Goal: Task Accomplishment & Management: Complete application form

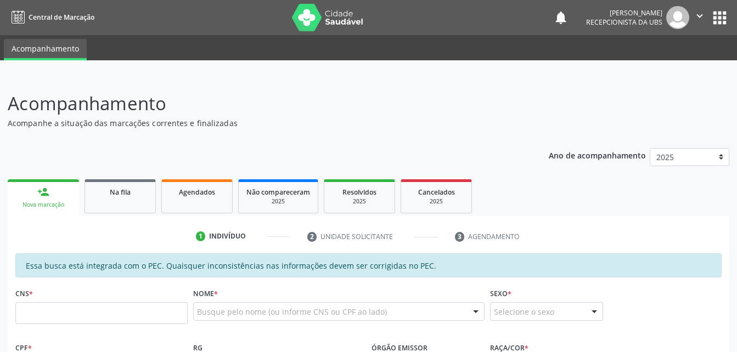
scroll to position [110, 0]
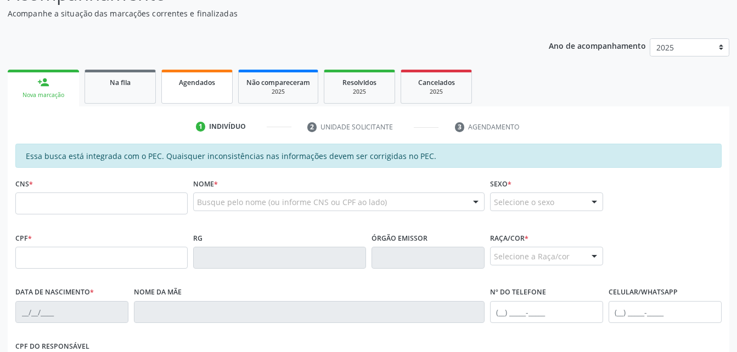
click at [167, 89] on link "Agendados" at bounding box center [196, 87] width 71 height 34
select select "8"
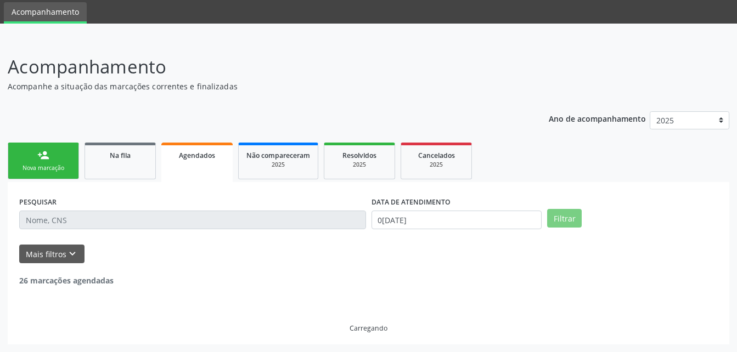
scroll to position [2, 0]
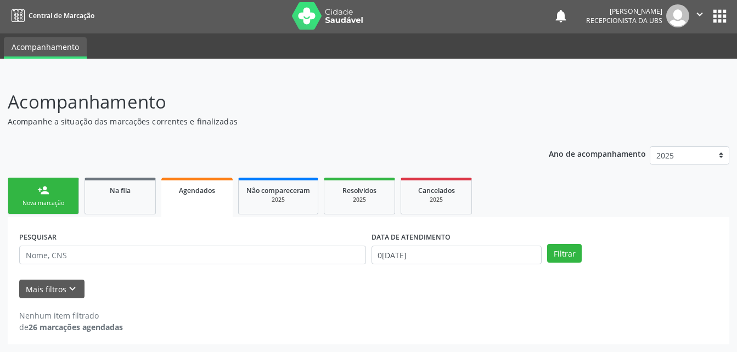
click at [488, 265] on div "DATA DE ATENDIMENTO [DATE]" at bounding box center [457, 250] width 176 height 43
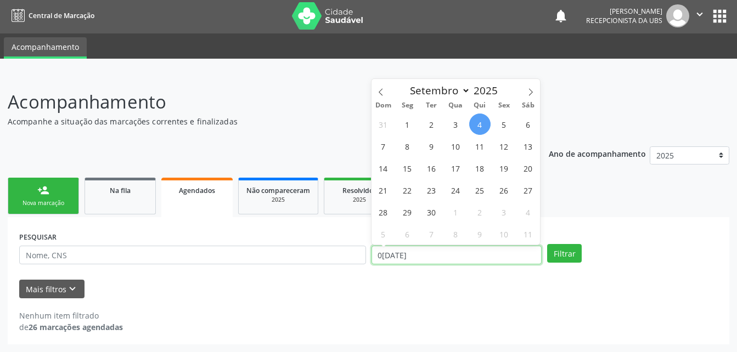
click at [483, 263] on input "[DATE]" at bounding box center [456, 255] width 171 height 19
click at [456, 122] on span "3" at bounding box center [455, 124] width 21 height 21
type input "[DATE]"
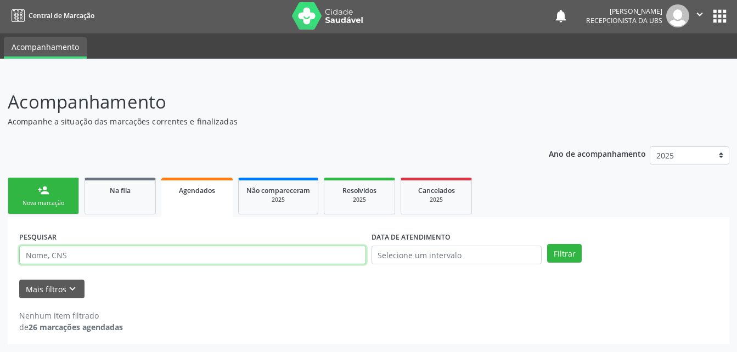
click at [98, 257] on input "text" at bounding box center [192, 255] width 347 height 19
click at [122, 208] on link "Na fila" at bounding box center [119, 196] width 71 height 37
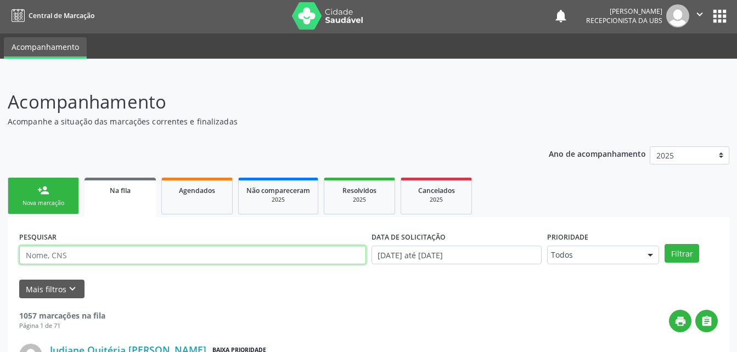
click at [117, 251] on input "text" at bounding box center [192, 255] width 347 height 19
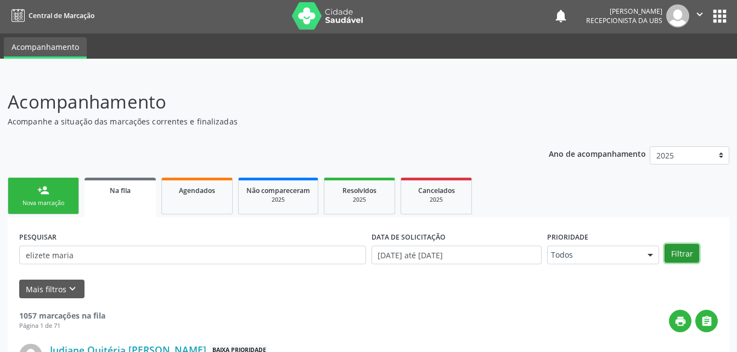
click at [685, 260] on button "Filtrar" at bounding box center [681, 253] width 35 height 19
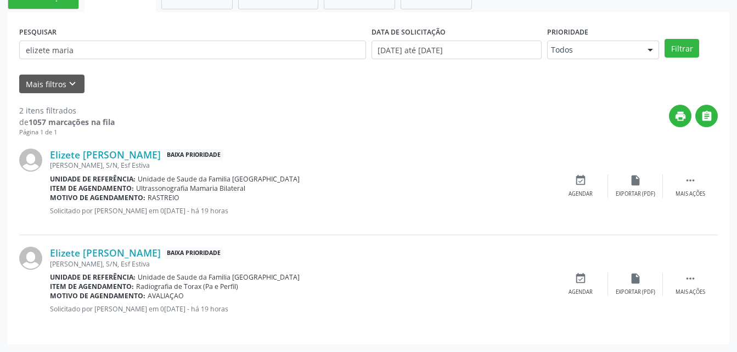
scroll to position [97, 0]
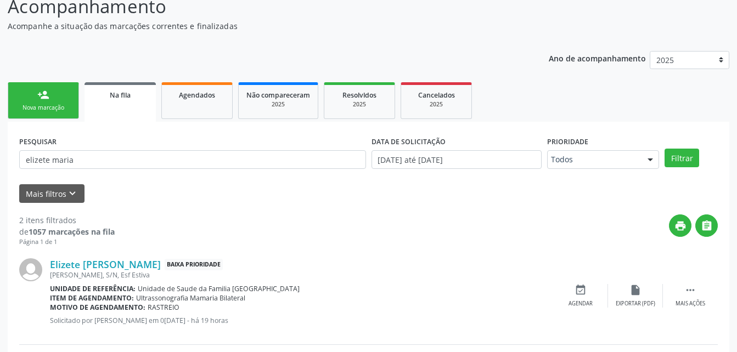
drag, startPoint x: 143, startPoint y: 171, endPoint x: 137, endPoint y: 166, distance: 8.2
click at [140, 170] on div "PESQUISAR [PERSON_NAME]" at bounding box center [192, 154] width 352 height 43
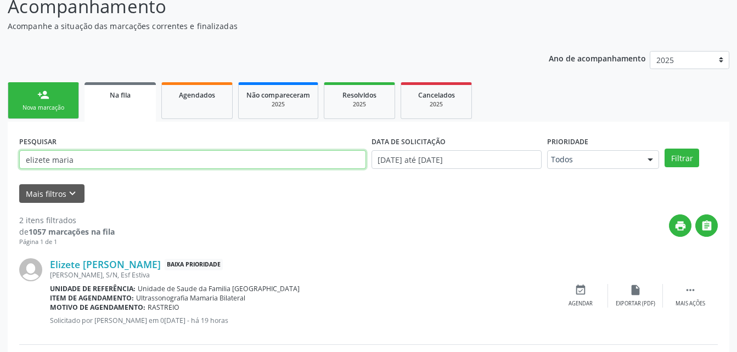
click at [137, 165] on input "elizete maria" at bounding box center [192, 159] width 347 height 19
type input "e"
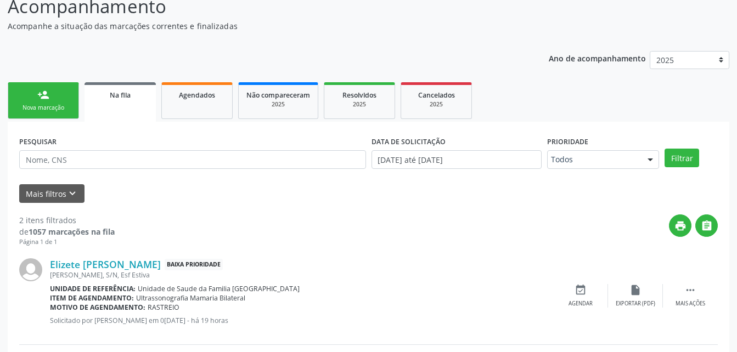
click at [44, 97] on div "person_add" at bounding box center [43, 95] width 12 height 12
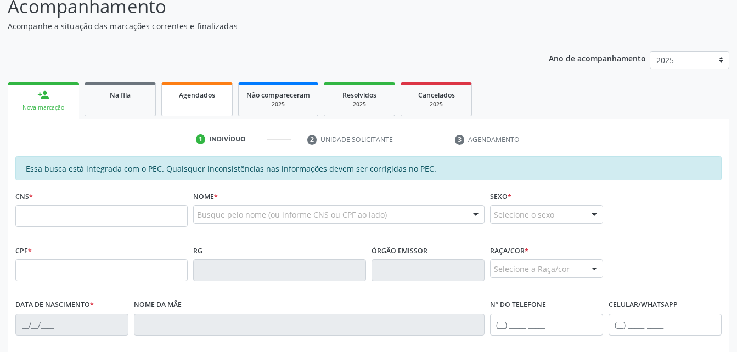
click at [227, 103] on link "Agendados" at bounding box center [196, 99] width 71 height 34
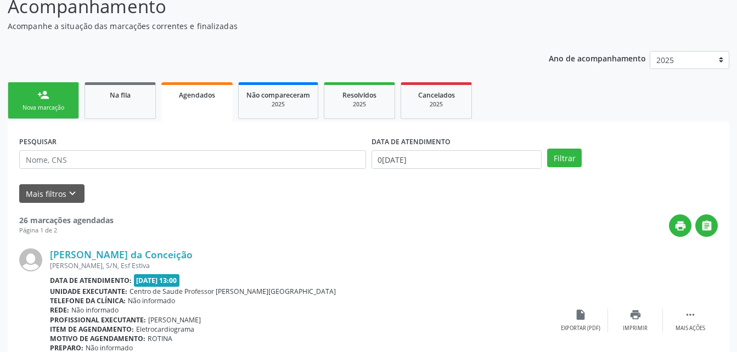
click at [142, 108] on link "Na fila" at bounding box center [119, 100] width 71 height 37
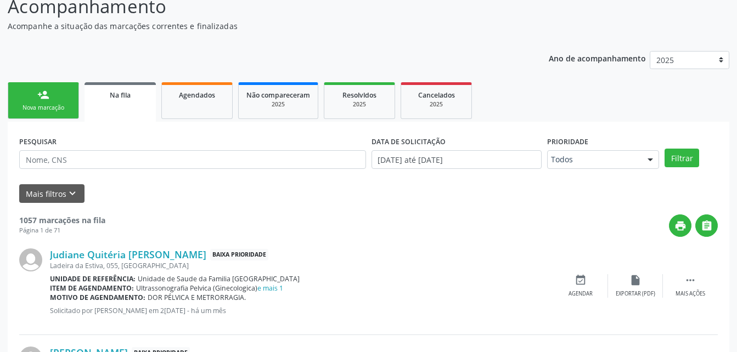
click at [253, 103] on div "2025" at bounding box center [278, 104] width 64 height 8
click at [186, 32] on p "Acompanhe a situação das marcações correntes e finalizadas" at bounding box center [260, 26] width 505 height 12
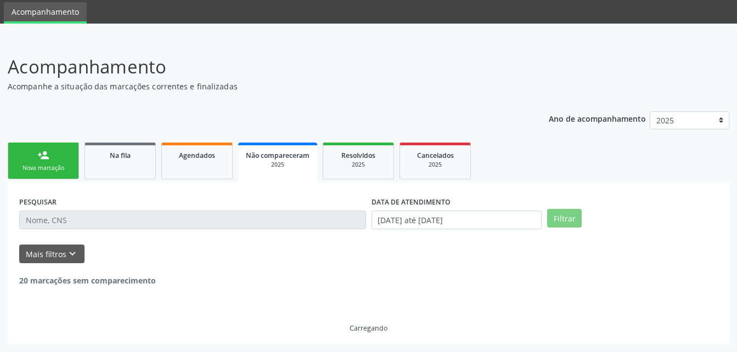
scroll to position [25, 0]
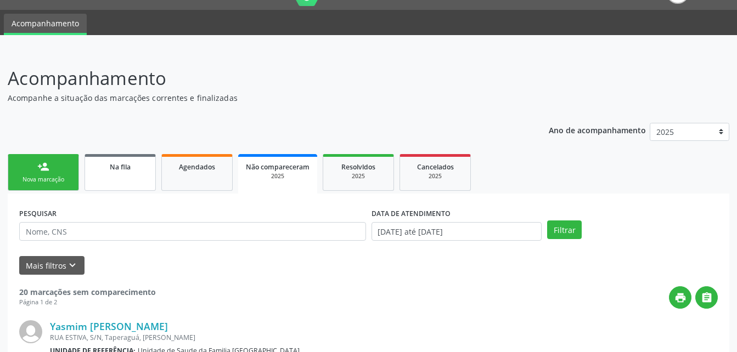
drag, startPoint x: 145, startPoint y: 168, endPoint x: 163, endPoint y: 202, distance: 38.5
click at [144, 169] on div "Na fila" at bounding box center [120, 167] width 55 height 12
click at [207, 180] on link "Agendados" at bounding box center [196, 172] width 71 height 37
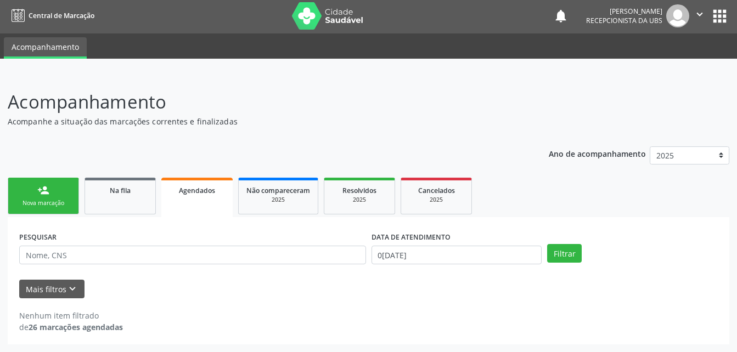
scroll to position [2, 0]
drag, startPoint x: 217, startPoint y: 167, endPoint x: 184, endPoint y: 201, distance: 47.7
click at [215, 171] on div "Ano de acompanhamento 2025 person_add Nova marcação Na fila Agendados Não compa…" at bounding box center [368, 242] width 721 height 206
click at [119, 198] on link "Na fila" at bounding box center [119, 196] width 71 height 37
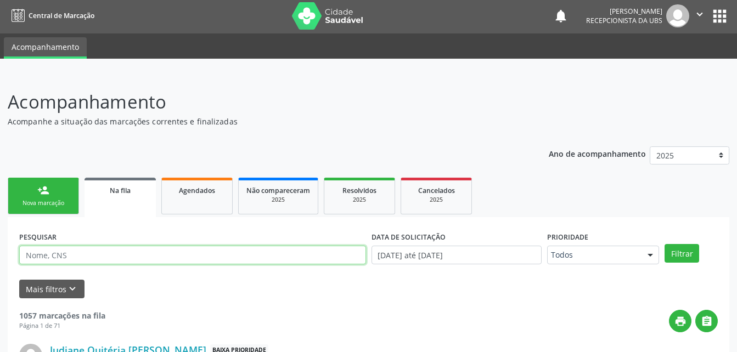
click at [152, 250] on input "text" at bounding box center [192, 255] width 347 height 19
type input "elizete maria"
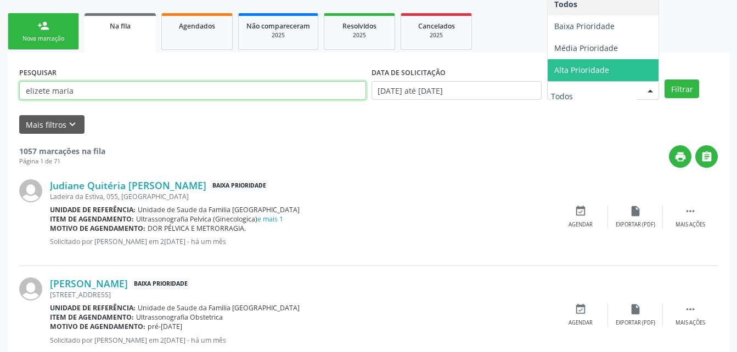
scroll to position [111, 0]
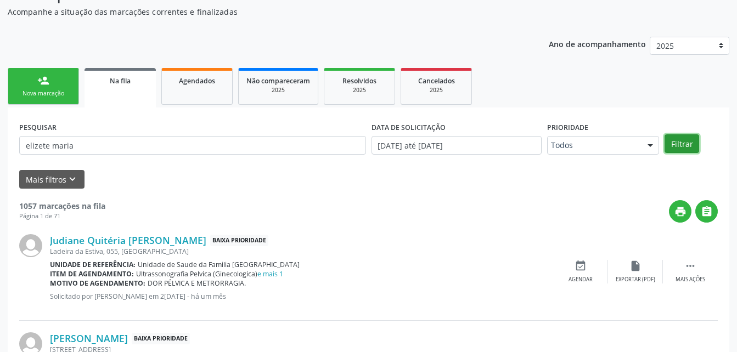
click at [687, 145] on button "Filtrar" at bounding box center [681, 143] width 35 height 19
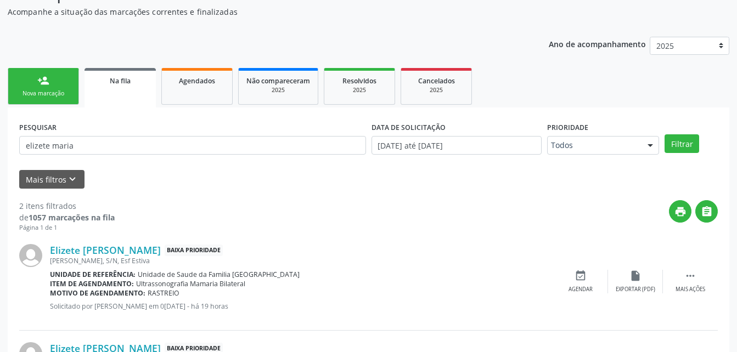
scroll to position [207, 0]
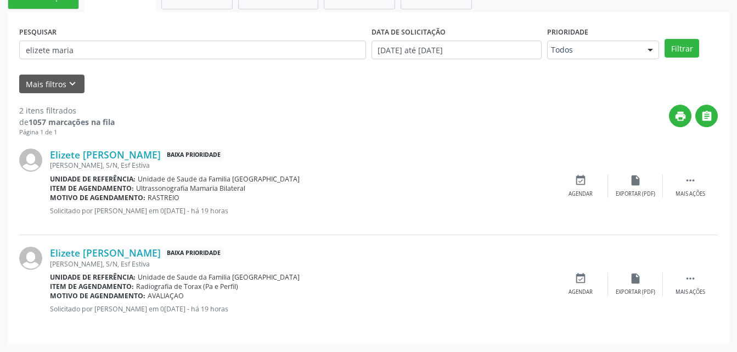
click at [285, 268] on div "Elizete [PERSON_NAME] Baixa Prioridade [PERSON_NAME], S/N, Esf Estiva Unidade d…" at bounding box center [301, 284] width 503 height 75
click at [356, 273] on div "Unidade de referência: Unidade de Saude da Familia [GEOGRAPHIC_DATA]" at bounding box center [301, 277] width 503 height 9
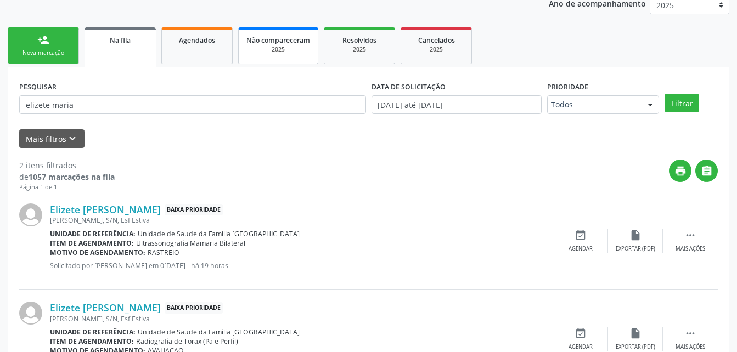
scroll to position [97, 0]
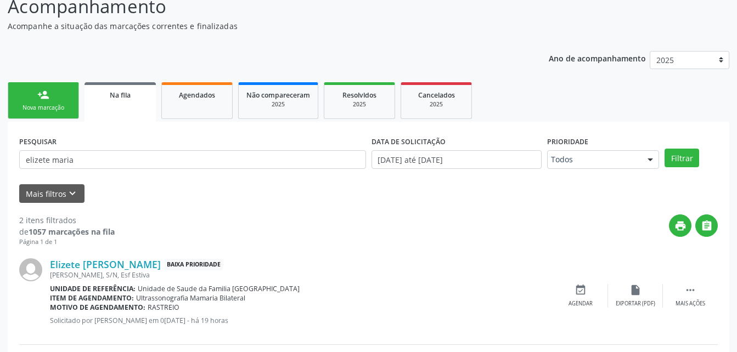
click at [60, 102] on link "person_add Nova marcação" at bounding box center [43, 100] width 71 height 37
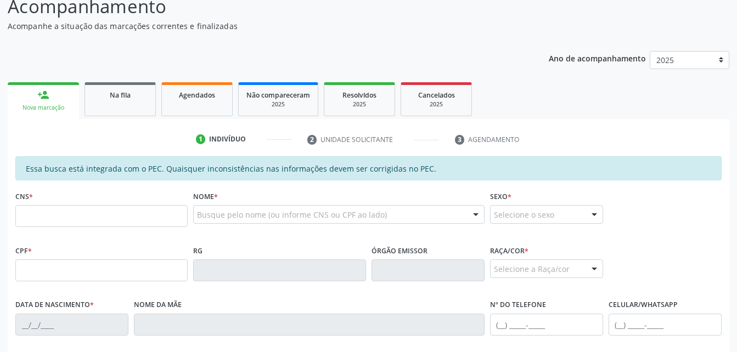
scroll to position [152, 0]
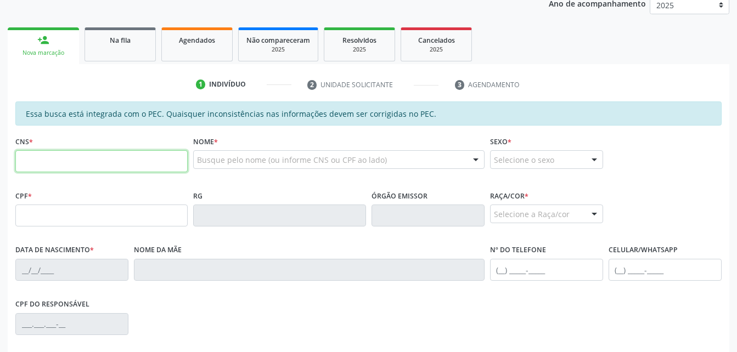
click at [125, 153] on input "text" at bounding box center [101, 161] width 172 height 22
type input "703 4042 6338 2310"
type input "108.802.604-40"
type input "[DATE]"
type input "[PERSON_NAME]"
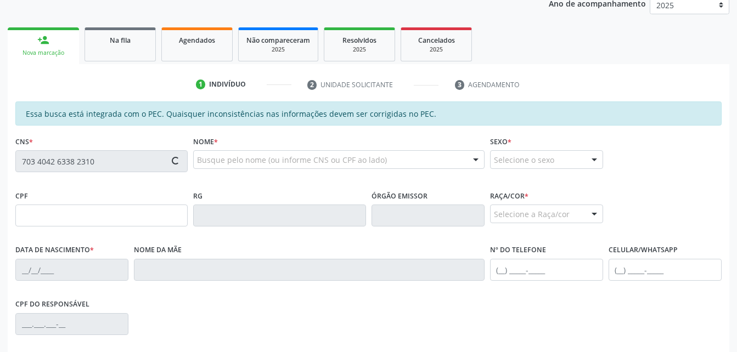
type input "[PHONE_NUMBER]"
type input "252"
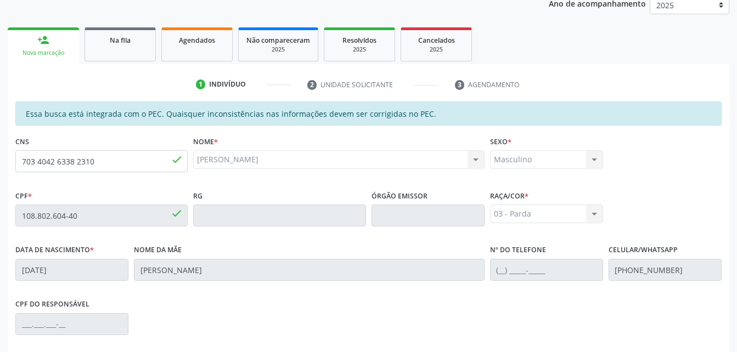
scroll to position [290, 0]
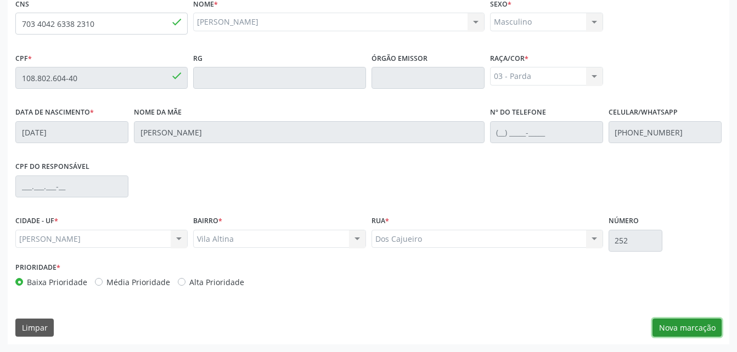
click at [711, 325] on button "Nova marcação" at bounding box center [686, 328] width 69 height 19
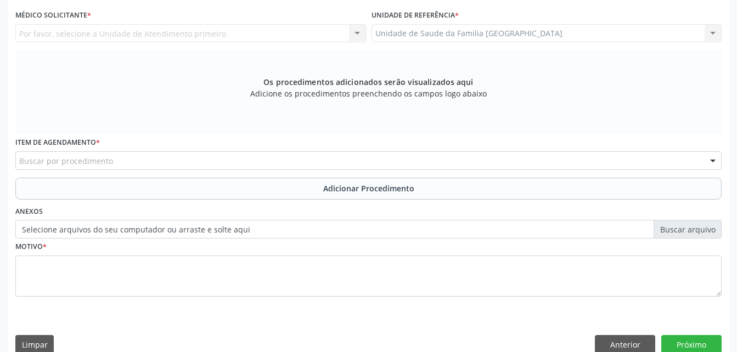
scroll to position [180, 0]
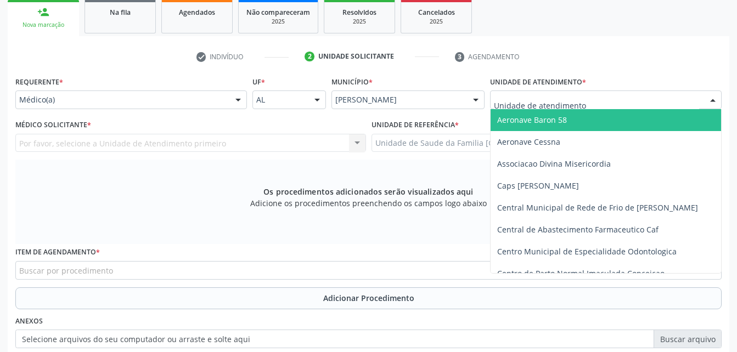
click at [638, 100] on div at bounding box center [605, 99] width 231 height 19
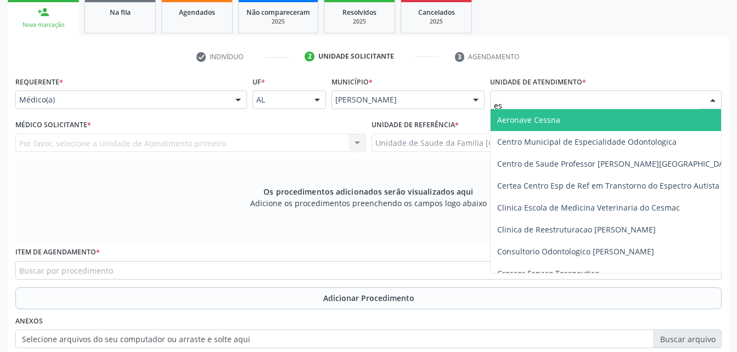
type input "est"
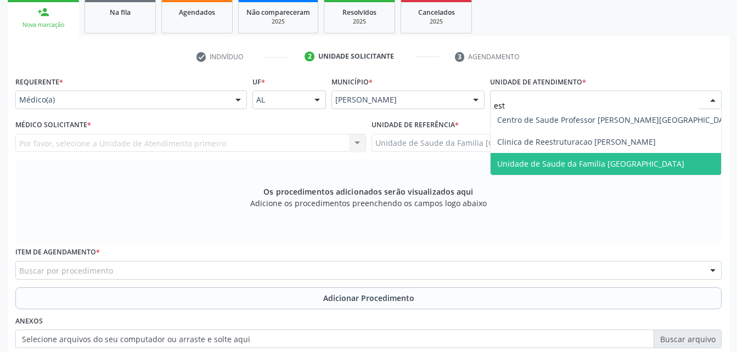
drag, startPoint x: 648, startPoint y: 159, endPoint x: 574, endPoint y: 131, distance: 79.9
click at [648, 160] on span "Unidade de Saude da Familia [GEOGRAPHIC_DATA]" at bounding box center [590, 164] width 187 height 10
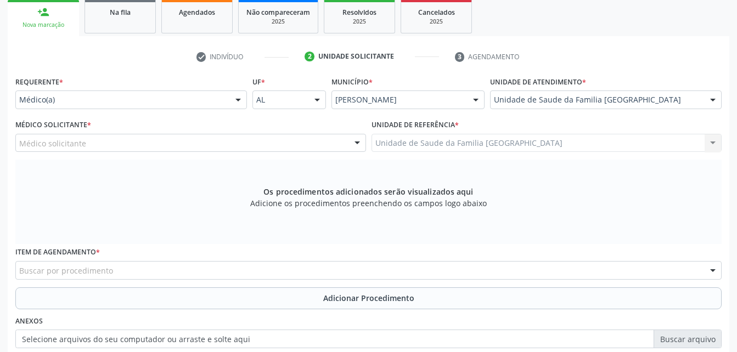
click at [247, 134] on div "Médico solicitante" at bounding box center [190, 143] width 350 height 19
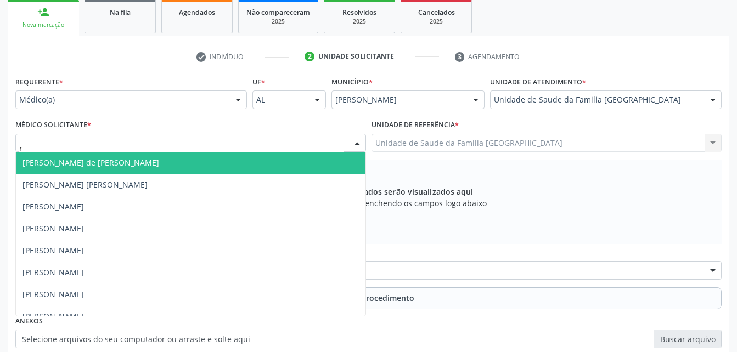
type input "ro"
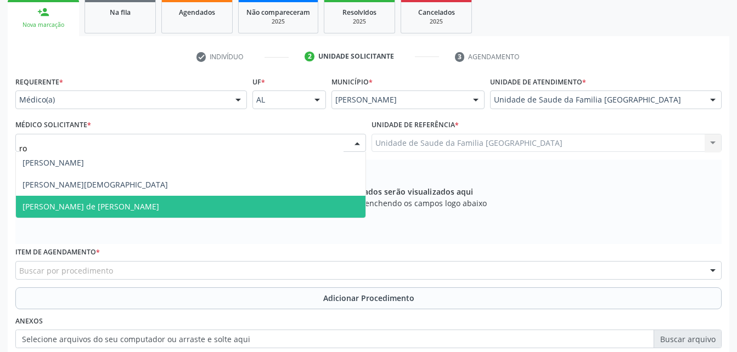
click at [227, 209] on span "[PERSON_NAME] de [PERSON_NAME]" at bounding box center [190, 207] width 349 height 22
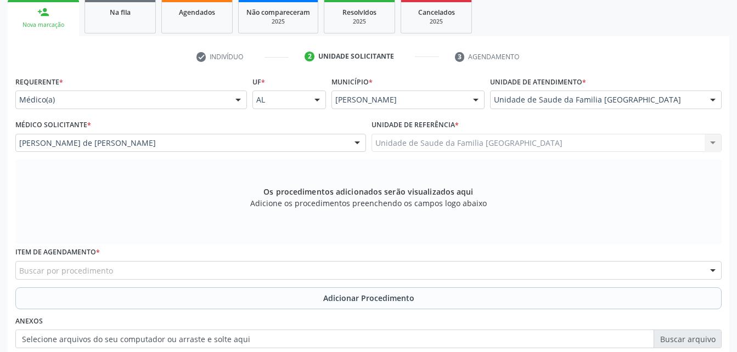
click at [226, 271] on div "Buscar por procedimento" at bounding box center [368, 270] width 706 height 19
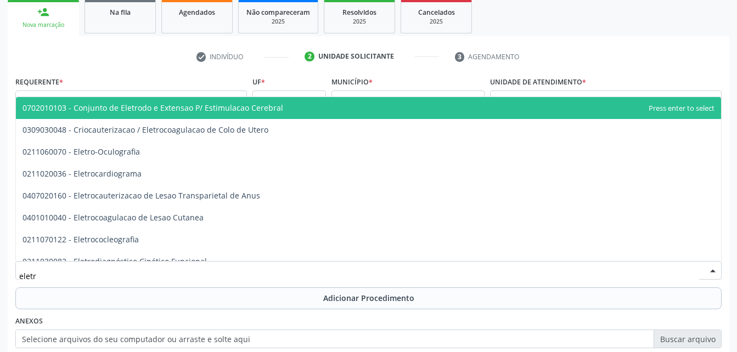
type input "eletro"
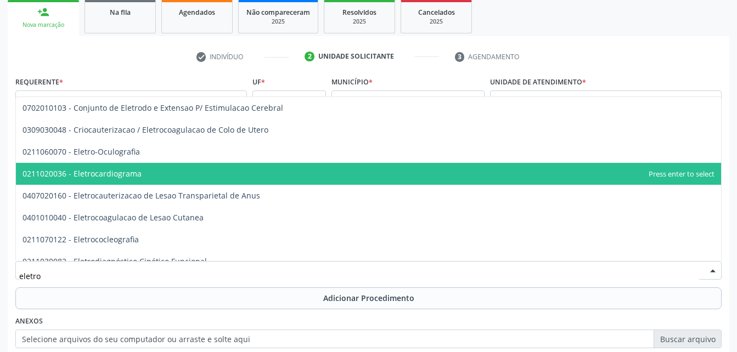
click at [123, 177] on span "0211020036 - Eletrocardiograma" at bounding box center [81, 173] width 119 height 10
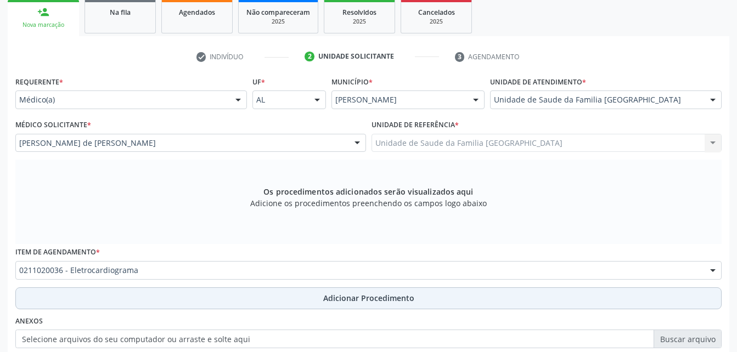
click at [244, 307] on button "Adicionar Procedimento" at bounding box center [368, 298] width 706 height 22
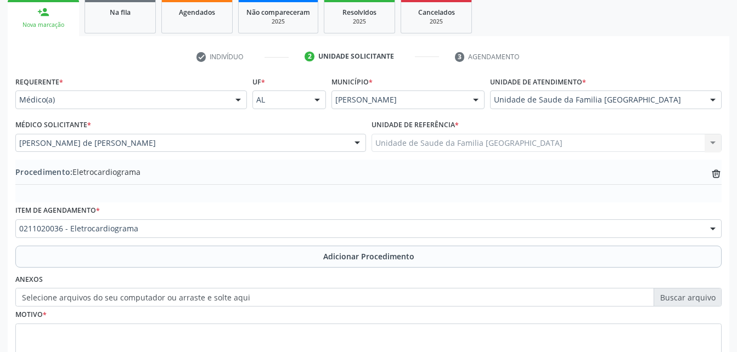
scroll to position [235, 0]
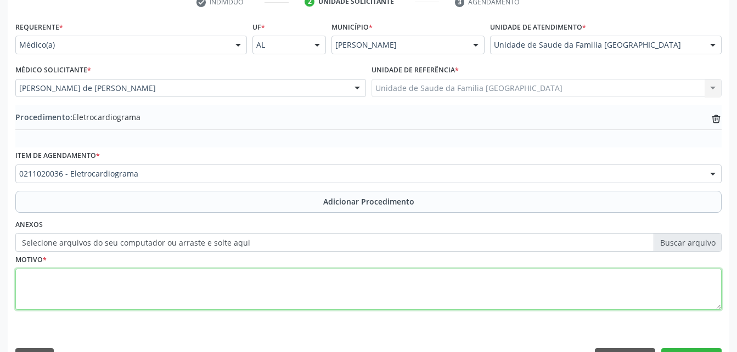
click at [254, 303] on textarea at bounding box center [368, 290] width 706 height 42
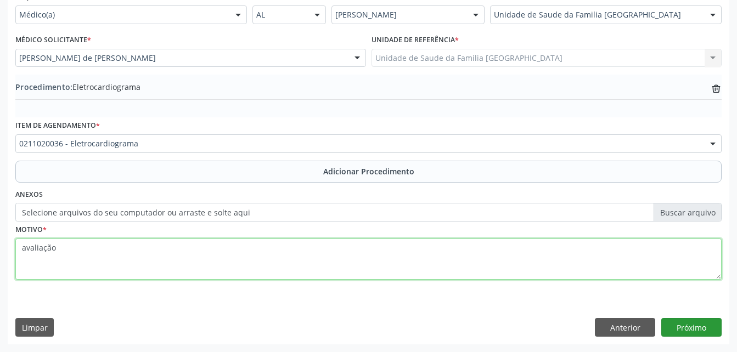
type textarea "avaliação"
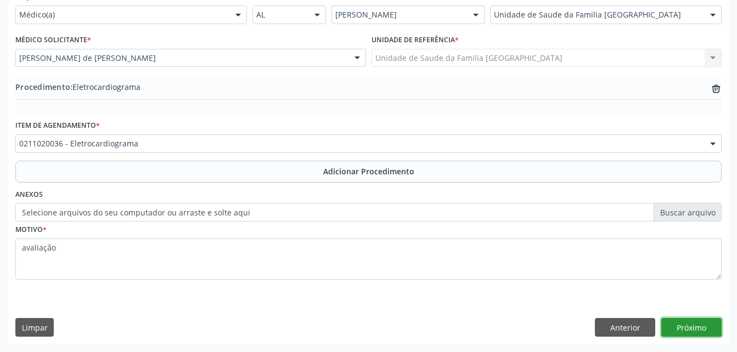
click at [699, 333] on button "Próximo" at bounding box center [691, 327] width 60 height 19
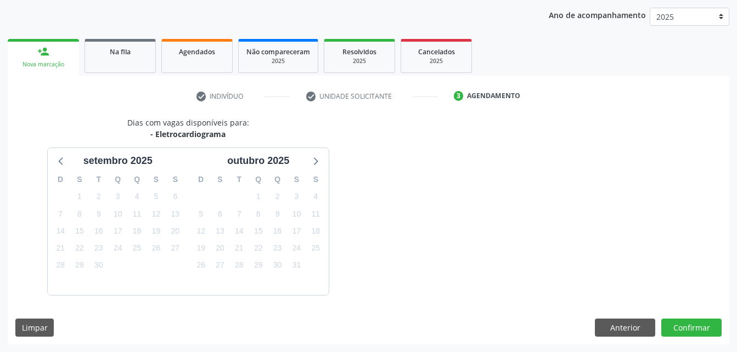
scroll to position [173, 0]
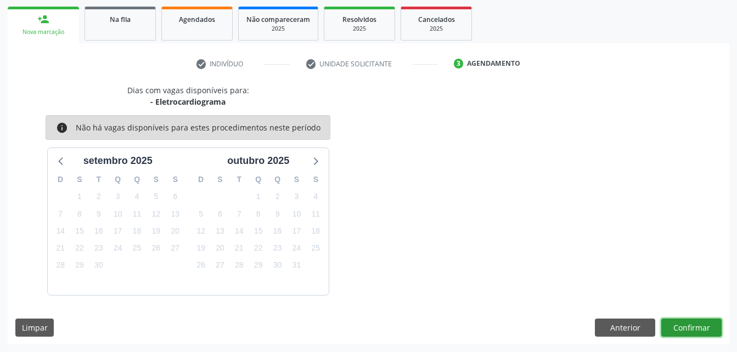
click at [699, 325] on button "Confirmar" at bounding box center [691, 328] width 60 height 19
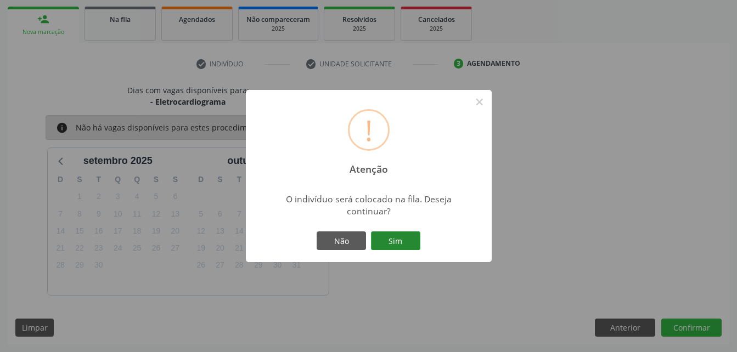
click at [400, 241] on button "Sim" at bounding box center [395, 240] width 49 height 19
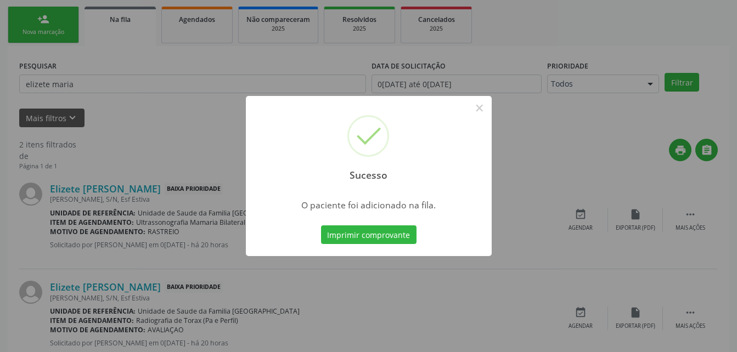
scroll to position [25, 0]
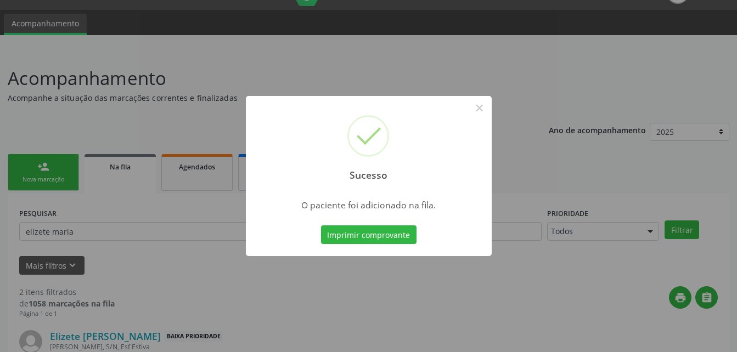
click at [60, 166] on div "Sucesso × O paciente foi adicionado na fila. Imprimir comprovante Cancel" at bounding box center [368, 176] width 737 height 352
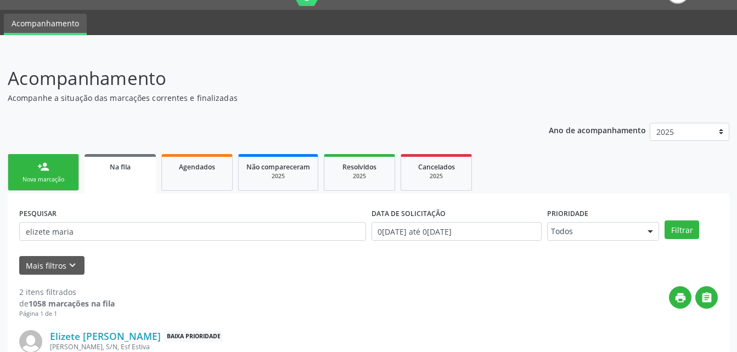
click at [67, 177] on div "Nova marcação" at bounding box center [43, 180] width 55 height 8
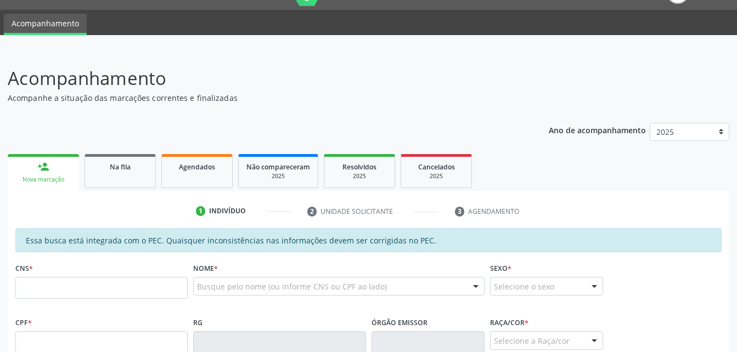
scroll to position [135, 0]
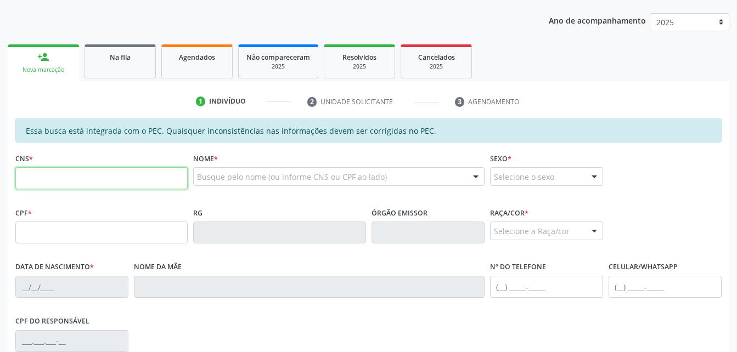
click at [73, 171] on input "text" at bounding box center [101, 178] width 172 height 22
type input "700 5021 9026 1759"
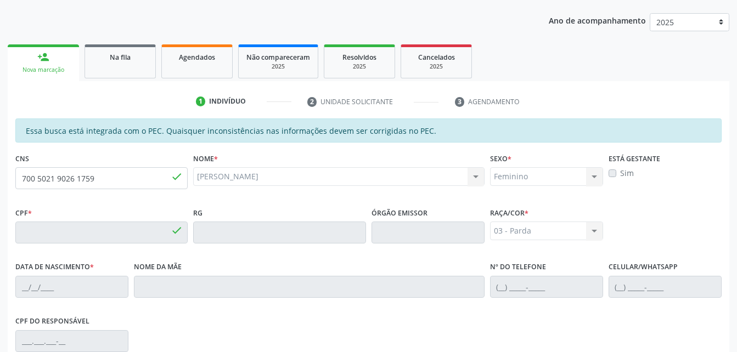
type input "102.715.144-26"
type input "[DATE]"
type input "[PERSON_NAME]"
type input "[PHONE_NUMBER]"
type input "16"
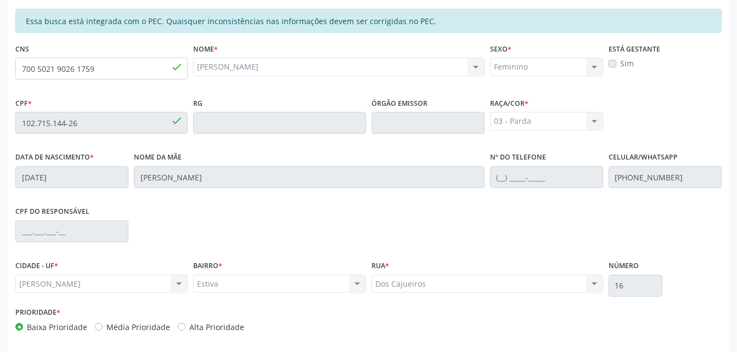
scroll to position [290, 0]
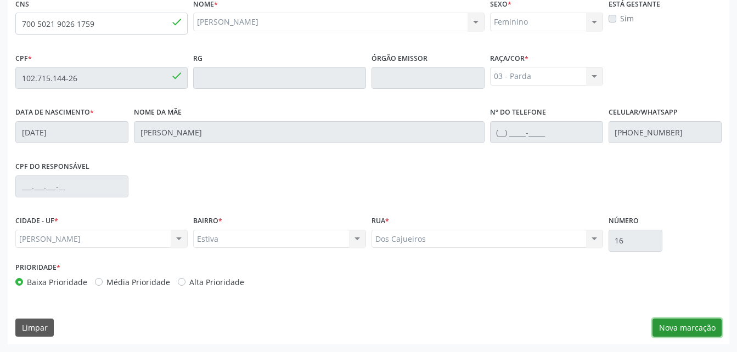
click at [703, 325] on button "Nova marcação" at bounding box center [686, 328] width 69 height 19
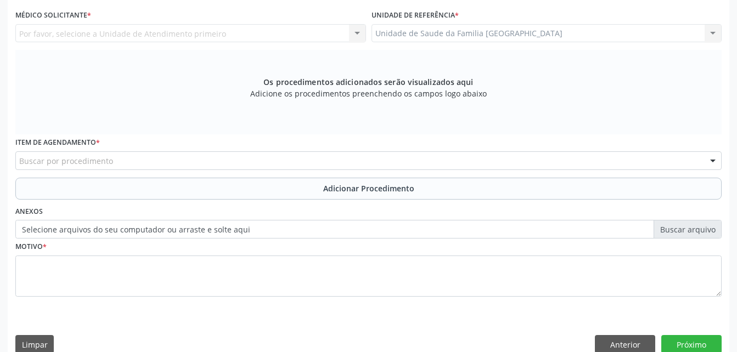
scroll to position [180, 0]
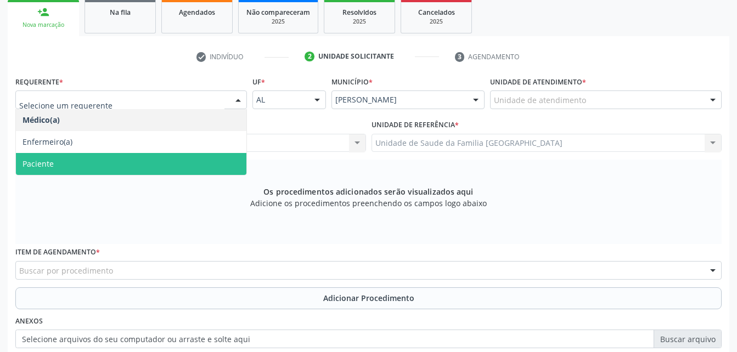
click at [172, 164] on span "Paciente" at bounding box center [131, 164] width 230 height 22
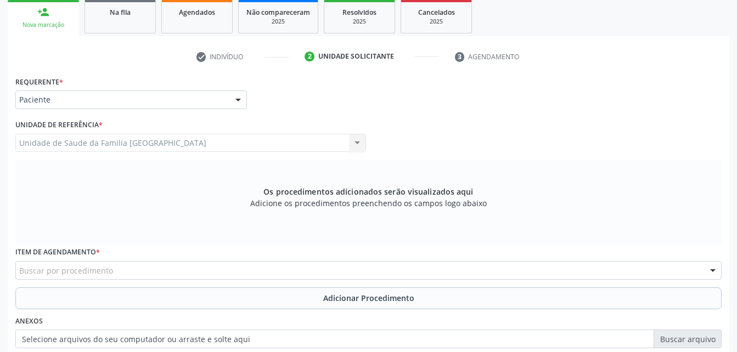
click at [199, 265] on div "Buscar por procedimento" at bounding box center [368, 270] width 706 height 19
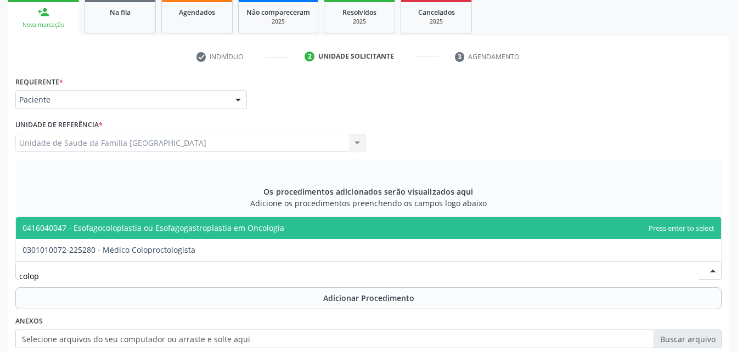
type input "colopr"
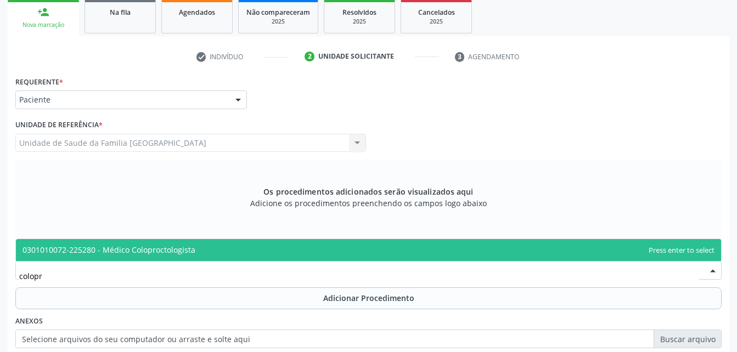
click at [223, 244] on span "0301010072-225280 - Médico Coloproctologista" at bounding box center [368, 250] width 705 height 22
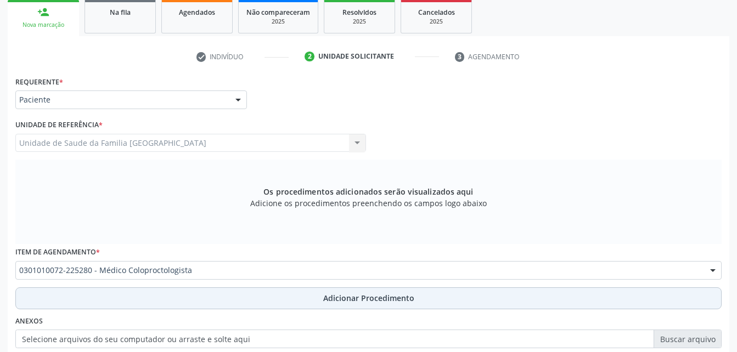
click at [255, 296] on button "Adicionar Procedimento" at bounding box center [368, 298] width 706 height 22
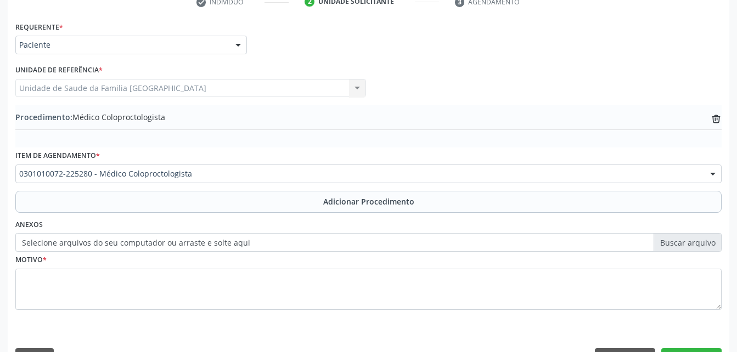
scroll to position [265, 0]
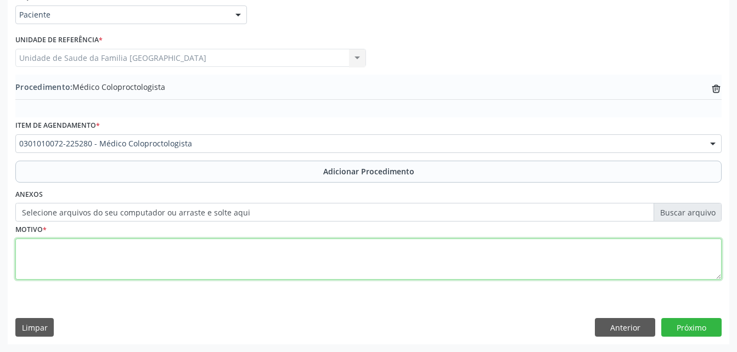
click at [236, 257] on textarea at bounding box center [368, 260] width 706 height 42
type textarea "sem entender a justf."
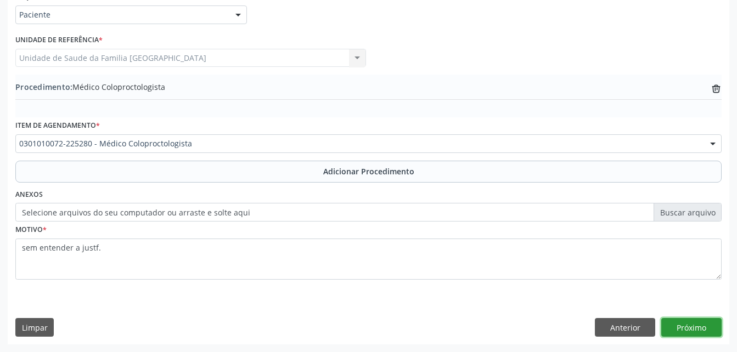
click at [677, 329] on button "Próximo" at bounding box center [691, 327] width 60 height 19
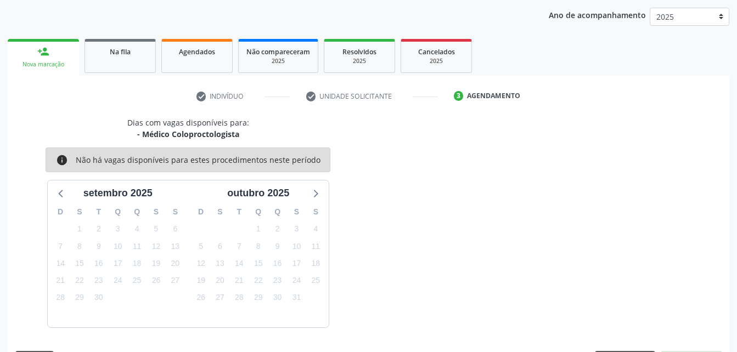
scroll to position [173, 0]
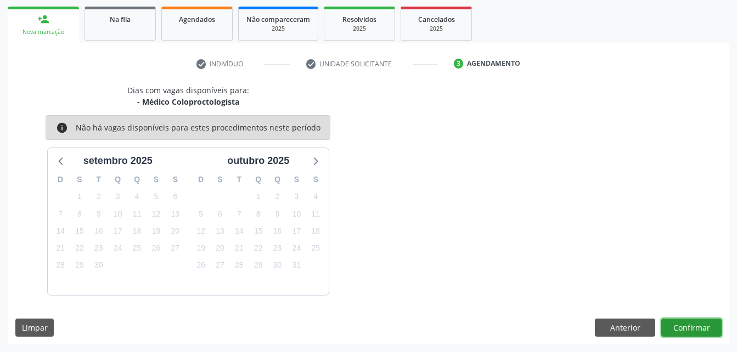
click at [678, 326] on button "Confirmar" at bounding box center [691, 328] width 60 height 19
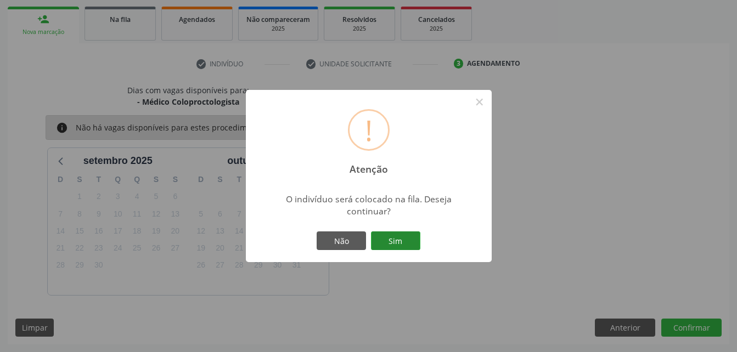
click at [406, 239] on button "Sim" at bounding box center [395, 240] width 49 height 19
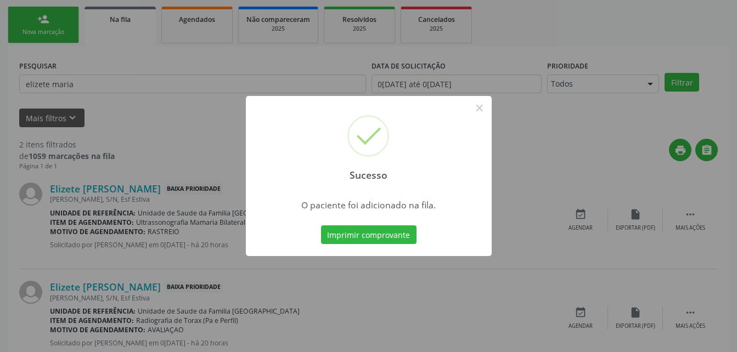
scroll to position [25, 0]
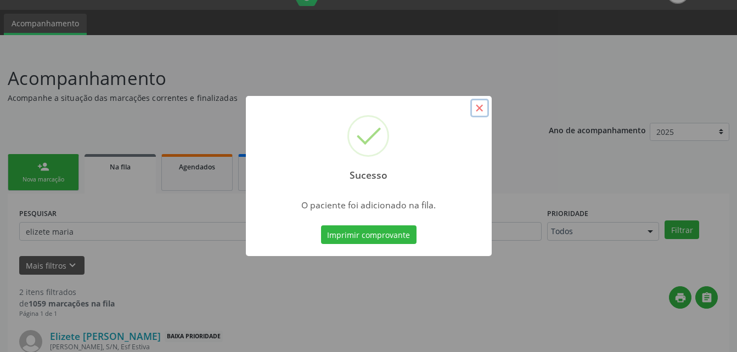
click at [478, 116] on button "×" at bounding box center [479, 108] width 19 height 19
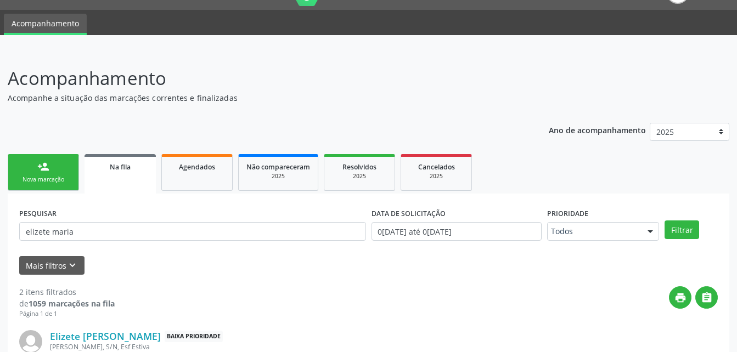
scroll to position [80, 0]
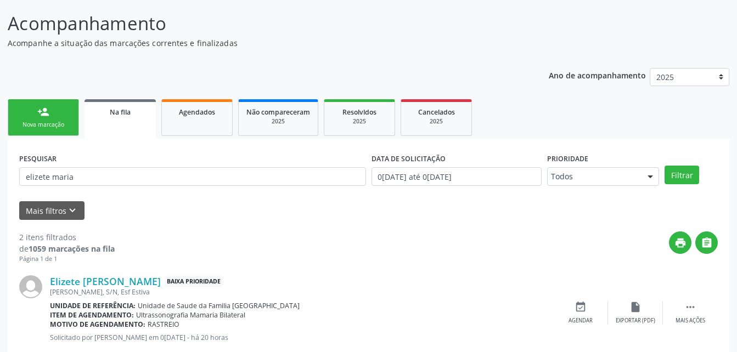
drag, startPoint x: 172, startPoint y: 118, endPoint x: 179, endPoint y: 115, distance: 8.2
click at [172, 118] on link "Agendados" at bounding box center [196, 117] width 71 height 37
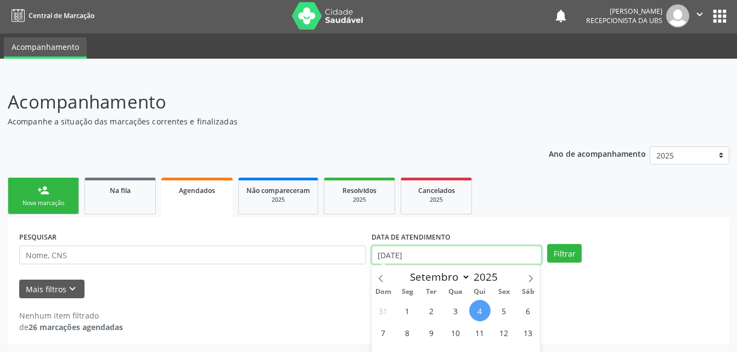
scroll to position [70, 0]
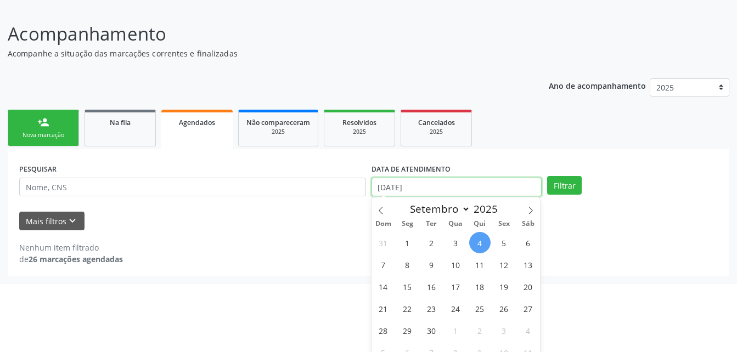
click at [414, 253] on body "Central de Marcação notifications [PERSON_NAME] Recepcionista da UBS  Configur…" at bounding box center [368, 106] width 737 height 352
click at [393, 242] on span "31" at bounding box center [382, 242] width 21 height 21
type input "[DATE]"
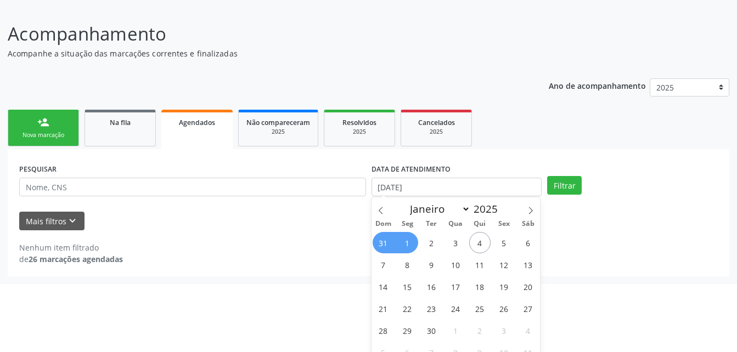
click at [410, 242] on span "1" at bounding box center [407, 242] width 21 height 21
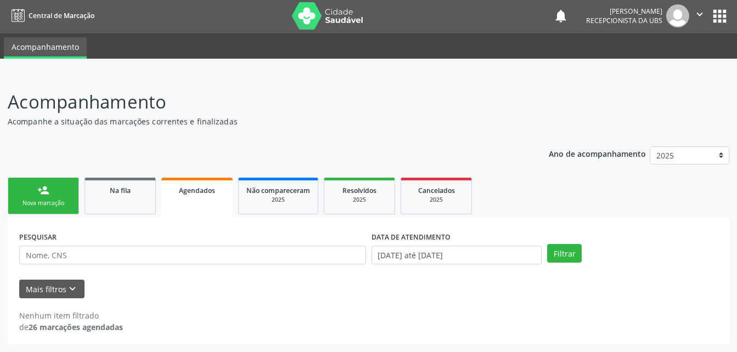
scroll to position [2, 0]
click at [542, 252] on div "DATA DE ATENDIMENTO [DATE] até [DATE]" at bounding box center [457, 250] width 176 height 43
click at [560, 255] on button "Filtrar" at bounding box center [564, 253] width 35 height 19
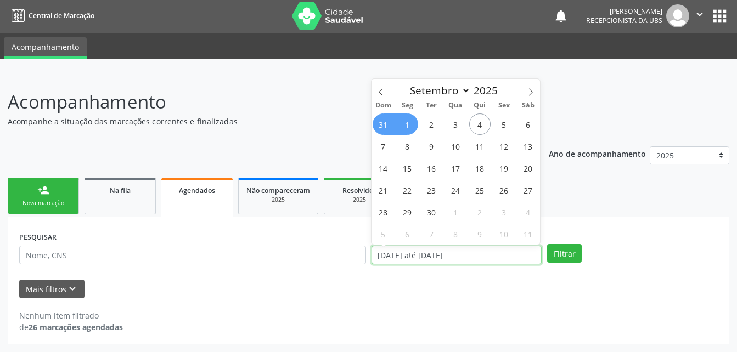
click at [414, 259] on input "[DATE] até [DATE]" at bounding box center [456, 255] width 171 height 19
click at [379, 93] on icon at bounding box center [381, 92] width 8 height 8
select select "7"
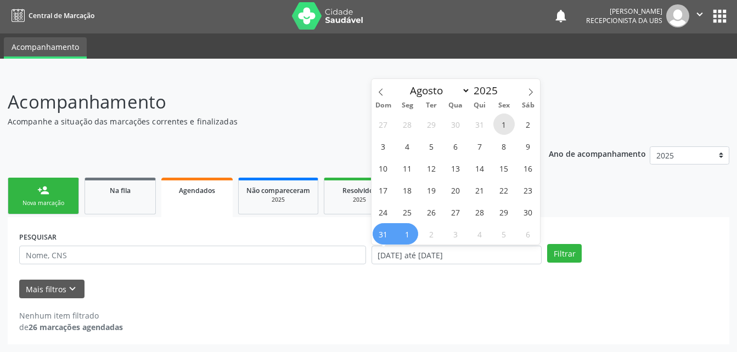
click at [508, 127] on span "1" at bounding box center [503, 124] width 21 height 21
type input "[DATE]"
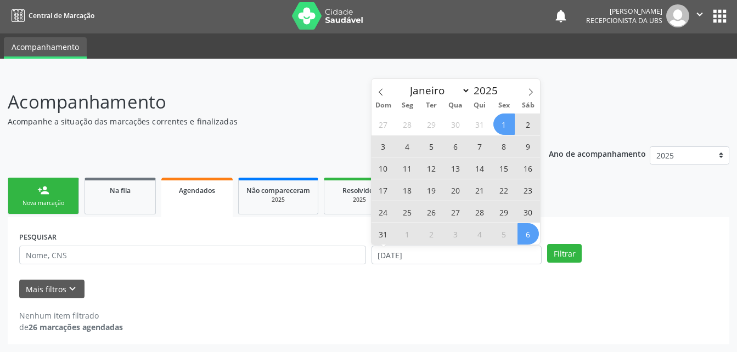
click at [529, 233] on span "6" at bounding box center [527, 233] width 21 height 21
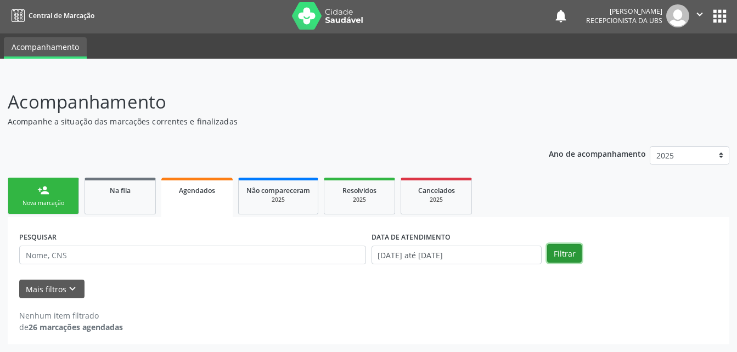
click at [565, 256] on button "Filtrar" at bounding box center [564, 253] width 35 height 19
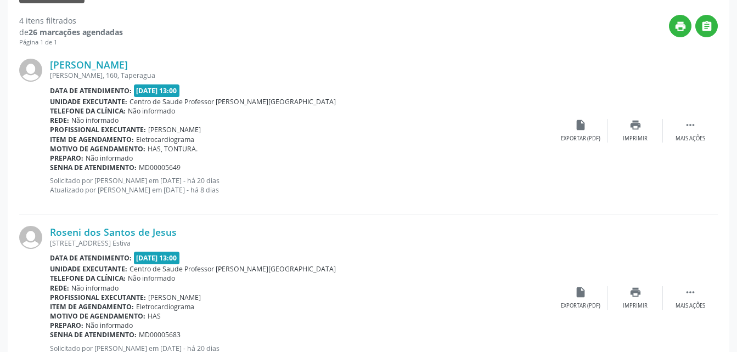
scroll to position [77, 0]
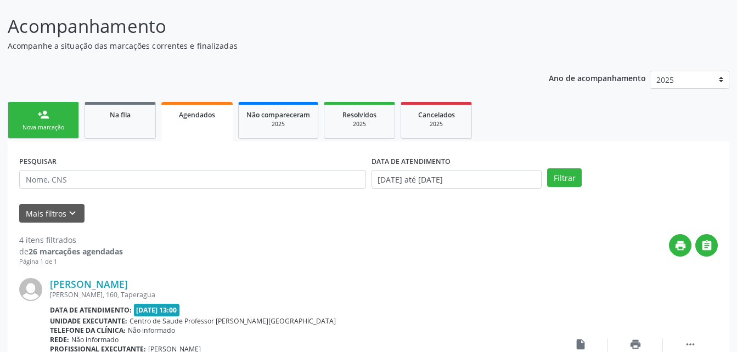
drag, startPoint x: 53, startPoint y: 123, endPoint x: 123, endPoint y: 1, distance: 140.5
click at [53, 123] on link "person_add Nova marcação" at bounding box center [43, 120] width 71 height 37
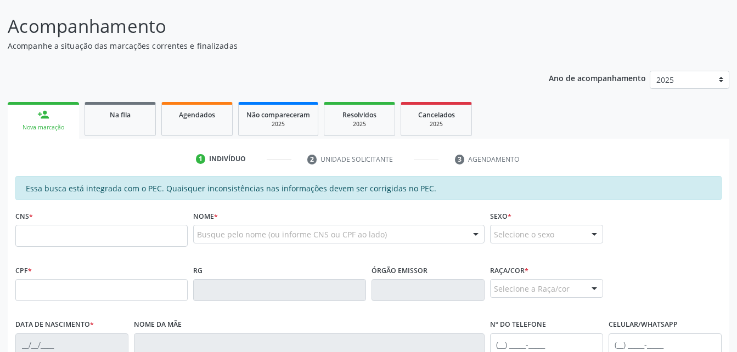
scroll to position [132, 0]
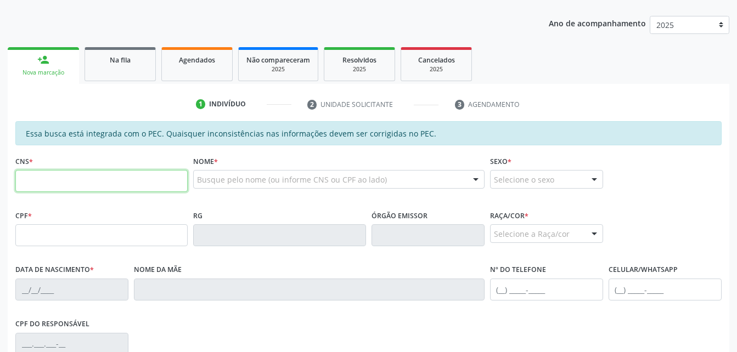
click at [160, 183] on input "text" at bounding box center [101, 181] width 172 height 22
type input "706 9071 6404 3332"
type input "777.498.634-00"
type input "[DATE]"
type input "[PERSON_NAME]"
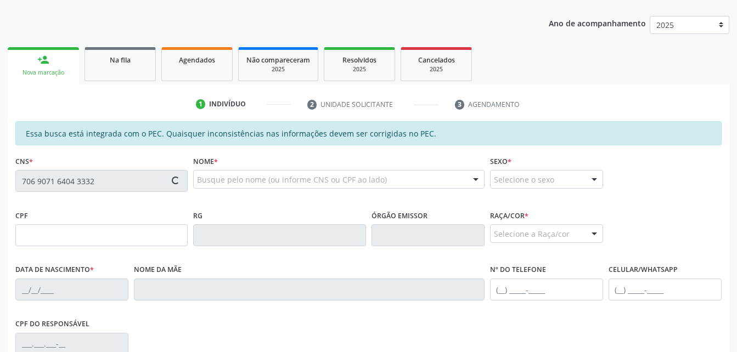
type input "[PHONE_NUMBER]"
type input "17"
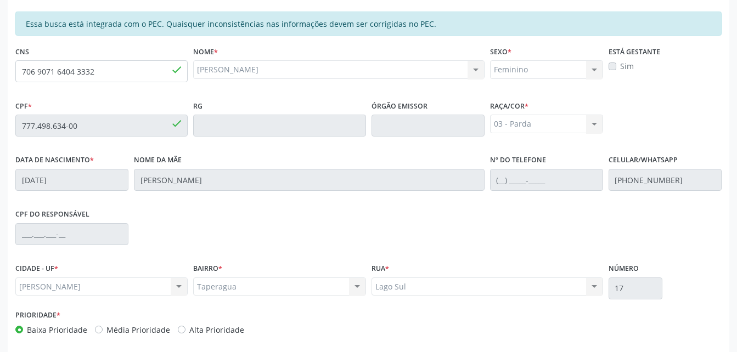
scroll to position [290, 0]
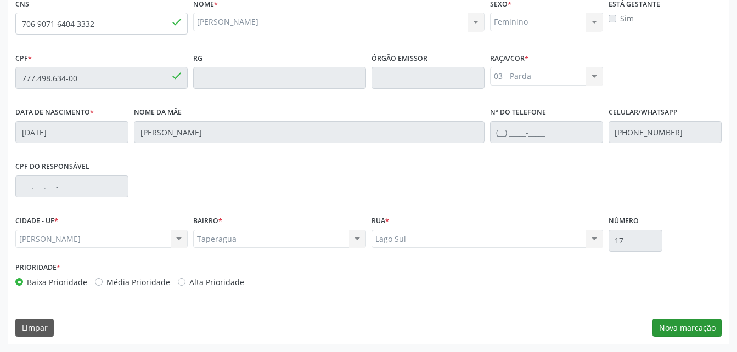
drag, startPoint x: 700, startPoint y: 343, endPoint x: 698, endPoint y: 336, distance: 7.9
click at [700, 343] on div "Essa busca está integrada com o PEC. Quaisquer inconsistências nas informações …" at bounding box center [368, 154] width 721 height 381
click at [698, 333] on button "Nova marcação" at bounding box center [686, 328] width 69 height 19
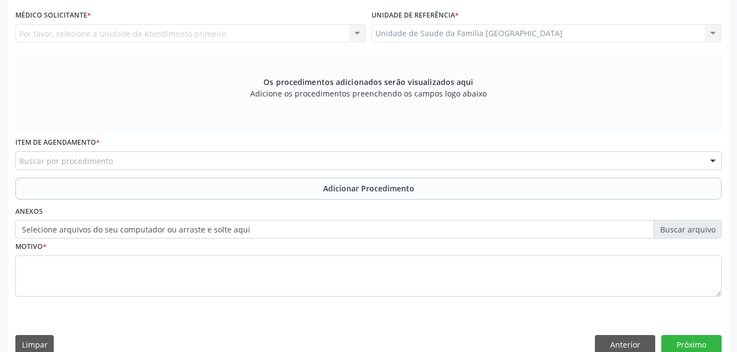
scroll to position [180, 0]
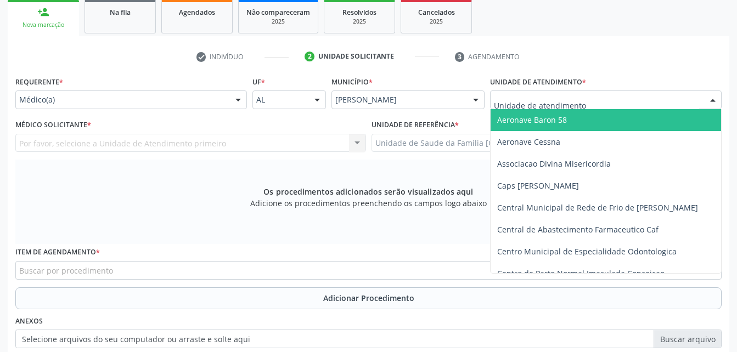
click at [631, 98] on div at bounding box center [605, 99] width 231 height 19
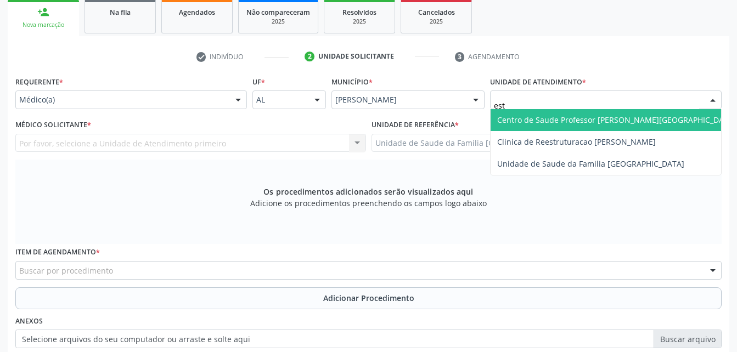
type input "esta"
click at [652, 118] on span "Centro de Saude Professor [PERSON_NAME][GEOGRAPHIC_DATA]" at bounding box center [616, 120] width 252 height 22
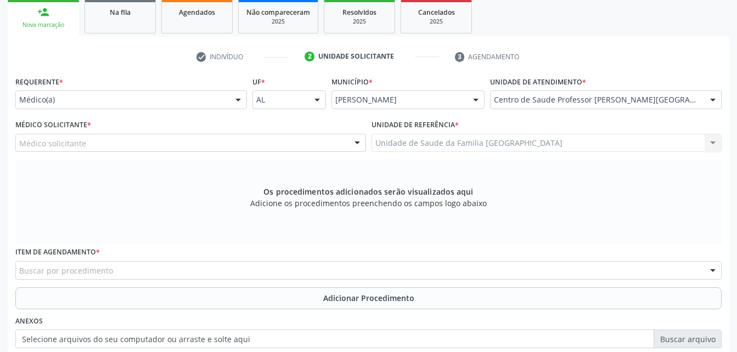
click at [313, 148] on div "Médico solicitante" at bounding box center [190, 143] width 350 height 19
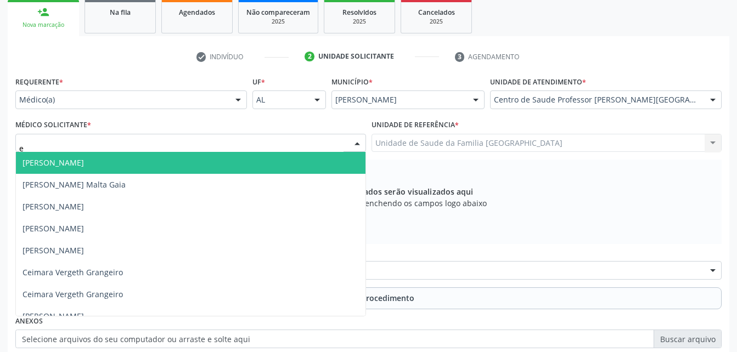
type input "ed"
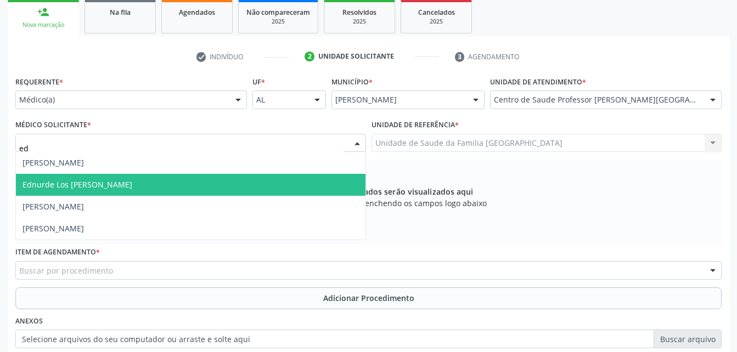
click at [306, 182] on span "Ednurde Los [PERSON_NAME]" at bounding box center [190, 185] width 349 height 22
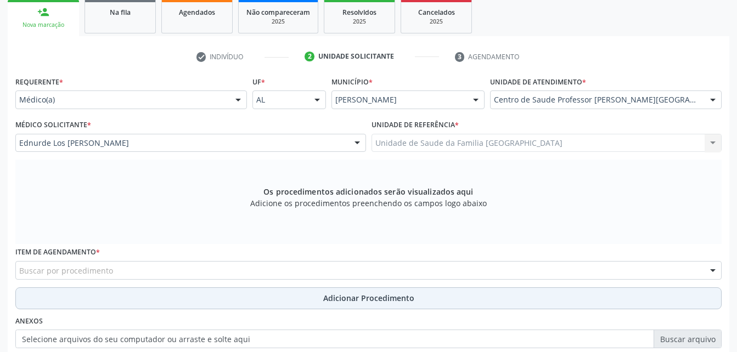
scroll to position [290, 0]
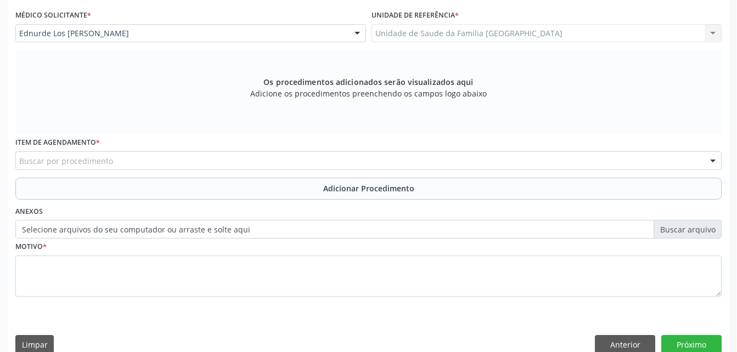
click at [279, 167] on div "Buscar por procedimento" at bounding box center [368, 160] width 706 height 19
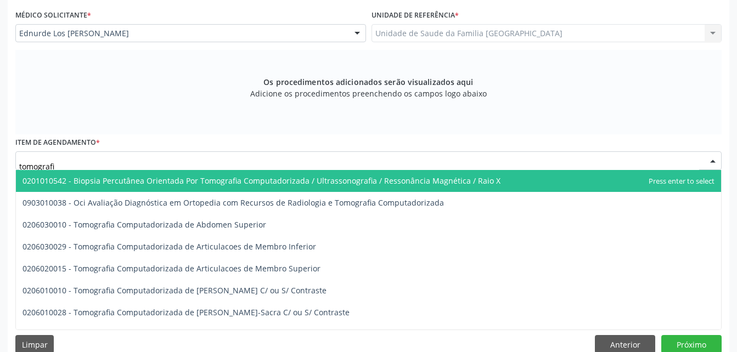
type input "tomografia"
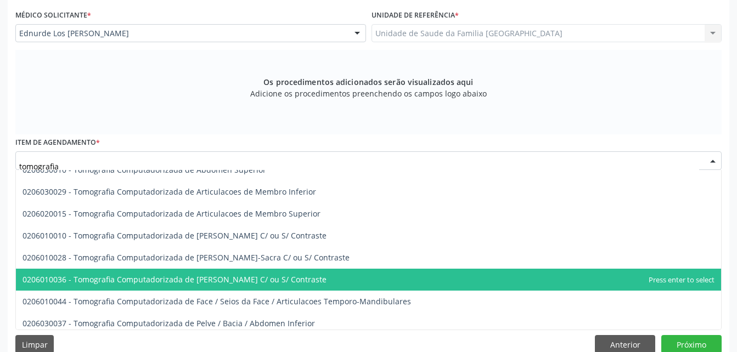
scroll to position [110, 0]
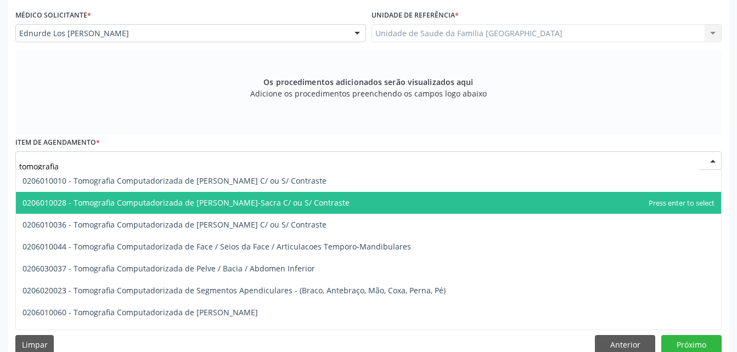
click at [323, 205] on span "0206010028 - Tomografia Computadorizada de [PERSON_NAME]-Sacra C/ ou S/ Contras…" at bounding box center [185, 202] width 327 height 10
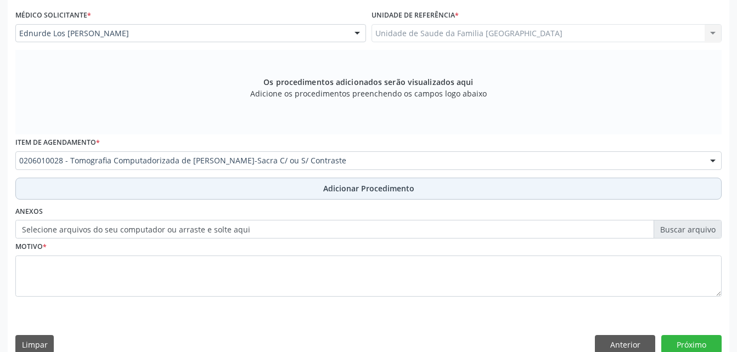
click at [421, 189] on button "Adicionar Procedimento" at bounding box center [368, 189] width 706 height 22
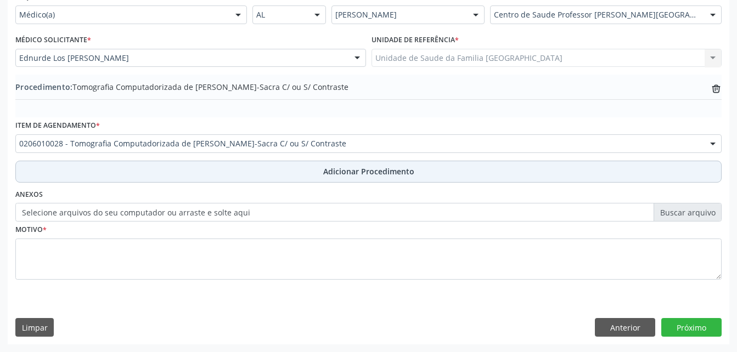
scroll to position [265, 0]
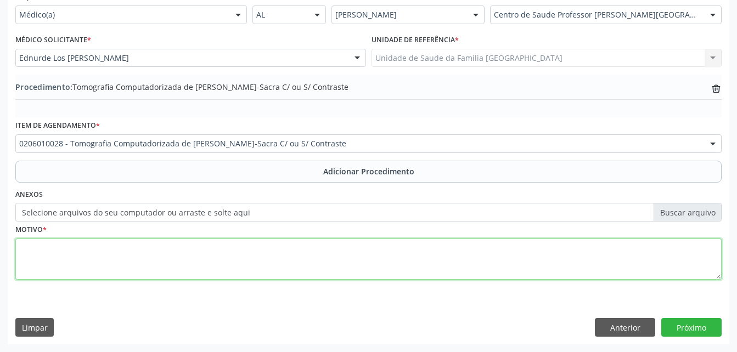
click at [418, 258] on textarea at bounding box center [368, 260] width 706 height 42
type textarea "dor"
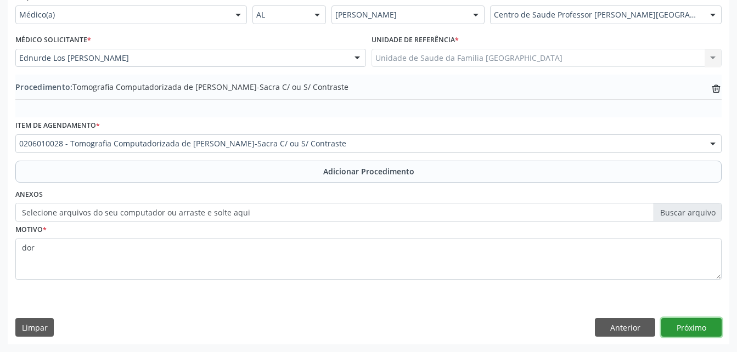
click at [695, 329] on button "Próximo" at bounding box center [691, 327] width 60 height 19
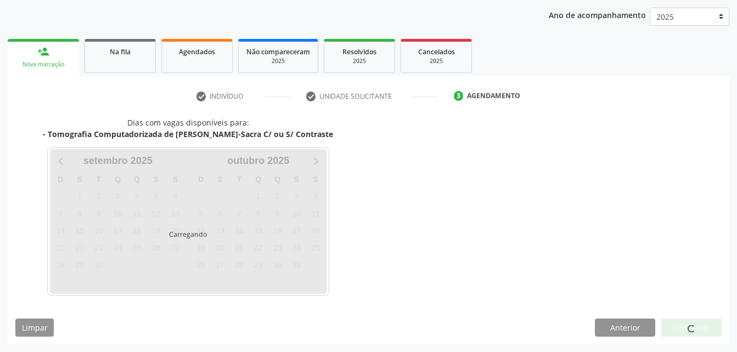
scroll to position [173, 0]
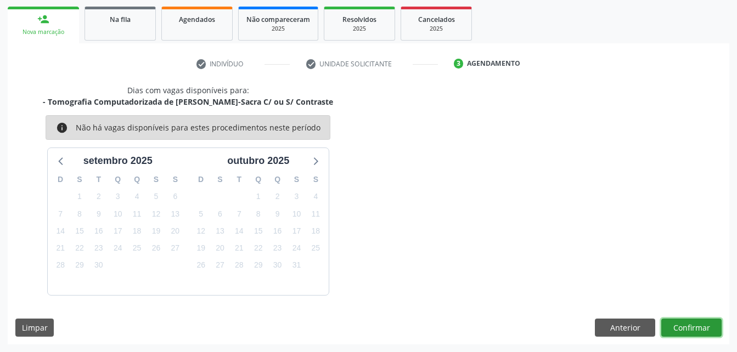
click at [692, 330] on button "Confirmar" at bounding box center [691, 328] width 60 height 19
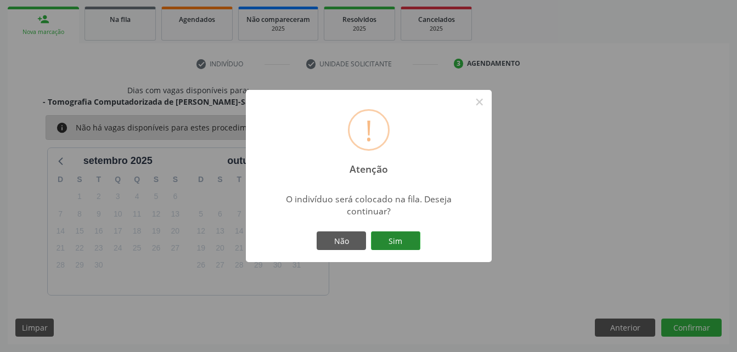
click at [371, 236] on button "Sim" at bounding box center [395, 240] width 49 height 19
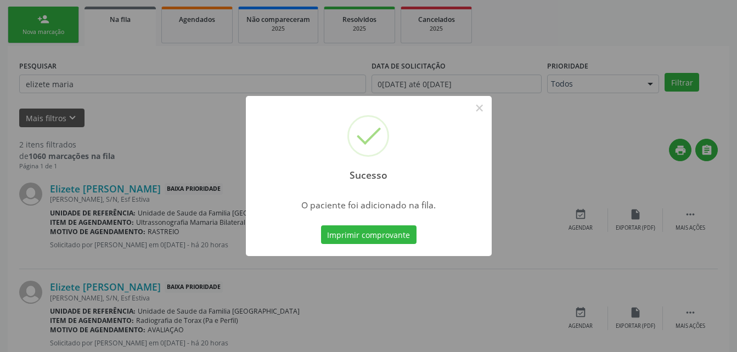
scroll to position [25, 0]
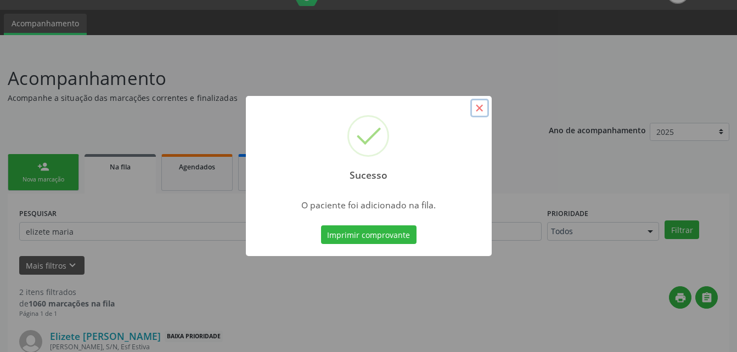
click at [480, 111] on button "×" at bounding box center [479, 108] width 19 height 19
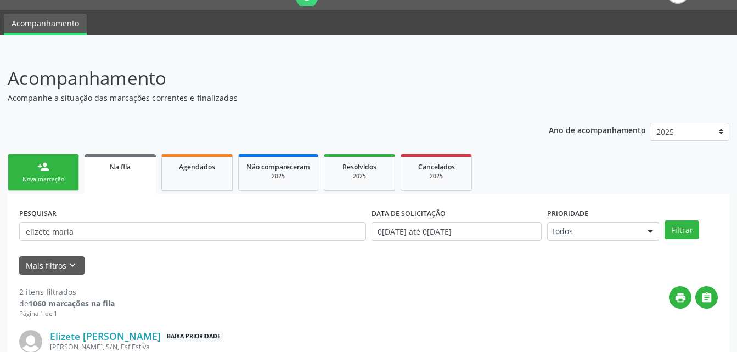
click at [50, 160] on link "person_add Nova marcação" at bounding box center [43, 172] width 71 height 37
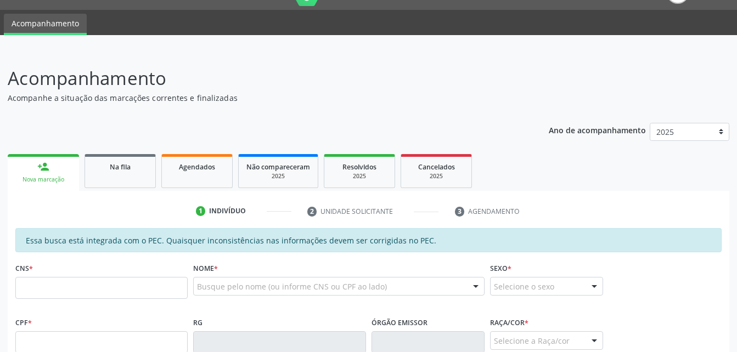
scroll to position [135, 0]
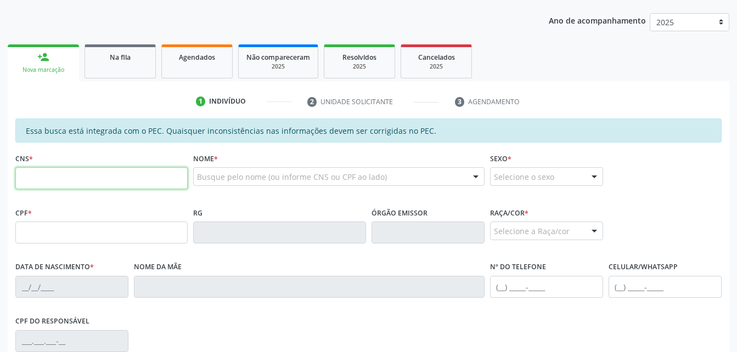
click at [115, 177] on input "text" at bounding box center [101, 178] width 172 height 22
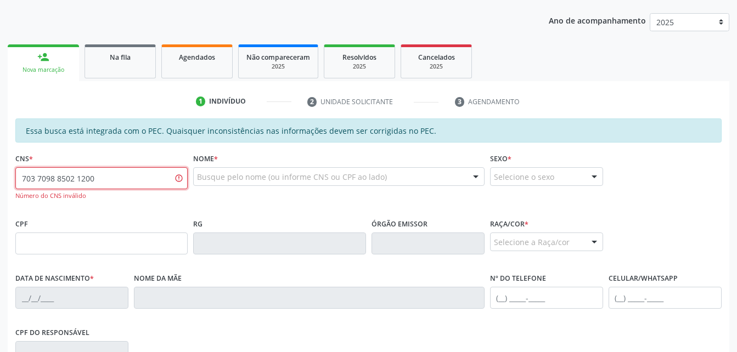
click at [43, 183] on input "703 7098 8502 1200" at bounding box center [101, 178] width 172 height 22
type input "7"
type input "703 4098 8502 1200"
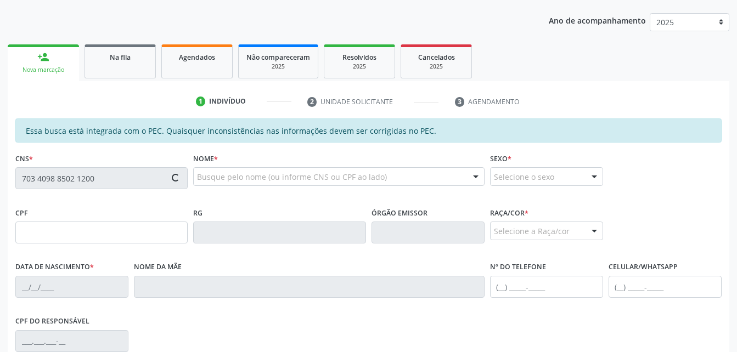
type input "065.975.144-59"
type input "[DATE]"
type input "[PERSON_NAME]"
type input "[PHONE_NUMBER]"
type input "8"
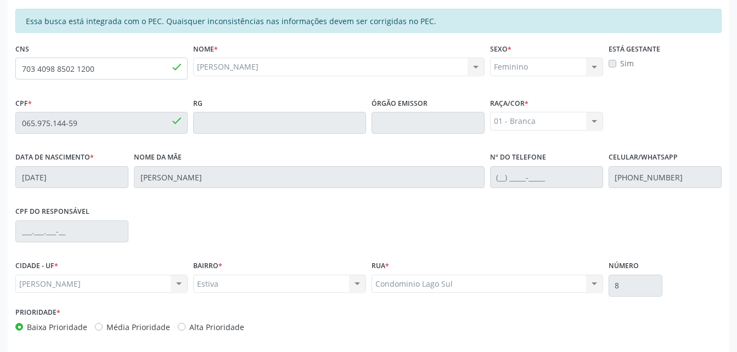
scroll to position [290, 0]
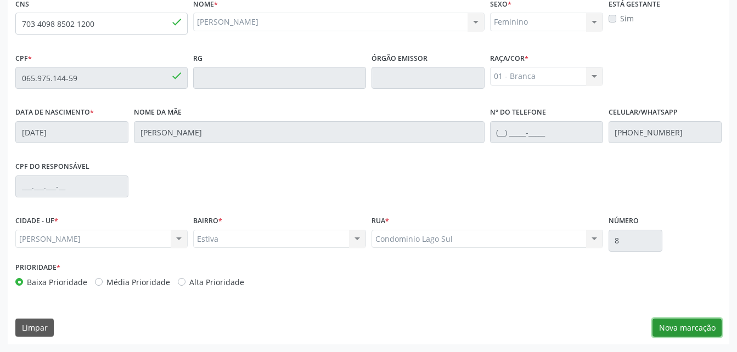
click at [708, 320] on button "Nova marcação" at bounding box center [686, 328] width 69 height 19
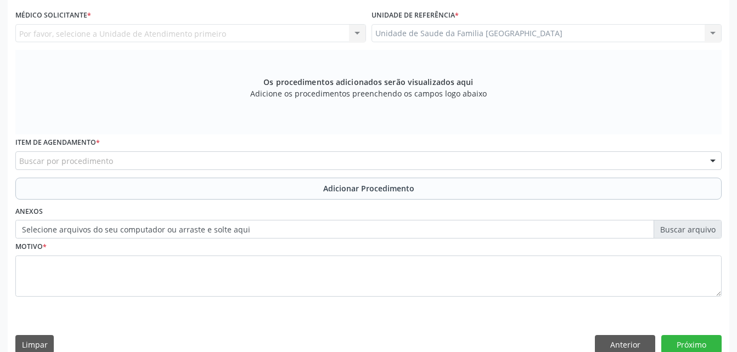
scroll to position [125, 0]
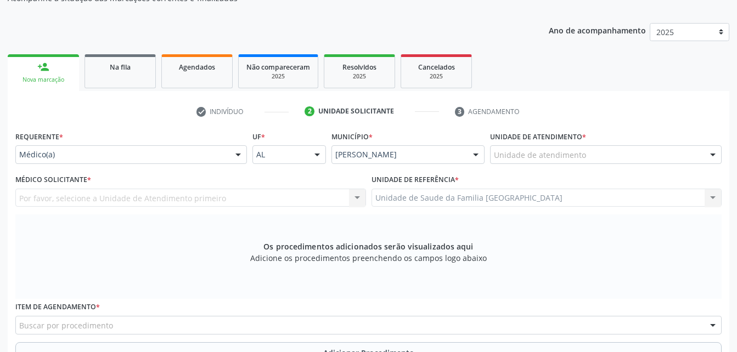
drag, startPoint x: 598, startPoint y: 157, endPoint x: 592, endPoint y: 155, distance: 6.6
click at [593, 155] on div "Unidade de atendimento" at bounding box center [605, 154] width 231 height 19
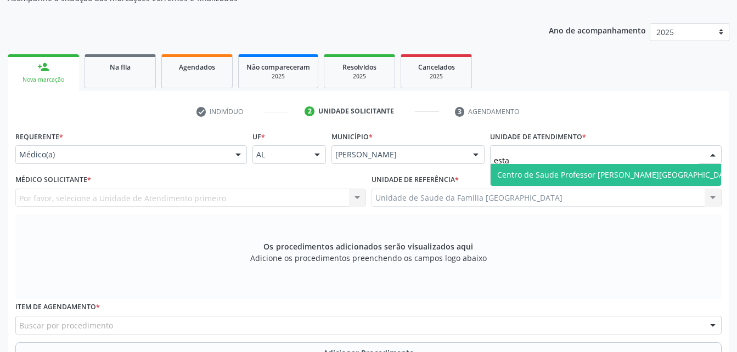
type input "estac"
click at [567, 173] on span "Centro de Saude Professor [PERSON_NAME][GEOGRAPHIC_DATA]" at bounding box center [616, 174] width 239 height 10
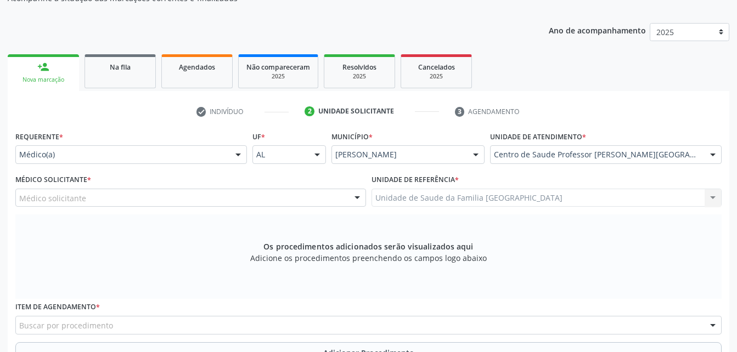
click at [246, 195] on div "Médico solicitante" at bounding box center [190, 198] width 350 height 19
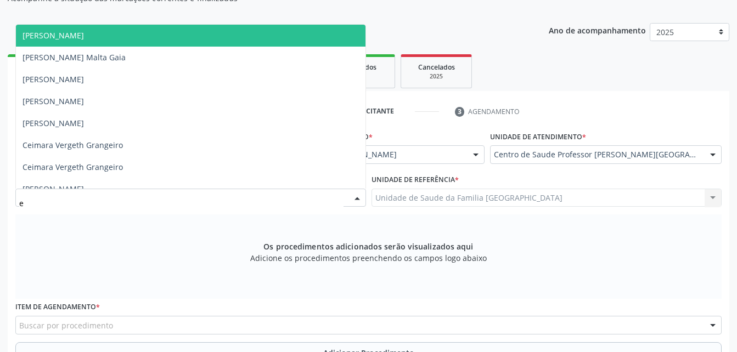
type input "ed"
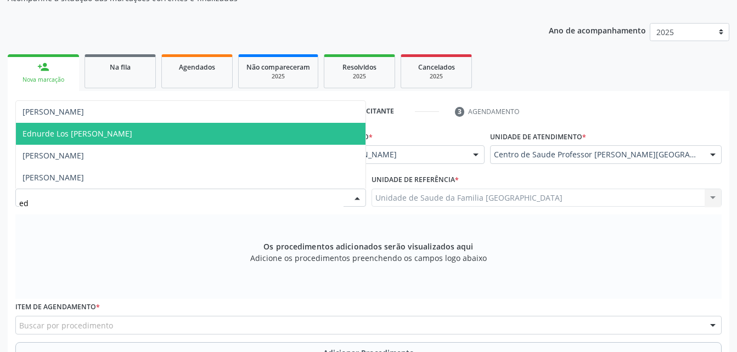
click at [177, 140] on span "Ednurde Los [PERSON_NAME]" at bounding box center [190, 134] width 349 height 22
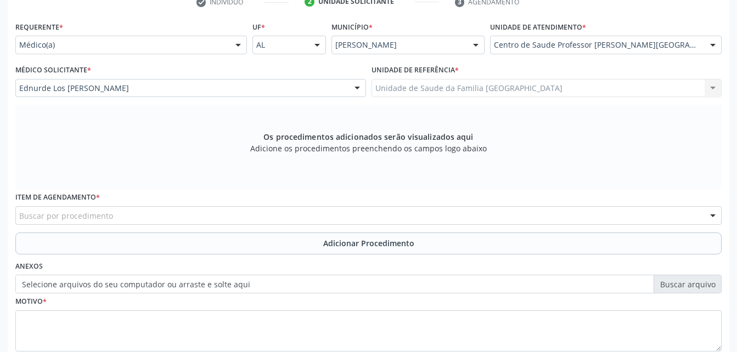
scroll to position [290, 0]
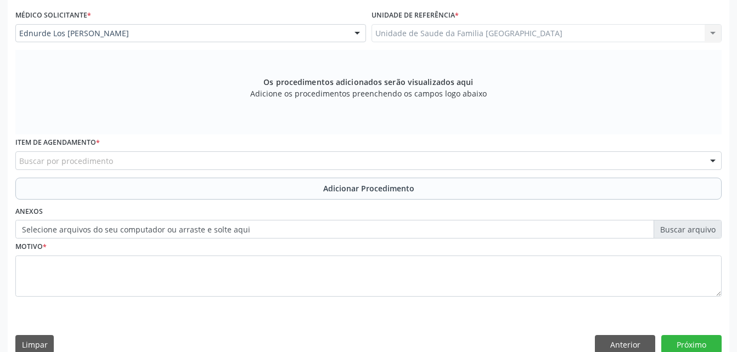
click at [216, 162] on div "Buscar por procedimento" at bounding box center [368, 160] width 706 height 19
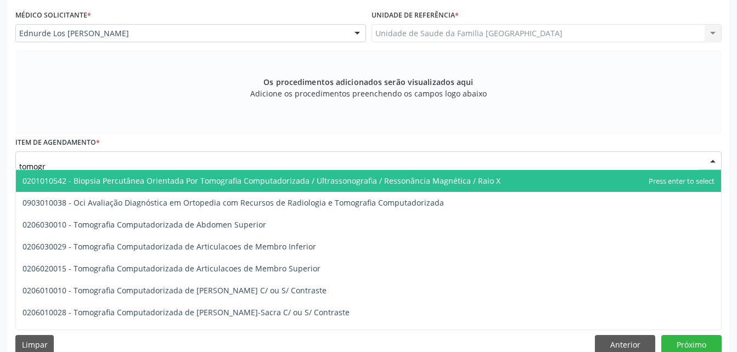
type input "tomogra"
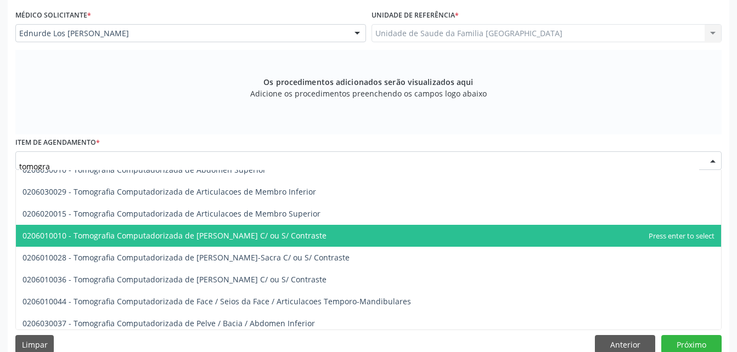
scroll to position [110, 0]
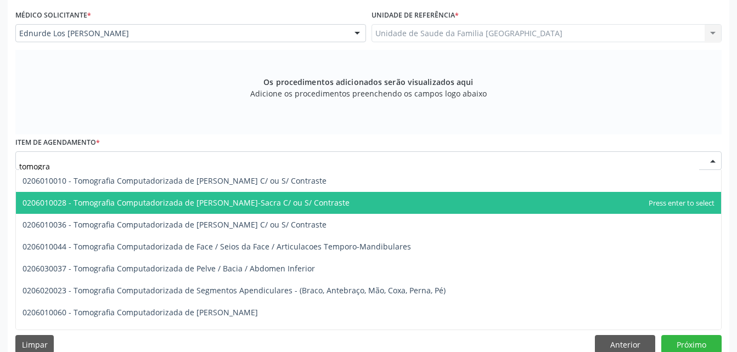
click at [229, 203] on span "0206010028 - Tomografia Computadorizada de [PERSON_NAME]-Sacra C/ ou S/ Contras…" at bounding box center [185, 202] width 327 height 10
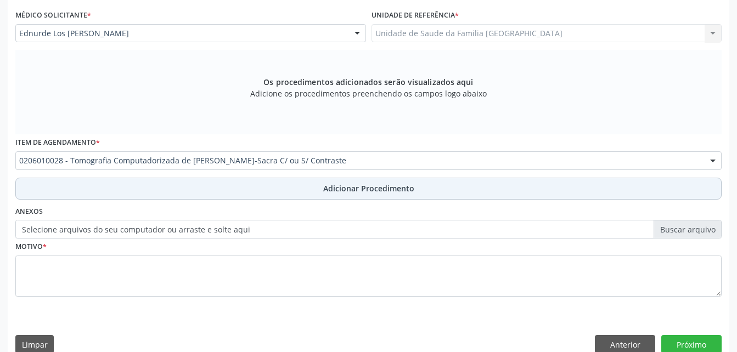
click at [410, 183] on span "Adicionar Procedimento" at bounding box center [368, 189] width 91 height 12
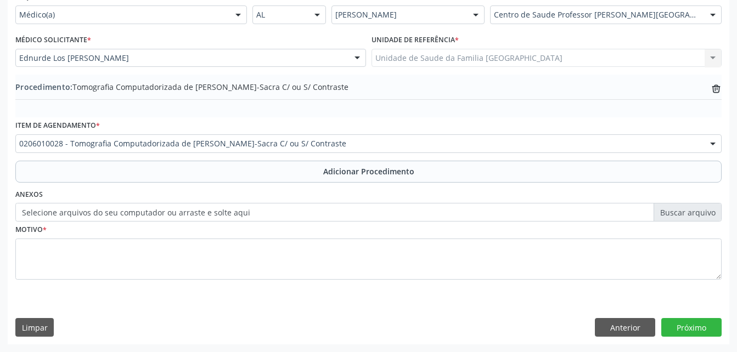
scroll to position [265, 0]
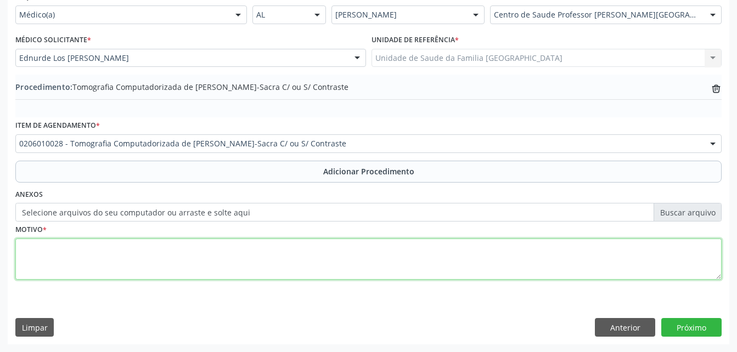
click at [372, 262] on textarea at bounding box center [368, 260] width 706 height 42
type textarea "dor"
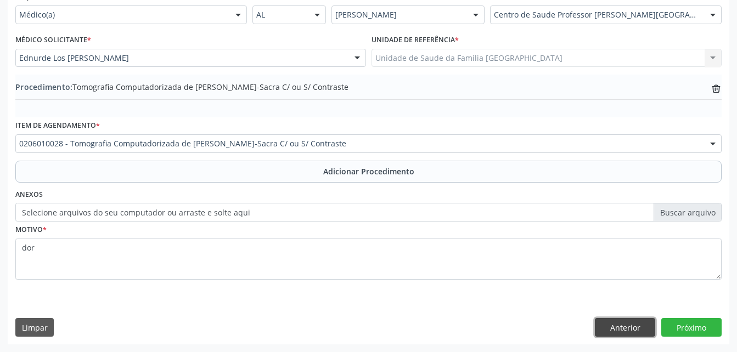
click at [646, 326] on button "Anterior" at bounding box center [625, 327] width 60 height 19
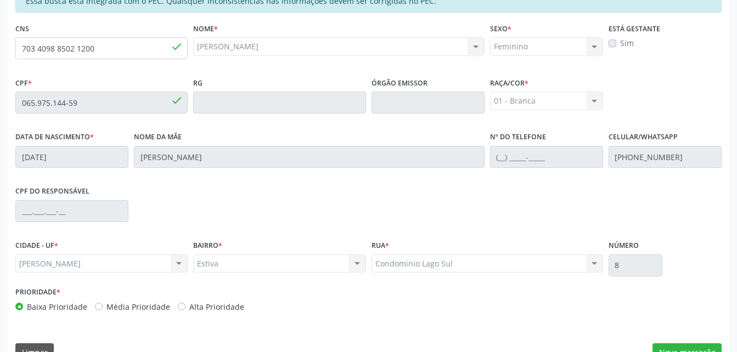
scroll to position [290, 0]
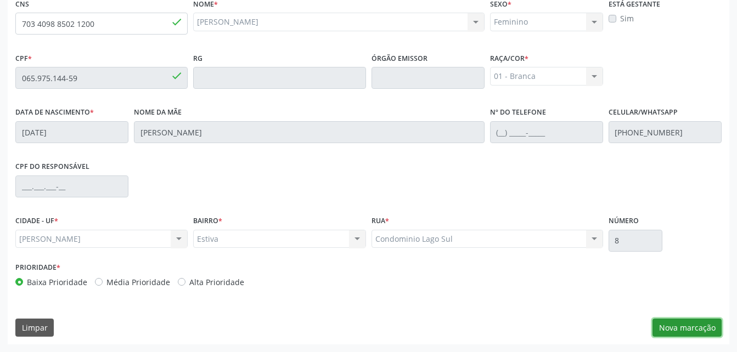
click at [669, 328] on button "Nova marcação" at bounding box center [686, 328] width 69 height 19
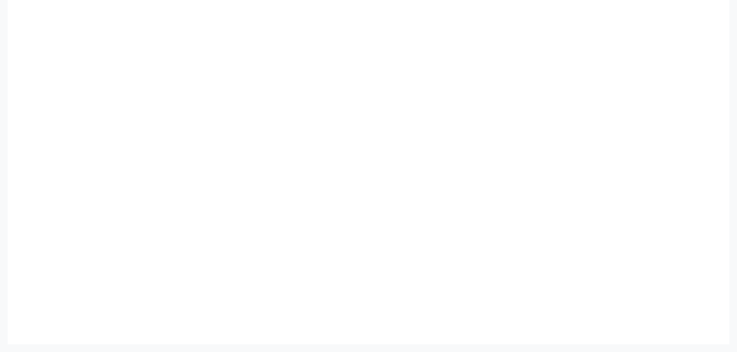
scroll to position [265, 0]
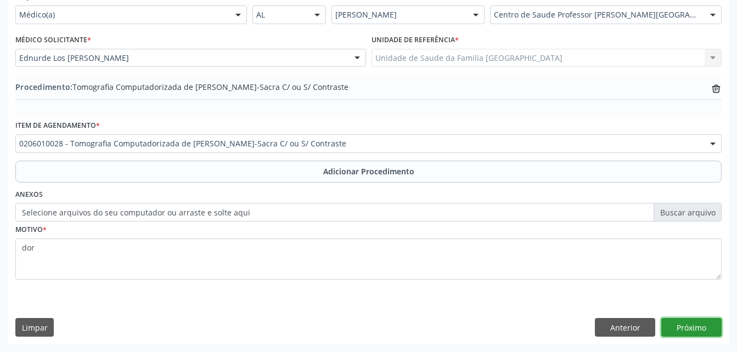
click at [669, 328] on button "Próximo" at bounding box center [691, 327] width 60 height 19
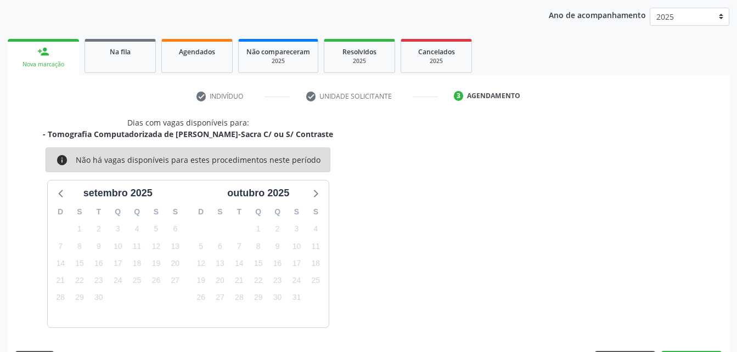
scroll to position [173, 0]
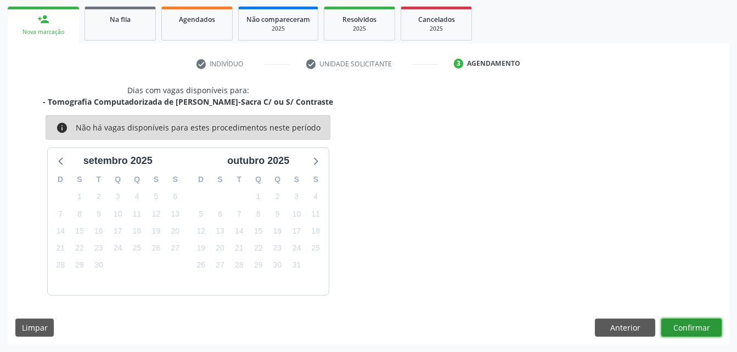
click at [667, 319] on button "Confirmar" at bounding box center [691, 328] width 60 height 19
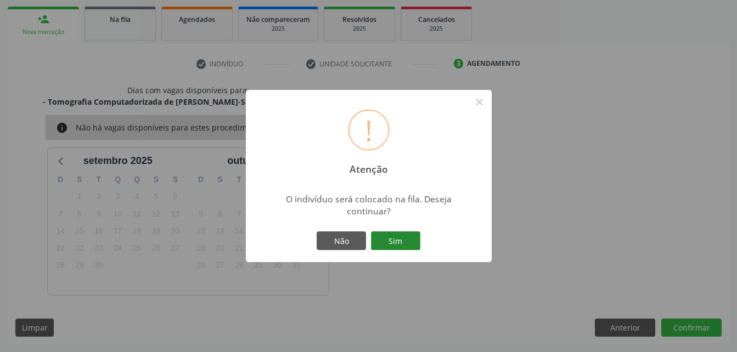
click at [391, 236] on button "Sim" at bounding box center [395, 240] width 49 height 19
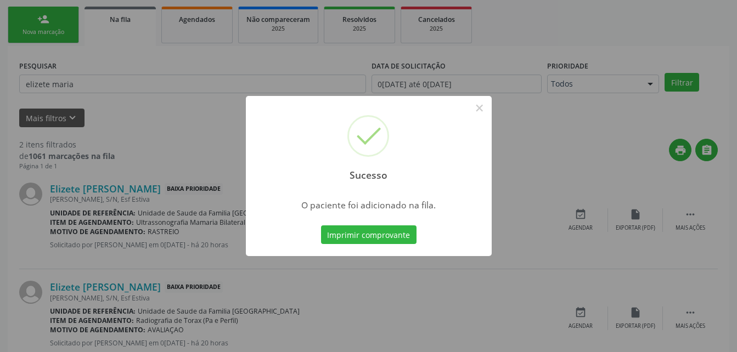
scroll to position [25, 0]
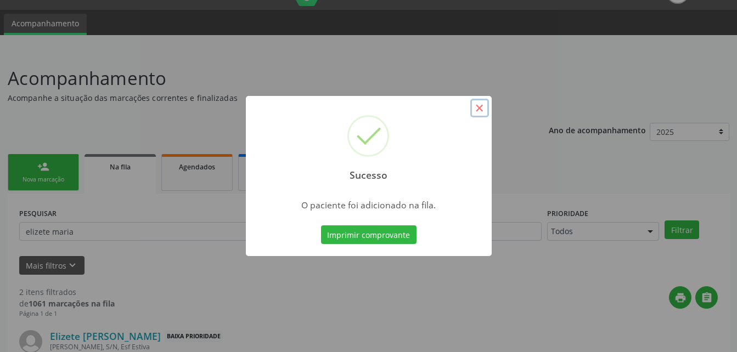
click at [483, 112] on button "×" at bounding box center [479, 108] width 19 height 19
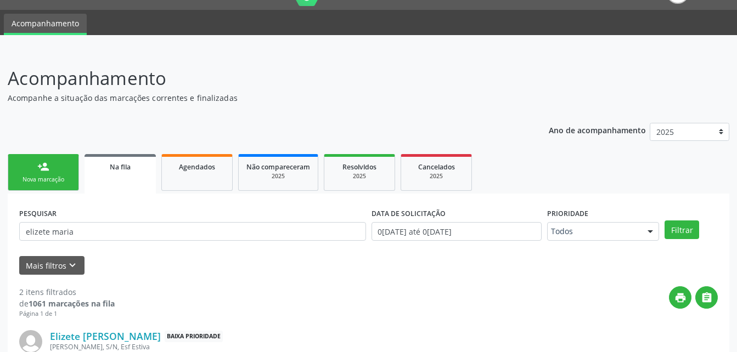
click at [47, 172] on div "person_add" at bounding box center [43, 167] width 12 height 12
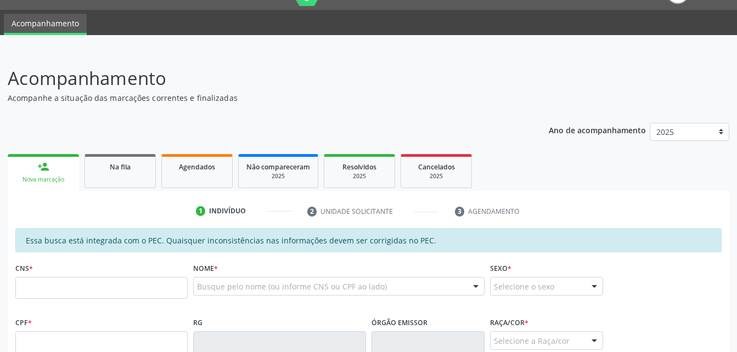
click at [51, 162] on link "person_add Nova marcação" at bounding box center [43, 172] width 71 height 37
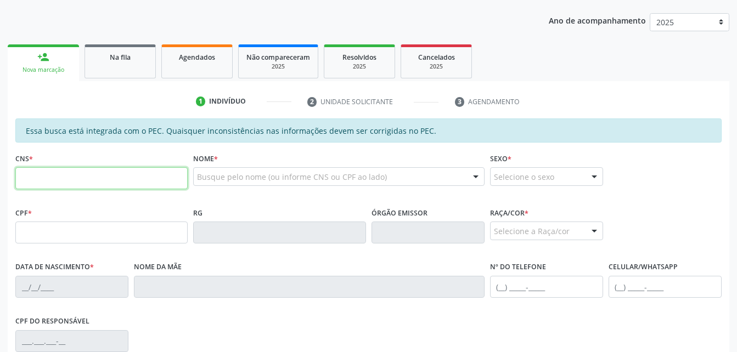
click at [87, 180] on input "text" at bounding box center [101, 178] width 172 height 22
type input "700 4084 9695 2046"
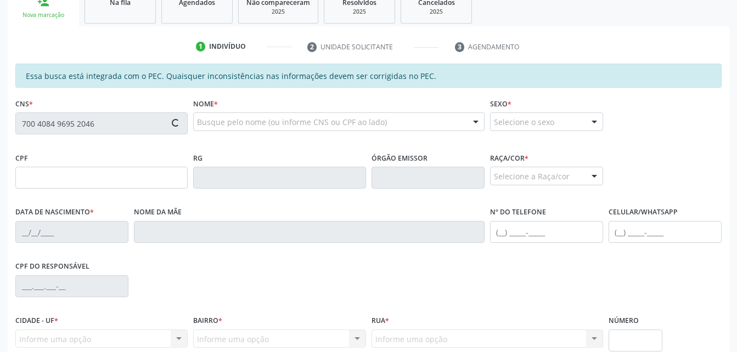
type input "106.388.484-58"
type input "[DATE]"
type input "[PERSON_NAME]"
type input "[PHONE_NUMBER]"
type input "S/N"
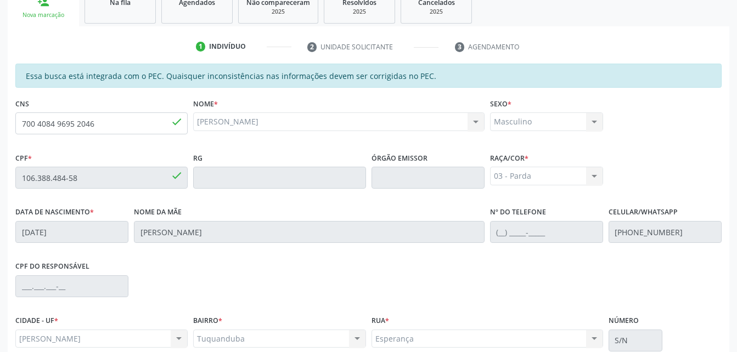
scroll to position [290, 0]
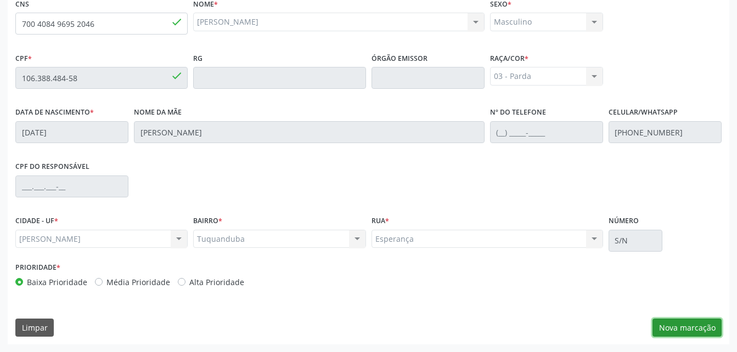
click at [680, 320] on button "Nova marcação" at bounding box center [686, 328] width 69 height 19
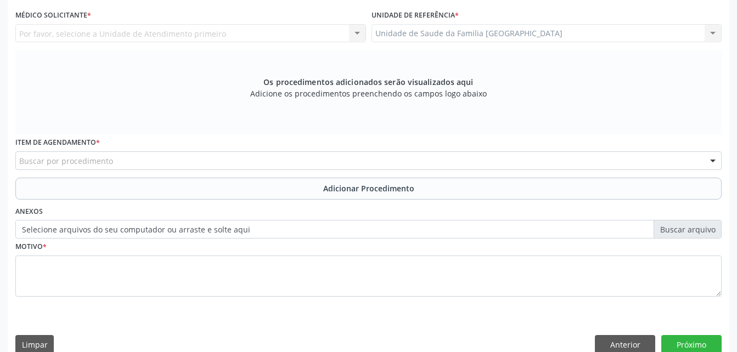
scroll to position [180, 0]
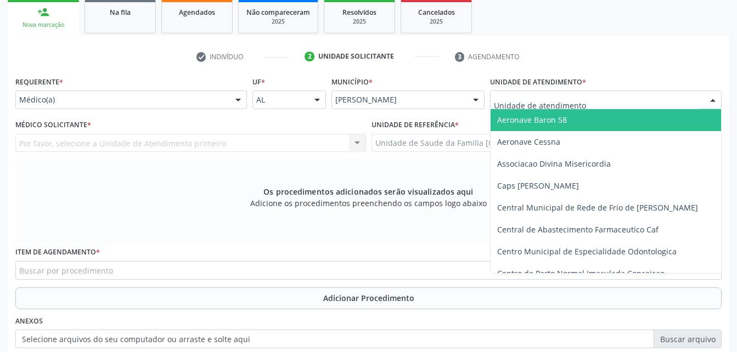
type input "r"
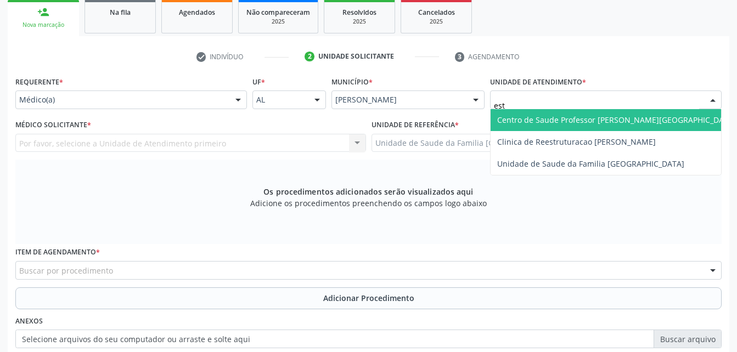
type input "esta"
click at [535, 120] on span "Centro de Saude Professor [PERSON_NAME][GEOGRAPHIC_DATA]" at bounding box center [616, 120] width 239 height 10
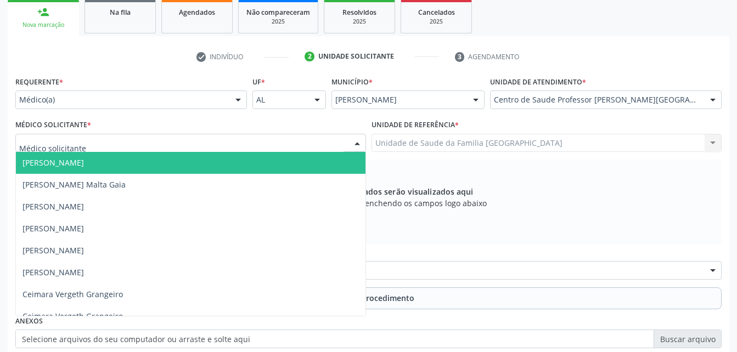
click at [269, 145] on div at bounding box center [190, 143] width 350 height 19
type input "cl"
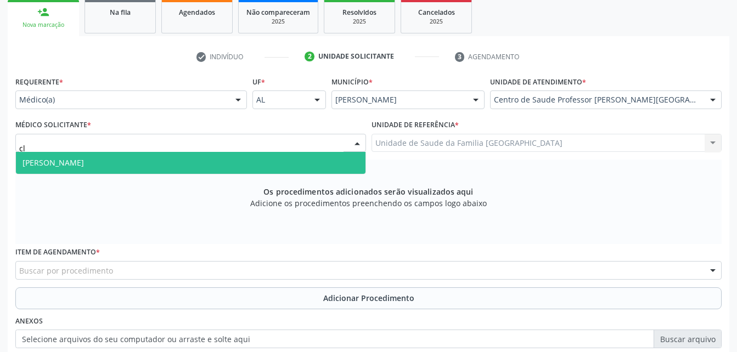
click at [270, 149] on input "cl" at bounding box center [181, 149] width 324 height 22
click at [273, 159] on span "[PERSON_NAME]" at bounding box center [190, 163] width 349 height 22
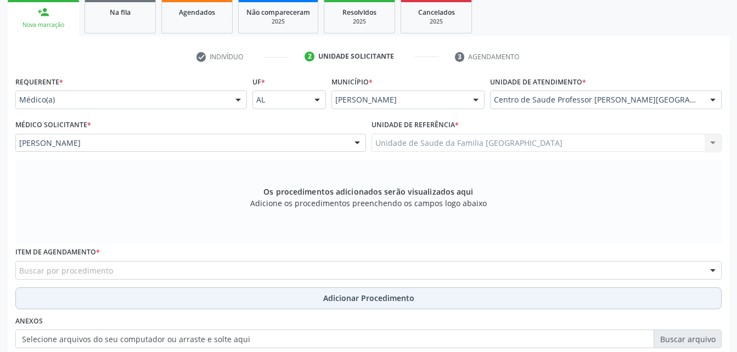
scroll to position [290, 0]
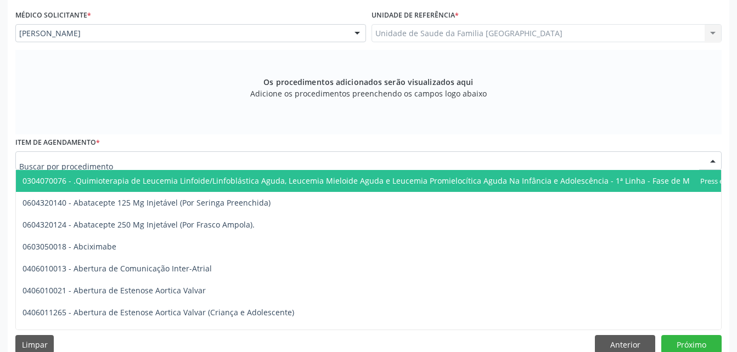
click at [261, 159] on div at bounding box center [368, 160] width 706 height 19
type input "e"
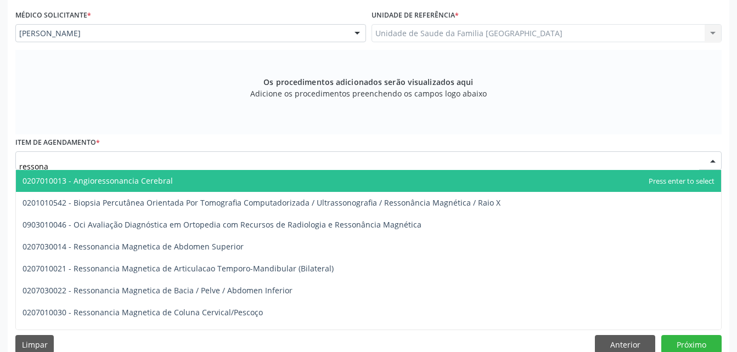
type input "ressonan"
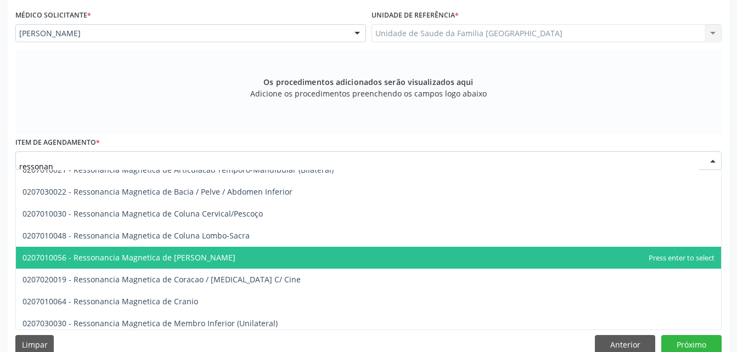
scroll to position [110, 0]
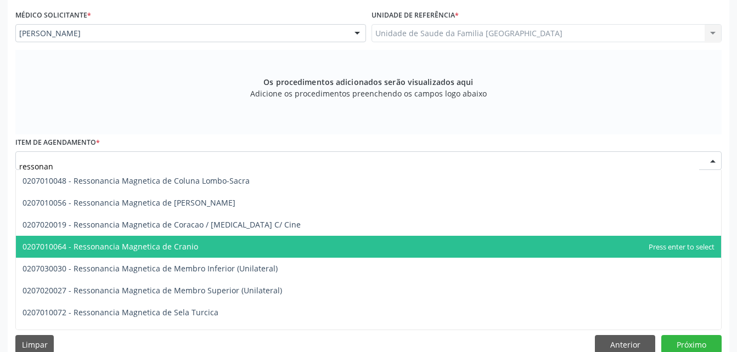
click at [266, 236] on span "0207010064 - Ressonancia Magnetica de Cranio" at bounding box center [368, 247] width 705 height 22
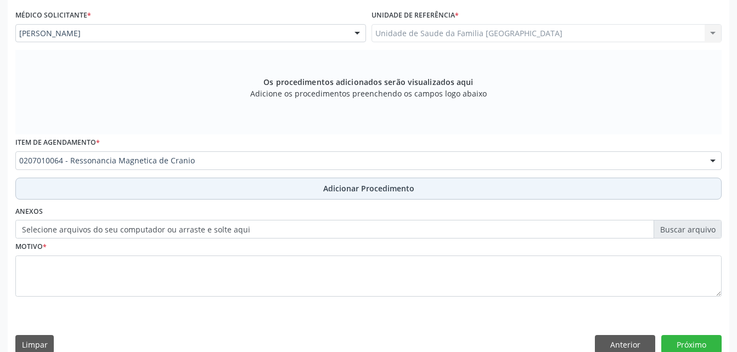
click at [440, 189] on button "Adicionar Procedimento" at bounding box center [368, 189] width 706 height 22
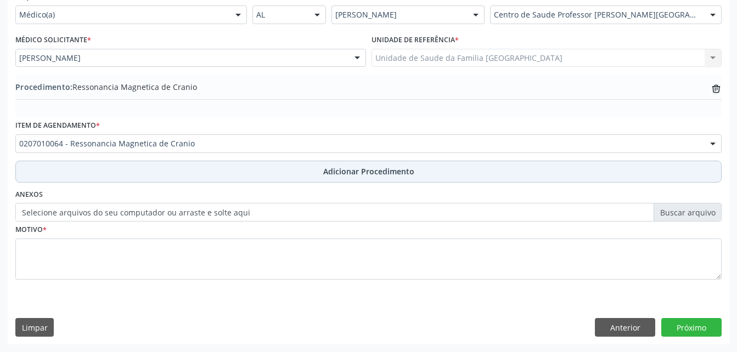
scroll to position [265, 0]
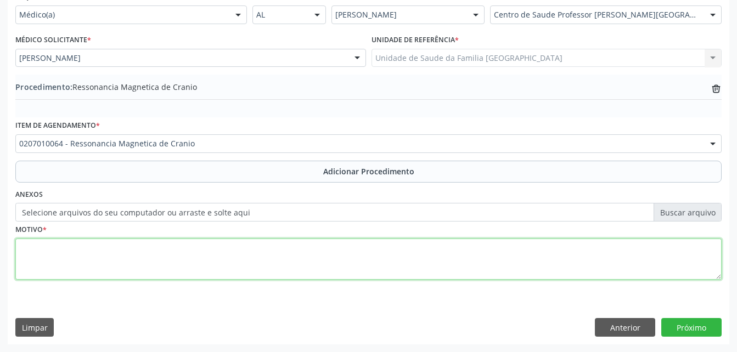
click at [428, 254] on textarea at bounding box center [368, 260] width 706 height 42
type textarea "demencia ae"
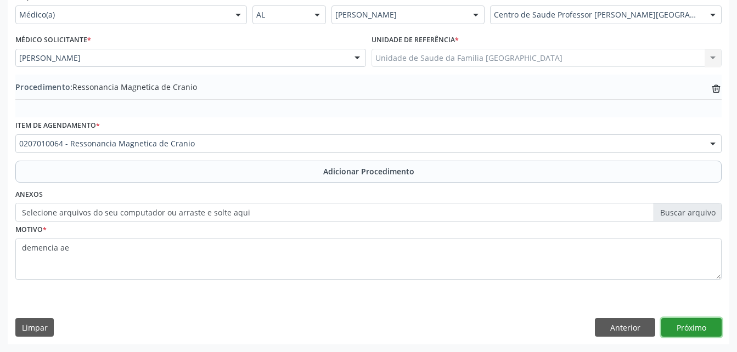
click at [711, 325] on button "Próximo" at bounding box center [691, 327] width 60 height 19
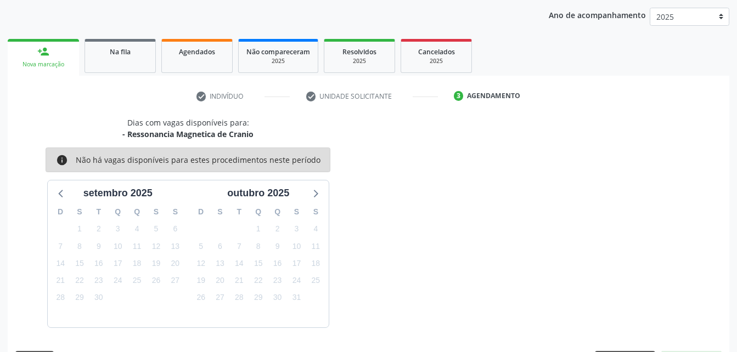
scroll to position [173, 0]
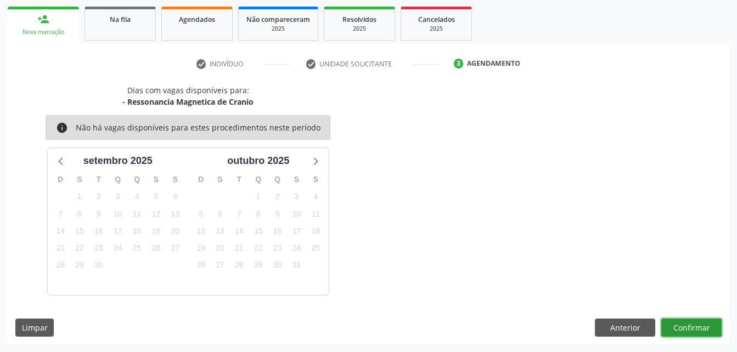
click at [690, 327] on button "Confirmar" at bounding box center [691, 328] width 60 height 19
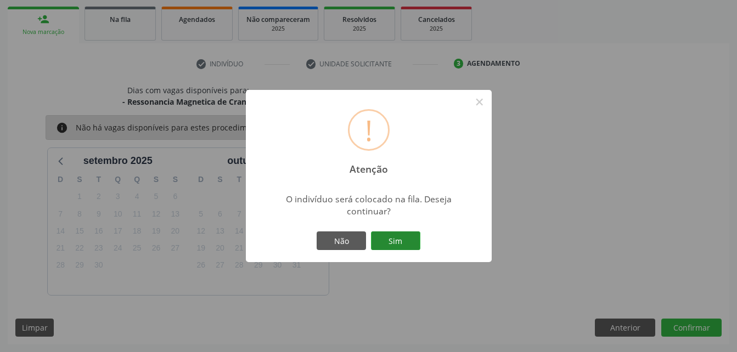
click at [395, 246] on button "Sim" at bounding box center [395, 240] width 49 height 19
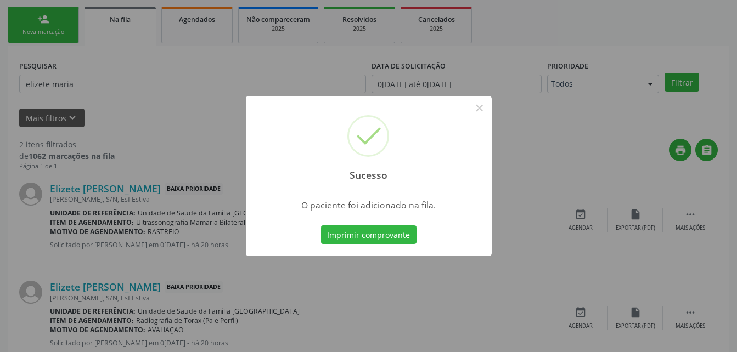
scroll to position [25, 0]
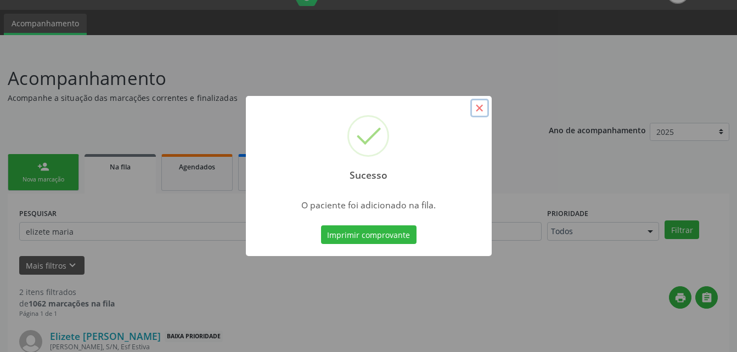
click at [476, 113] on button "×" at bounding box center [479, 108] width 19 height 19
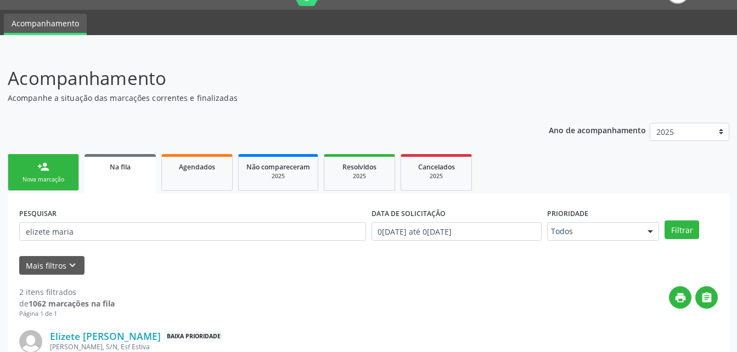
click at [73, 164] on link "person_add Nova marcação" at bounding box center [43, 172] width 71 height 37
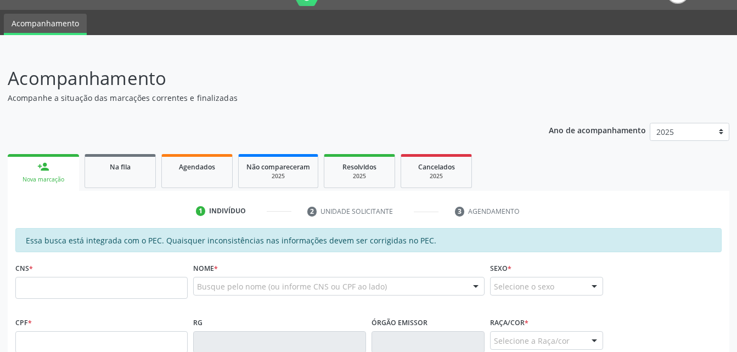
scroll to position [80, 0]
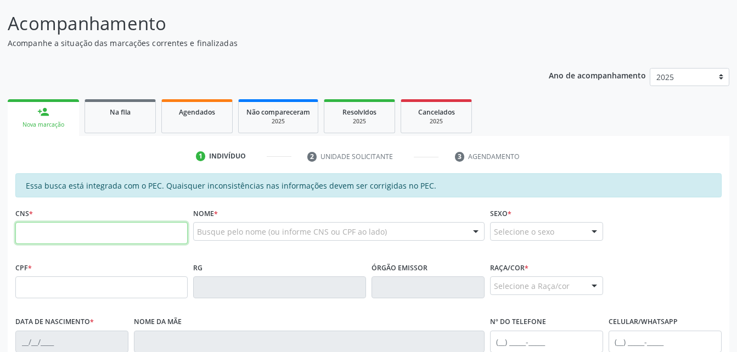
click at [143, 227] on input "text" at bounding box center [101, 233] width 172 height 22
type input "706 2035 3661 1763"
type input "023.590.244-69"
type input "[DATE]"
type input "[PERSON_NAME] da Conceição"
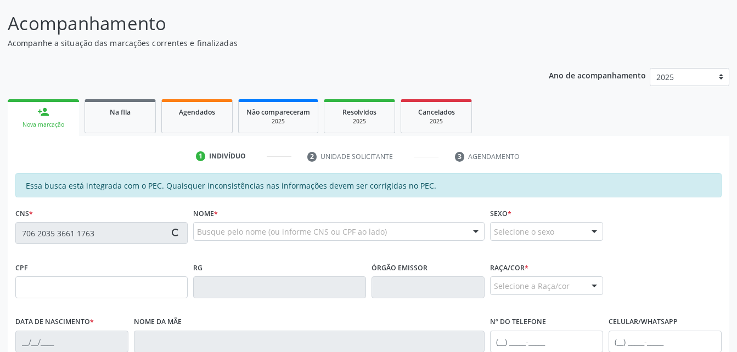
type input "[PHONE_NUMBER]"
type input "191"
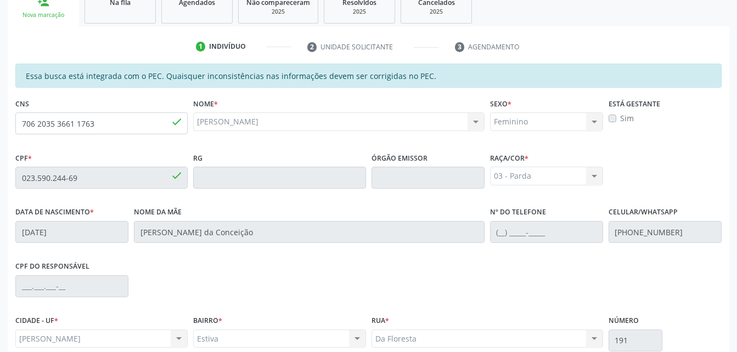
scroll to position [290, 0]
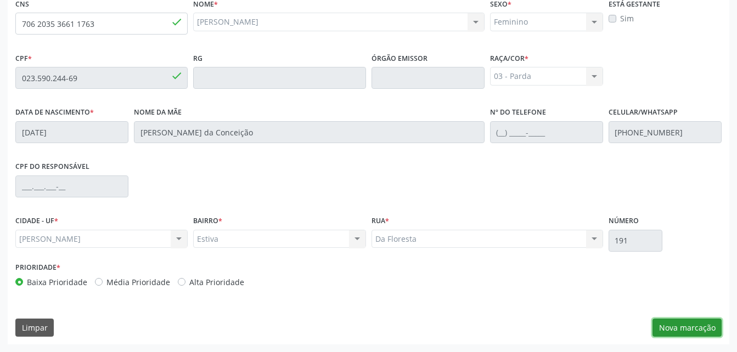
click at [708, 329] on button "Nova marcação" at bounding box center [686, 328] width 69 height 19
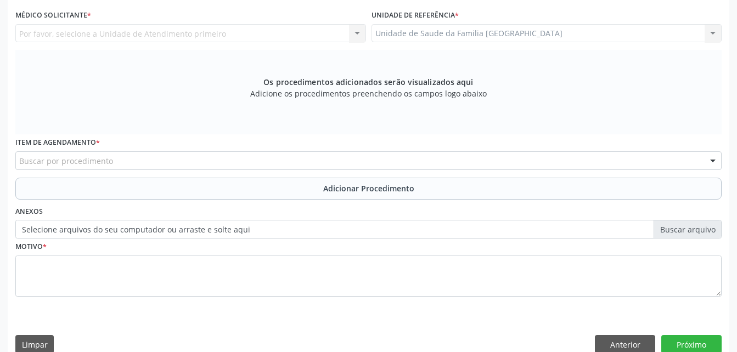
scroll to position [235, 0]
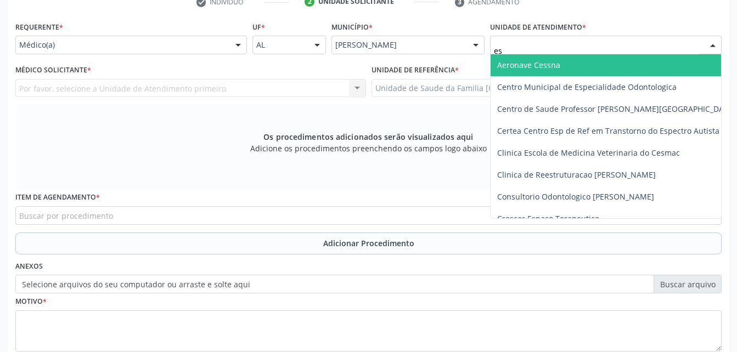
type input "est"
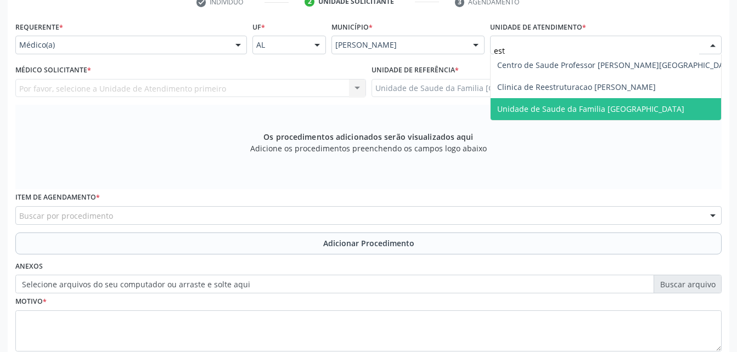
click at [601, 109] on span "Unidade de Saude da Familia [GEOGRAPHIC_DATA]" at bounding box center [590, 109] width 187 height 10
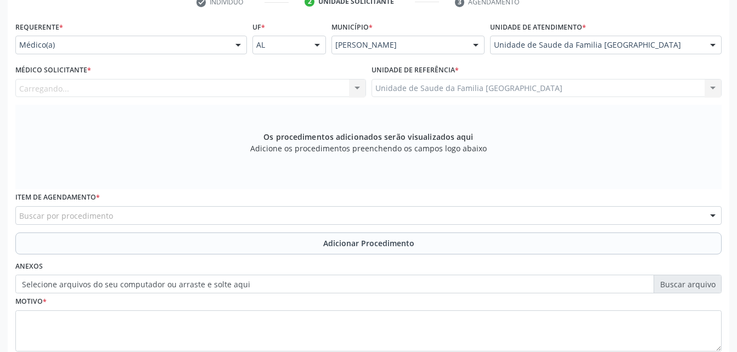
click at [244, 94] on div "Carregando... Nenhum resultado encontrado para: " " Não há nenhuma opção para s…" at bounding box center [190, 88] width 350 height 19
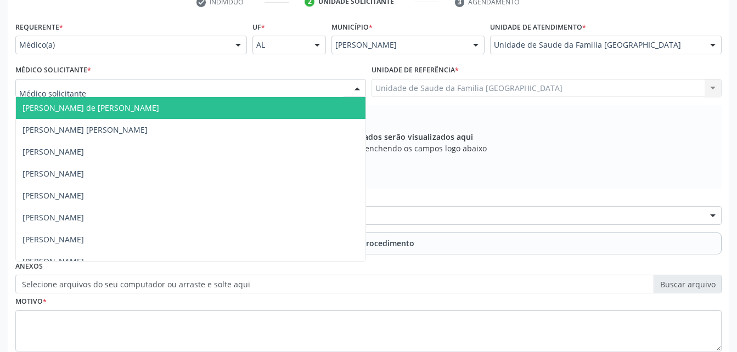
click at [233, 89] on div at bounding box center [190, 88] width 350 height 19
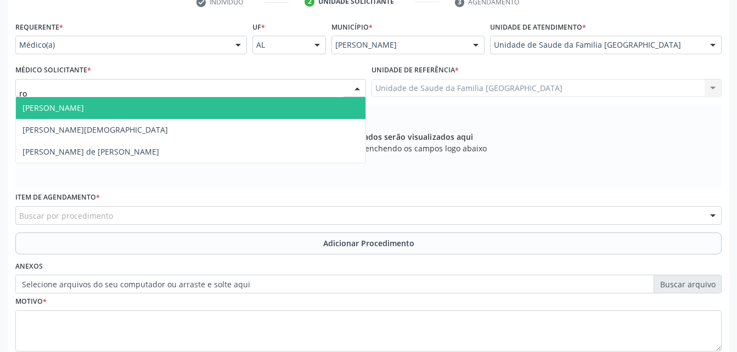
type input "rod"
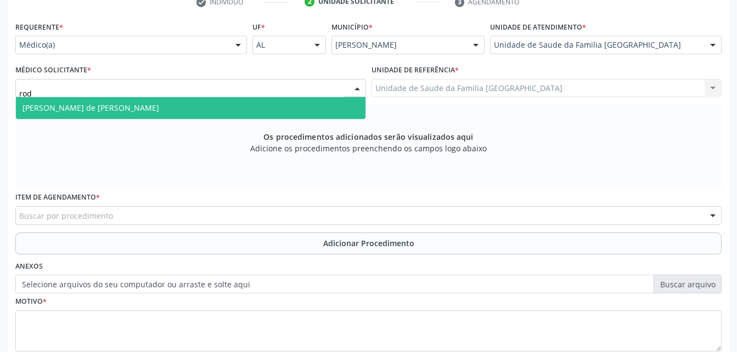
click span "[PERSON_NAME] de [PERSON_NAME]"
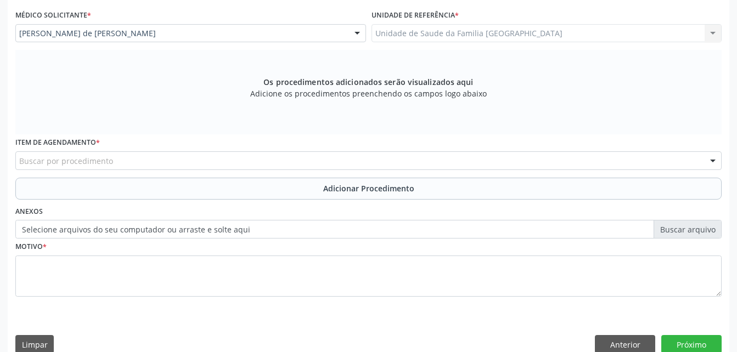
scroll to position [307, 0]
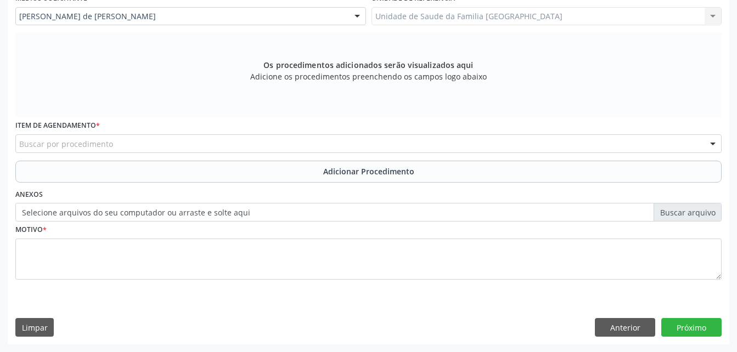
click div "Buscar por procedimento"
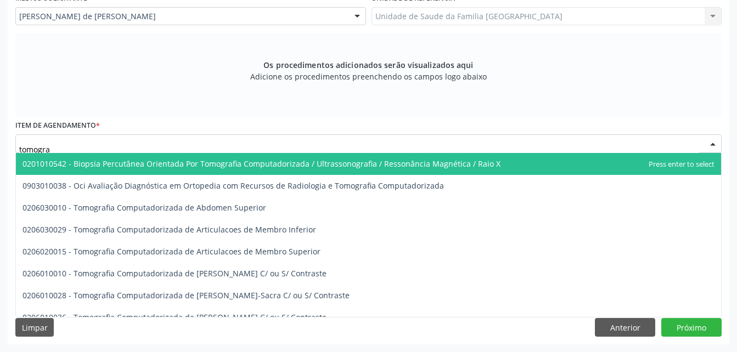
type input "tomograf"
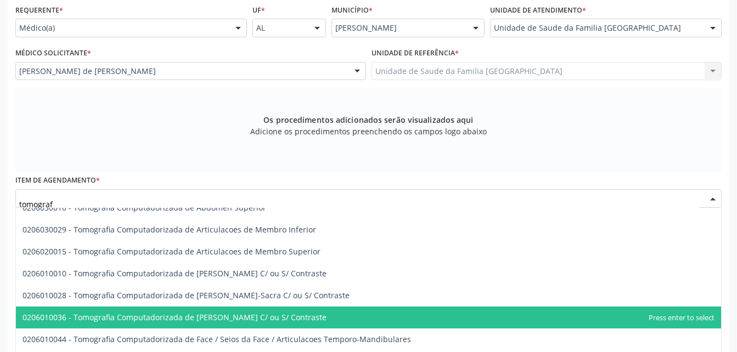
scroll to position [165, 0]
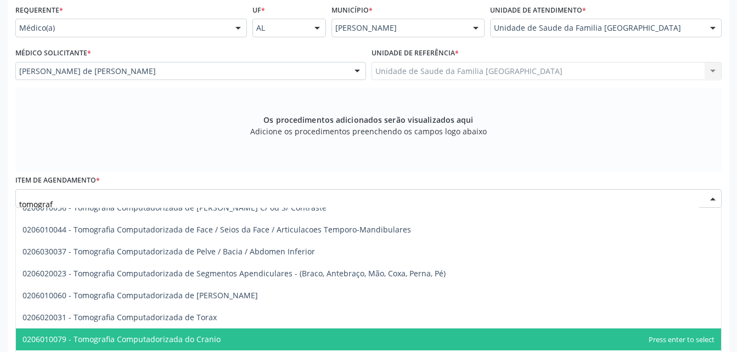
click span "0206010079 - Tomografia Computadorizada do Cranio"
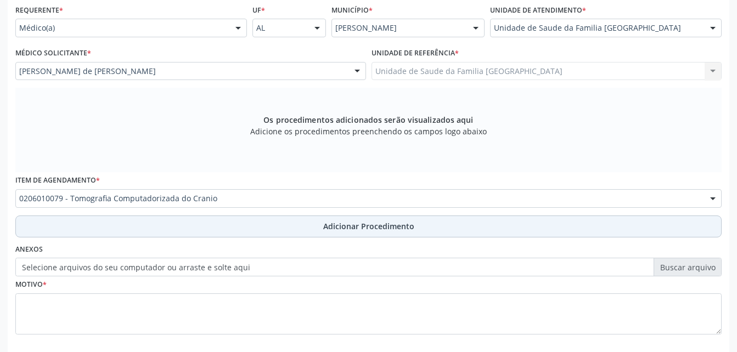
click button "Adicionar Procedimento"
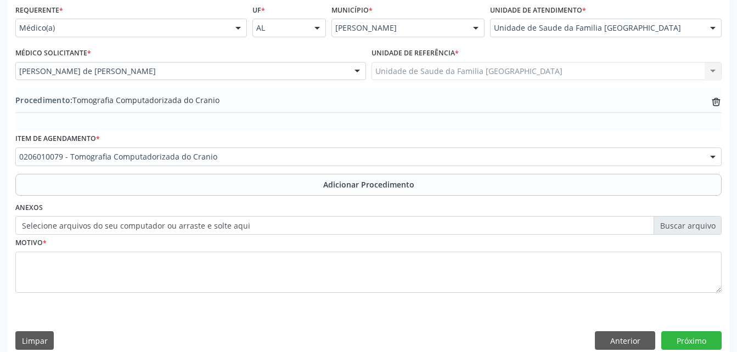
scroll to position [265, 0]
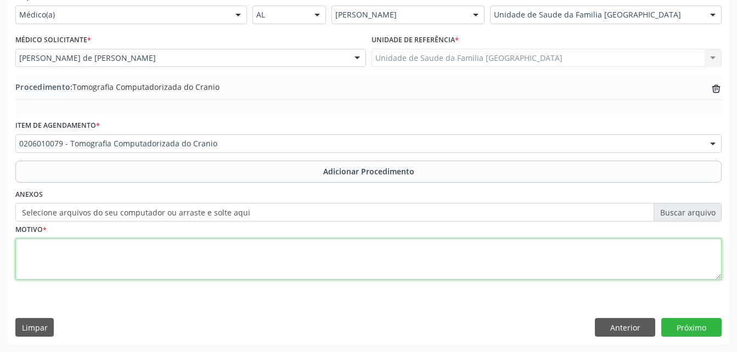
click textarea
type textarea "perda auditiva"
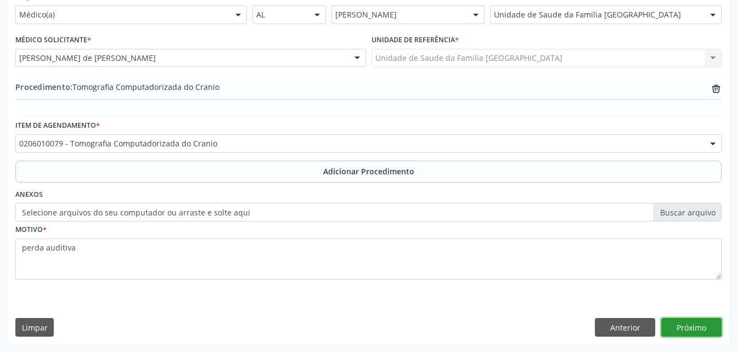
click button "Próximo"
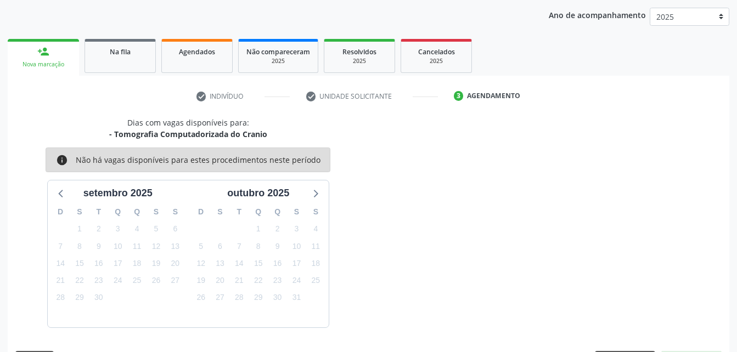
scroll to position [173, 0]
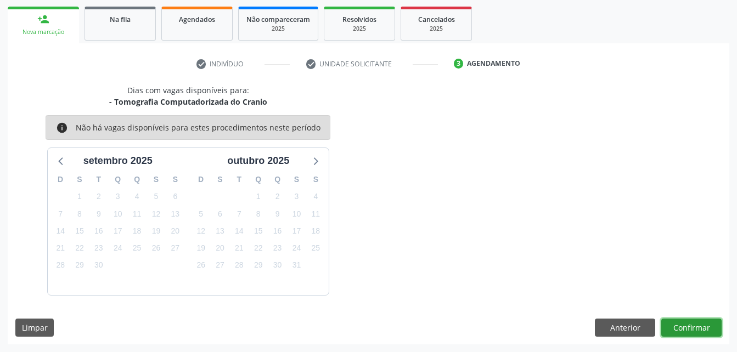
click button "Confirmar"
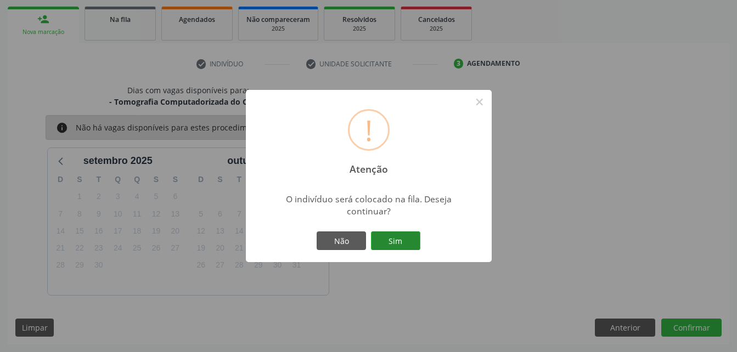
click button "Sim"
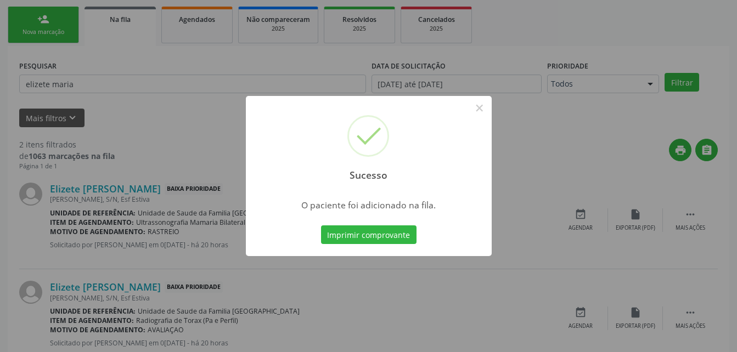
scroll to position [25, 0]
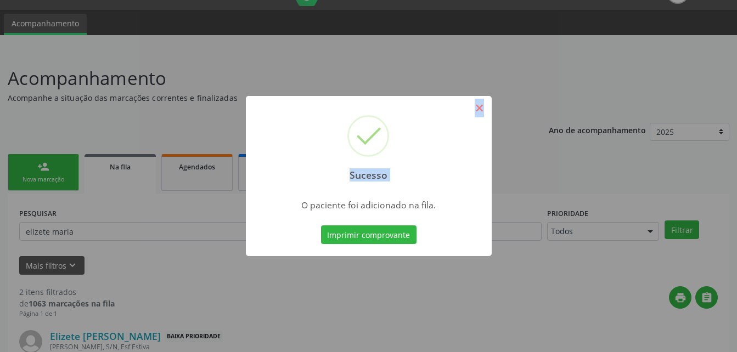
click div "Sucesso ×"
click button "×"
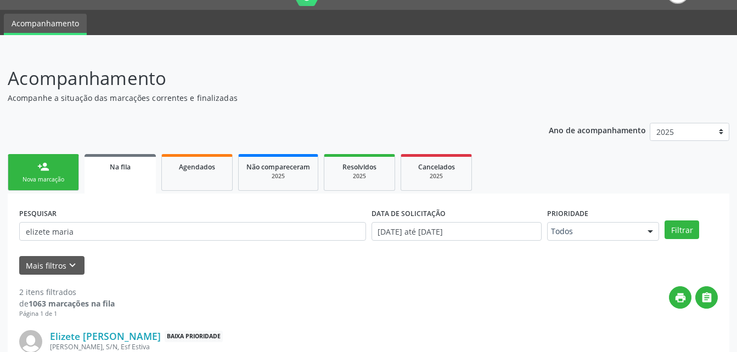
click link "person_add Nova marcação"
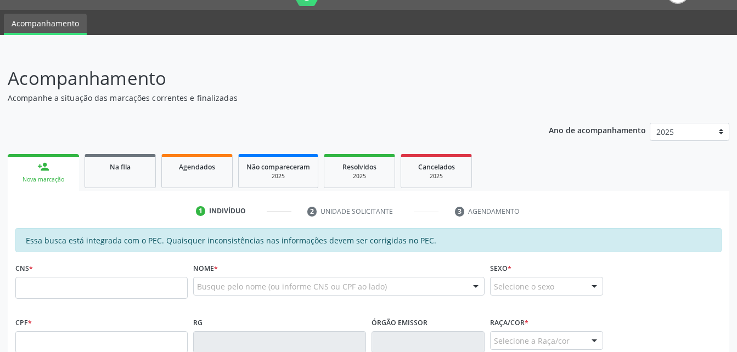
scroll to position [135, 0]
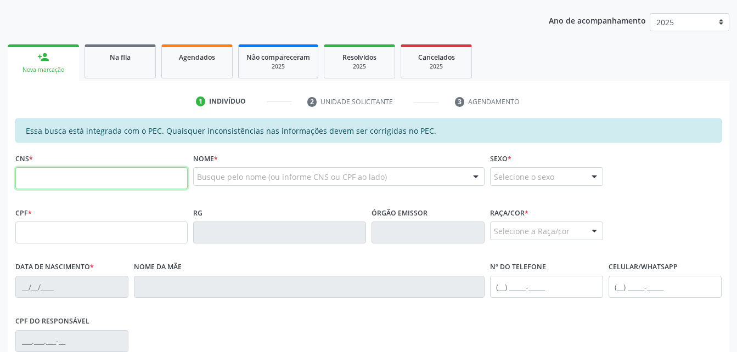
click input "text"
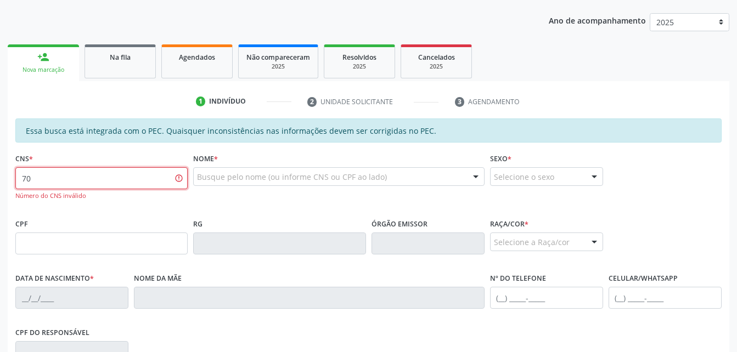
type input "7"
type input "702 9005 4578 0473"
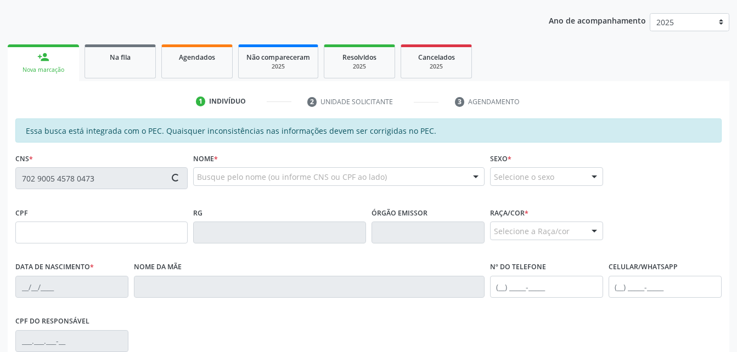
scroll to position [245, 0]
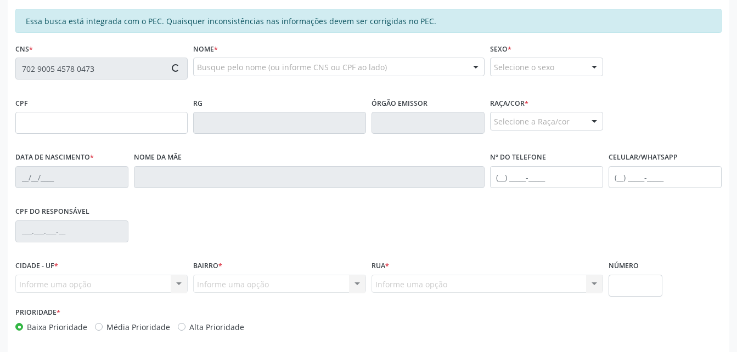
type input "678.033.508-87"
type input "0[DATE]"
type input "[PERSON_NAME]"
type input "[PHONE_NUMBER]"
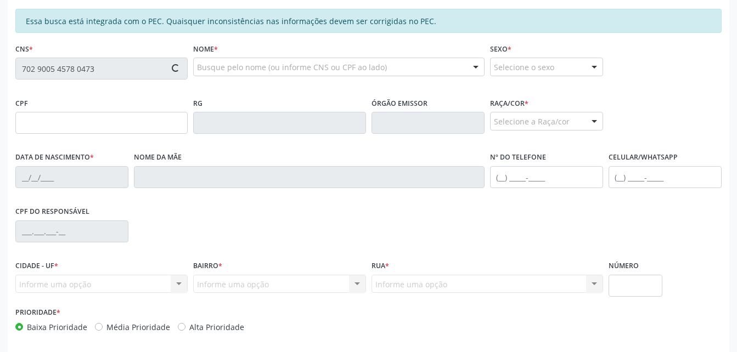
type input "03"
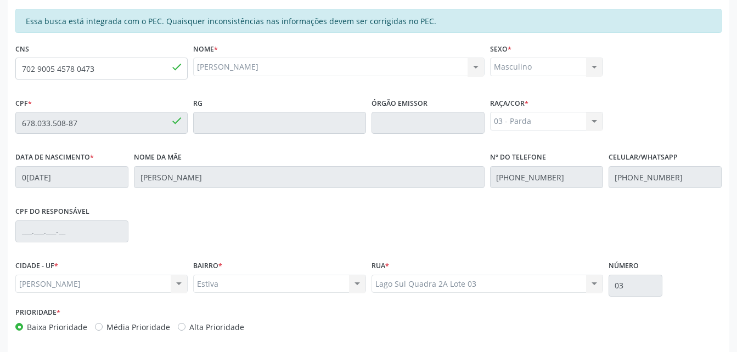
scroll to position [290, 0]
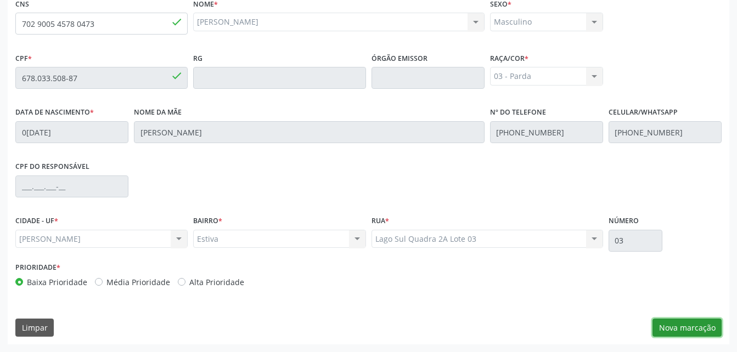
drag, startPoint x: 663, startPoint y: 326, endPoint x: 657, endPoint y: 322, distance: 7.2
click button "Nova marcação"
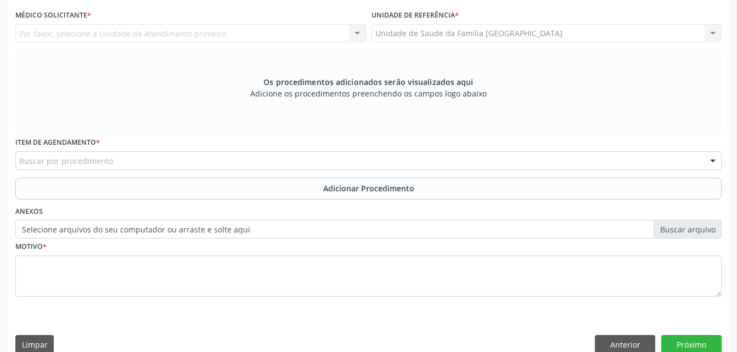
scroll to position [235, 0]
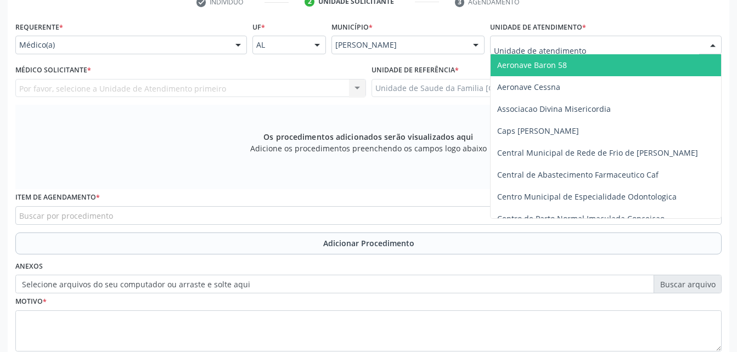
click div
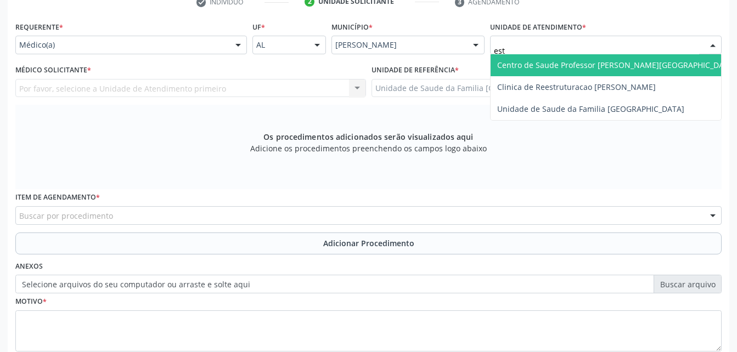
type input "esti"
click span "Unidade de Saude da Familia [GEOGRAPHIC_DATA]"
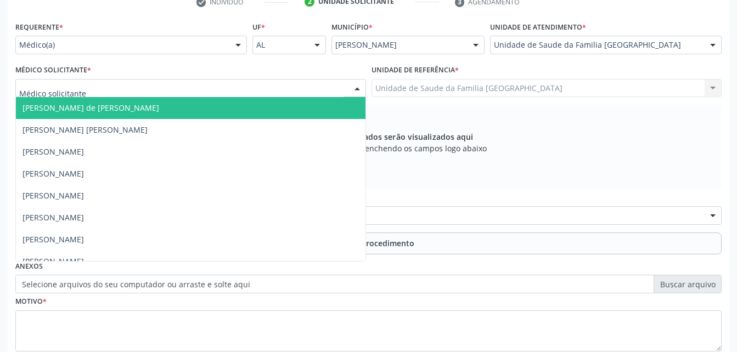
click div
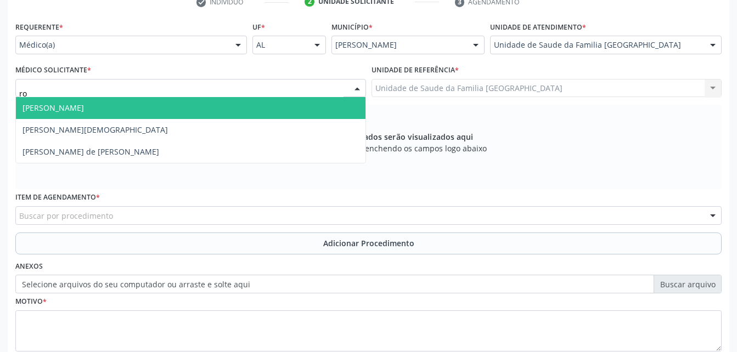
type input "rod"
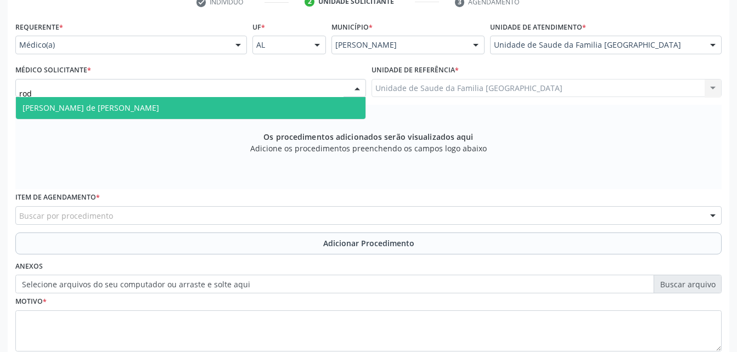
click span "[PERSON_NAME] de [PERSON_NAME]"
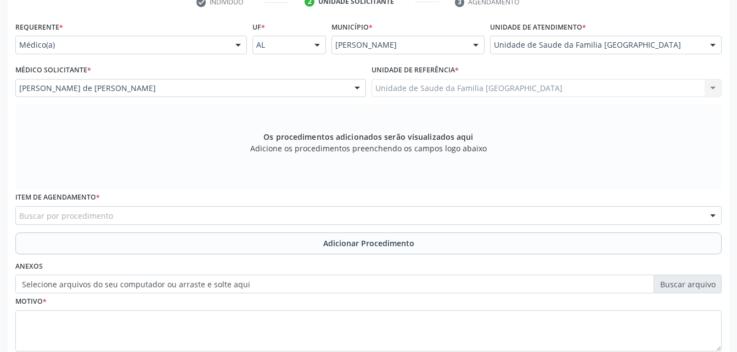
scroll to position [290, 0]
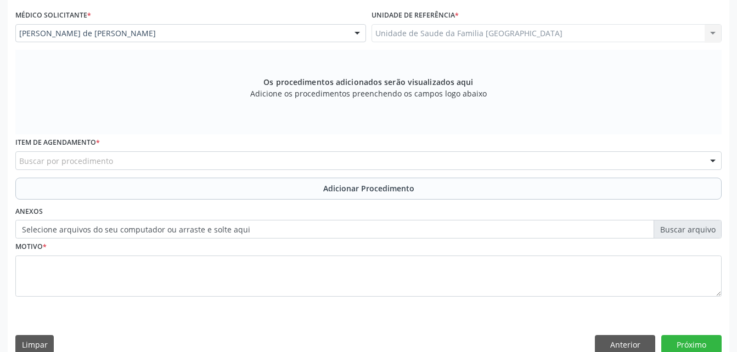
click div "Buscar por procedimento"
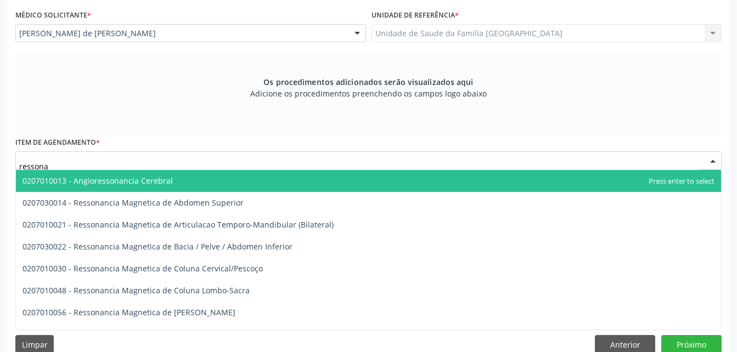
type input "ressonan"
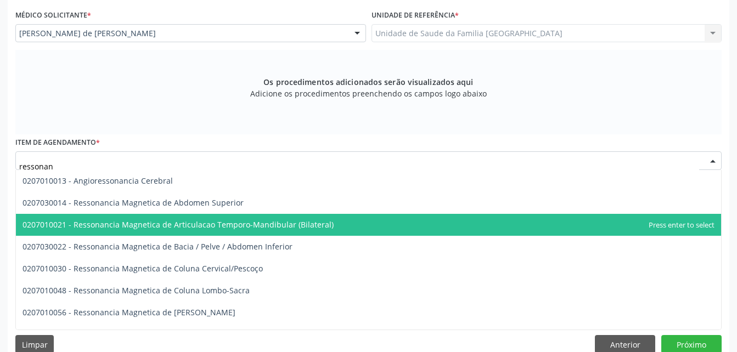
scroll to position [55, 0]
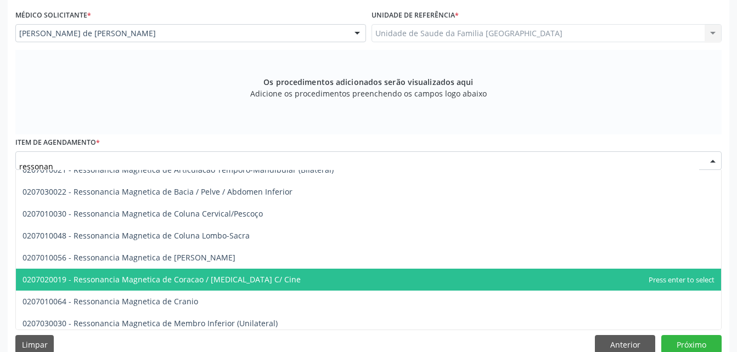
click span "0207020019 - Ressonancia Magnetica de Coracao / [MEDICAL_DATA] C/ Cine"
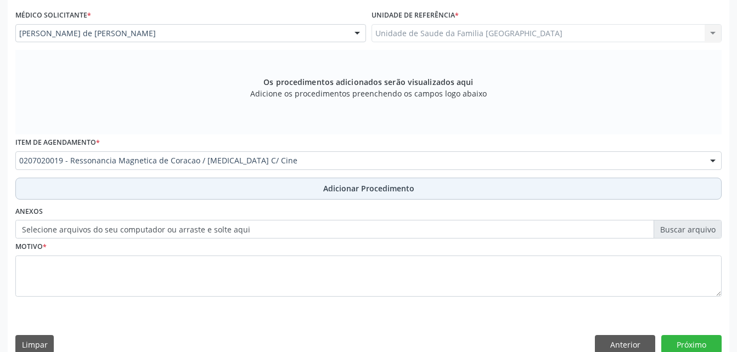
click span "Adicionar Procedimento"
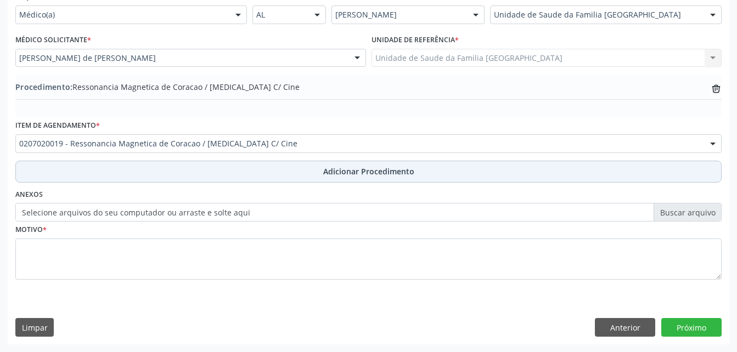
scroll to position [265, 0]
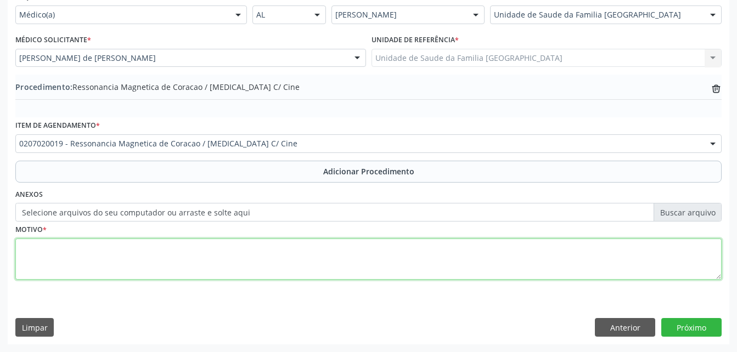
click textarea
type textarea "sindrome de brugada"
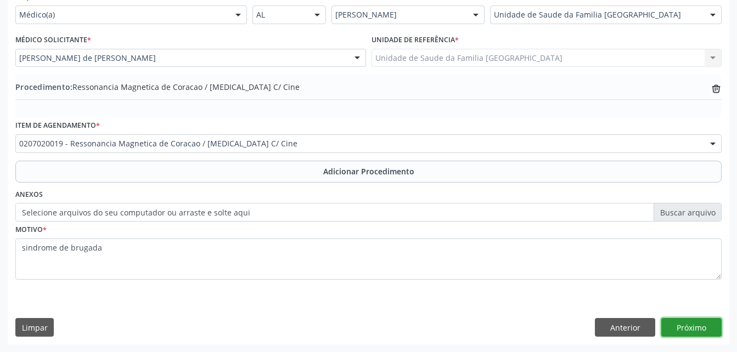
click button "Próximo"
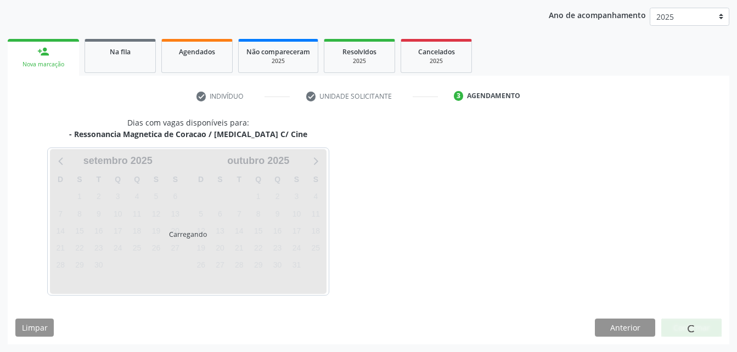
scroll to position [173, 0]
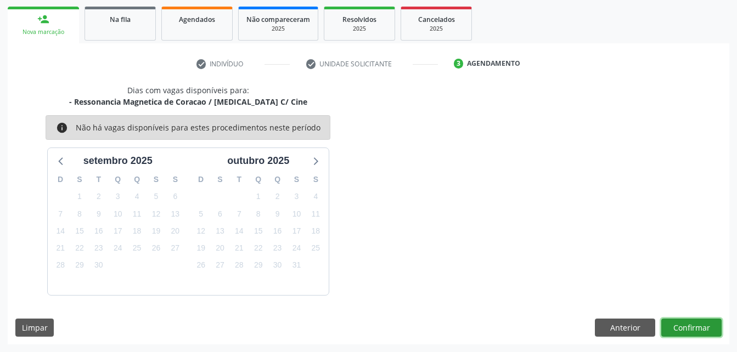
click button "Confirmar"
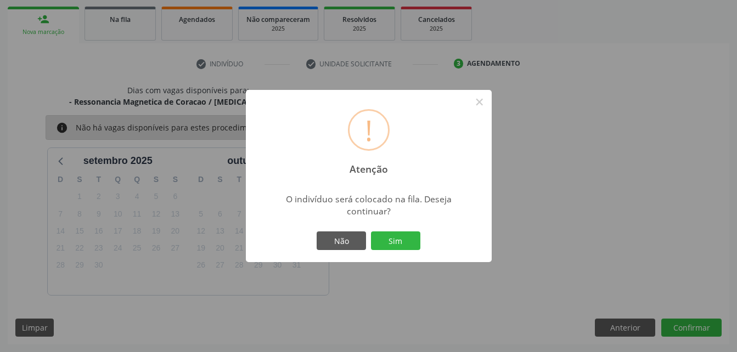
drag, startPoint x: 414, startPoint y: 247, endPoint x: 412, endPoint y: 228, distance: 19.3
click button "Sim"
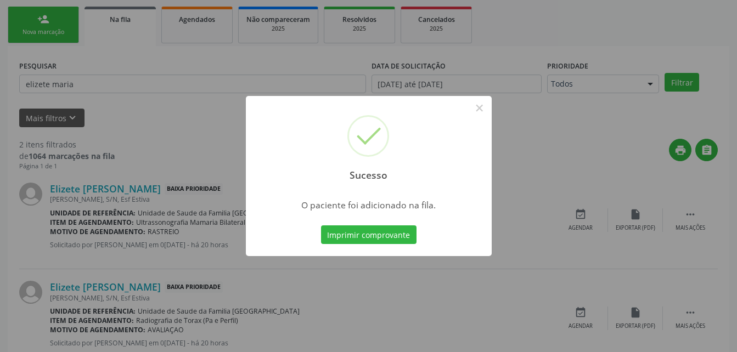
scroll to position [25, 0]
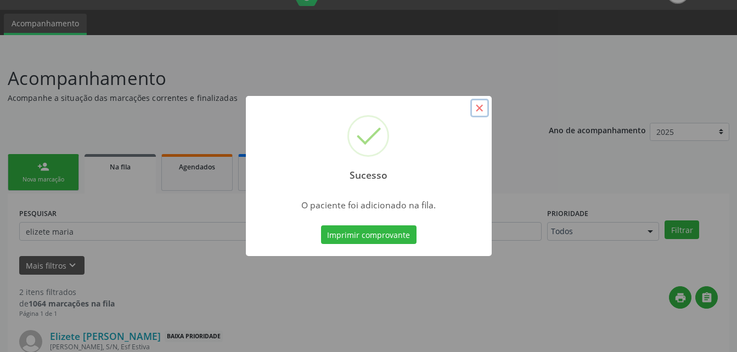
click button "×"
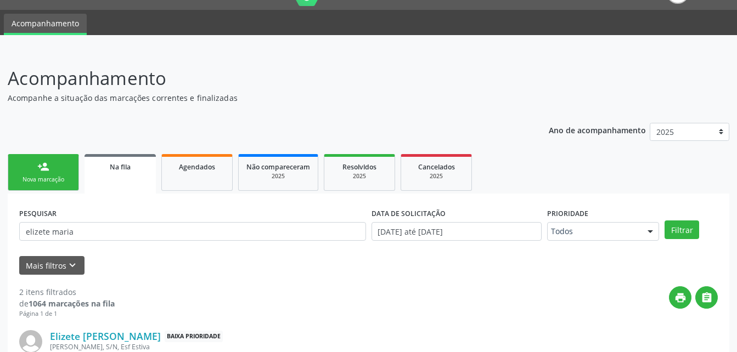
click link "person_add Nova marcação"
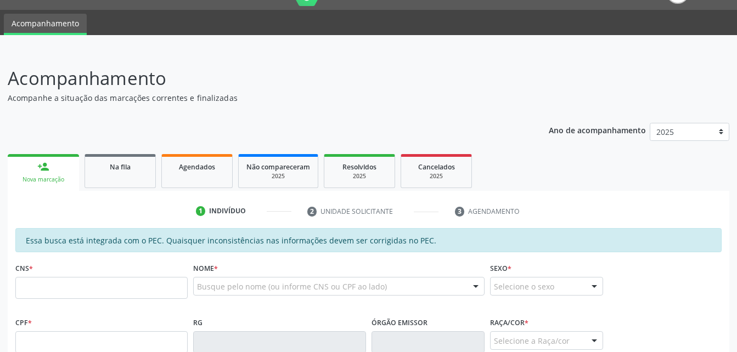
scroll to position [135, 0]
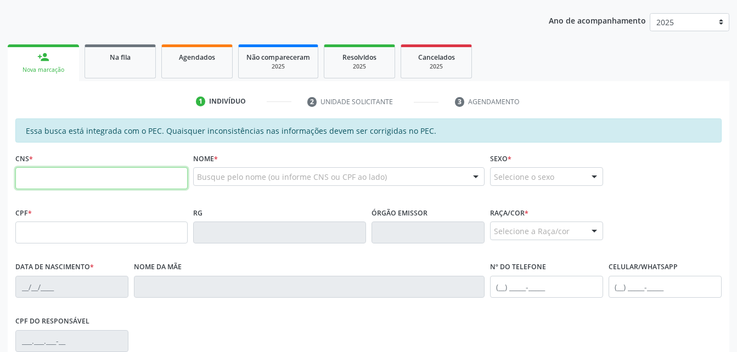
click input "text"
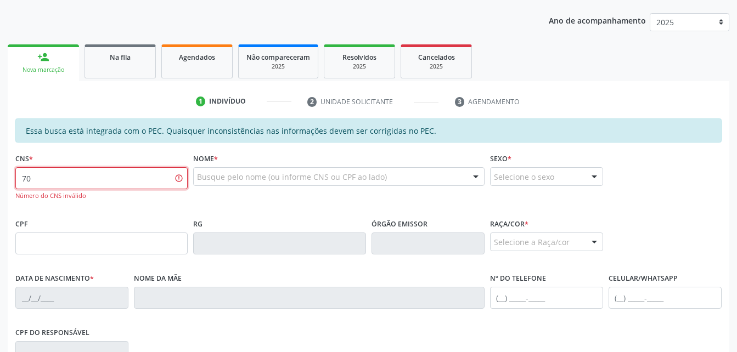
type input "7"
type input "700 5095 5574 7652"
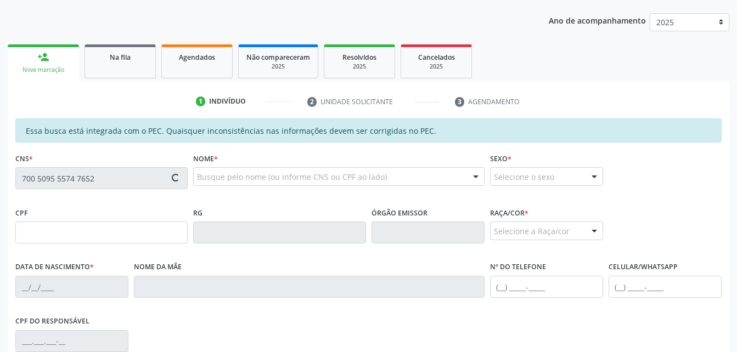
type input "032.381.654-10"
type input "[DATE]"
type input "Cicera [PERSON_NAME]"
type input "[PHONE_NUMBER]"
type input "80"
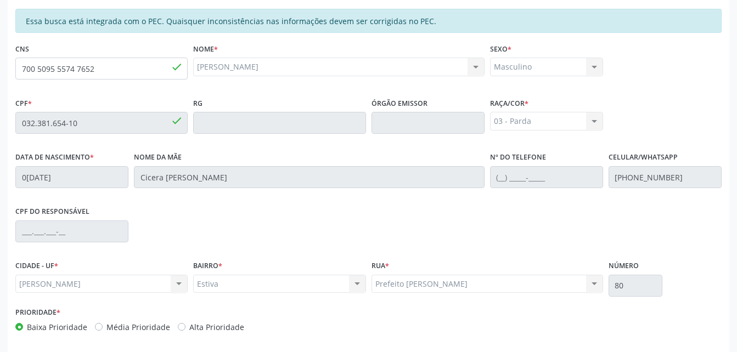
scroll to position [290, 0]
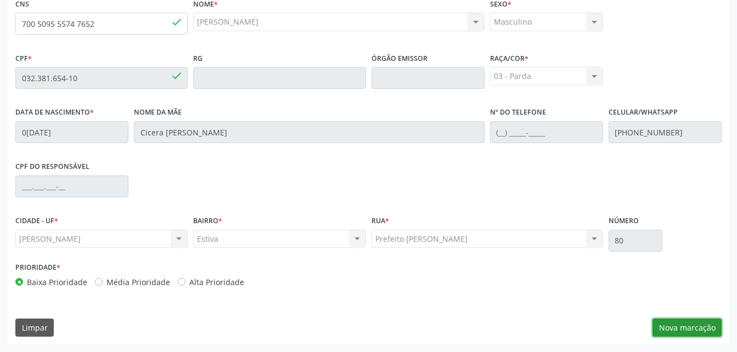
click button "Nova marcação"
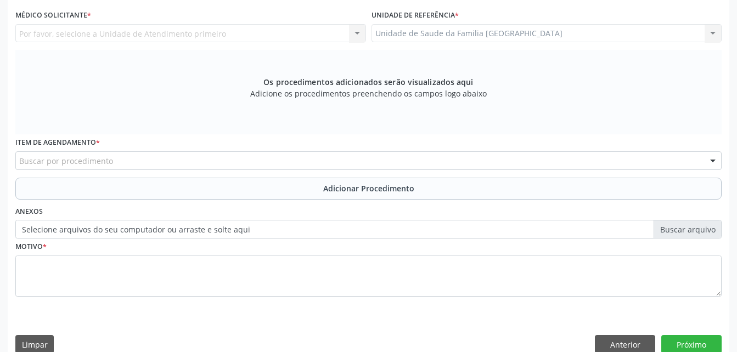
scroll to position [180, 0]
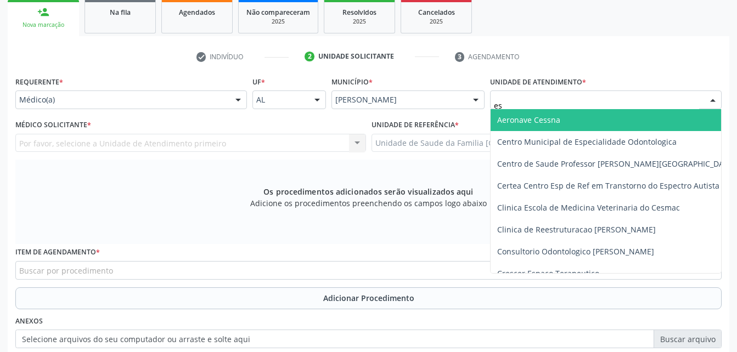
type input "est"
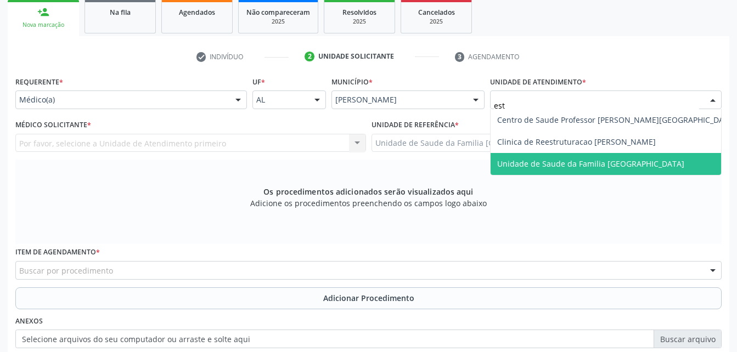
click span "Unidade de Saude da Familia [GEOGRAPHIC_DATA]"
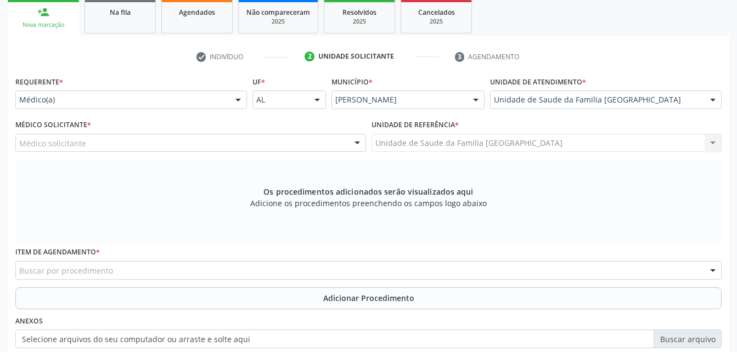
click div "Médico solicitante"
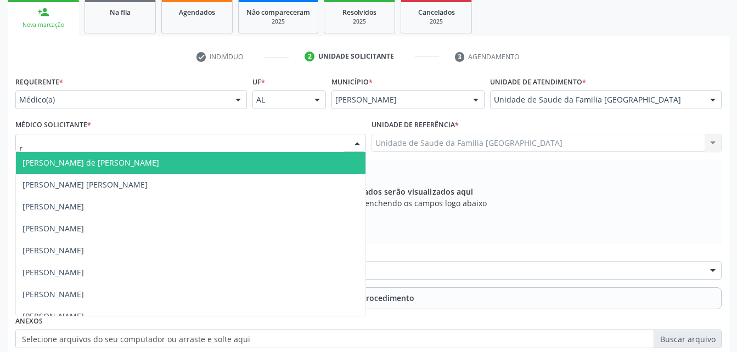
type input "ro"
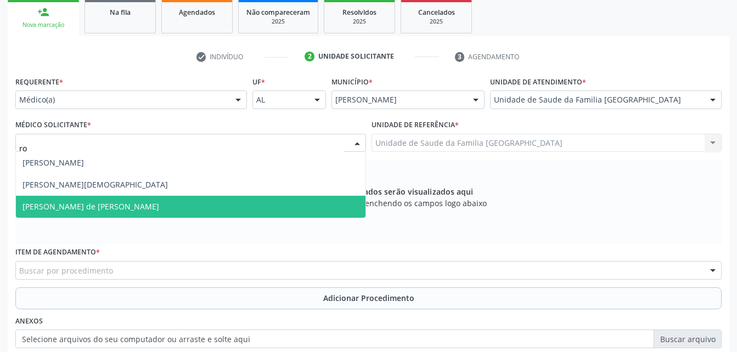
drag, startPoint x: 302, startPoint y: 195, endPoint x: 309, endPoint y: 207, distance: 14.3
click ul "[PERSON_NAME] [PERSON_NAME] de [PERSON_NAME] resultado encontrado para: " ro " …"
click span "[PERSON_NAME] de [PERSON_NAME]"
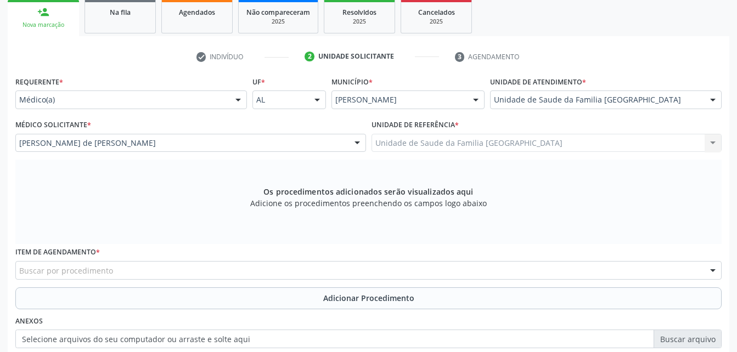
scroll to position [235, 0]
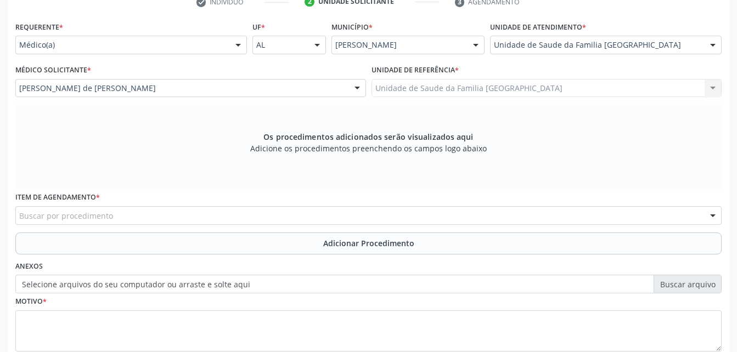
click div "Buscar por procedimento"
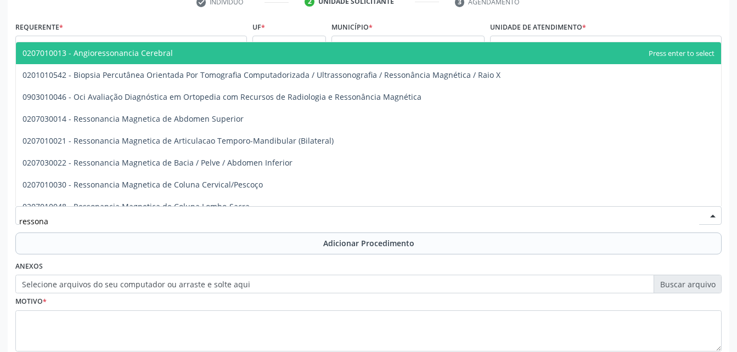
type input "ressonan"
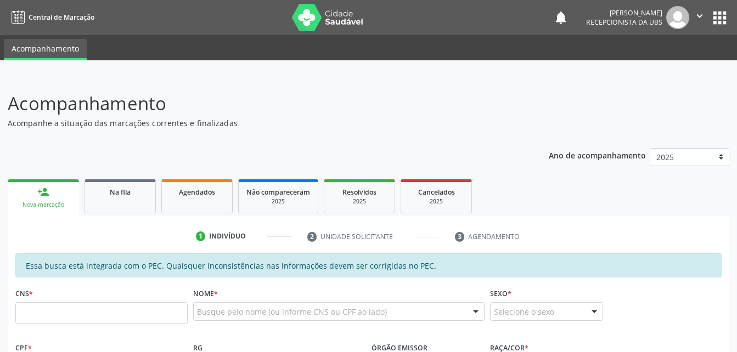
scroll to position [165, 0]
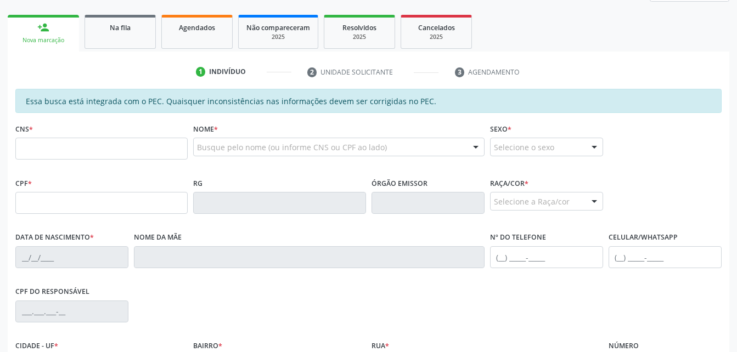
click at [72, 155] on input "text" at bounding box center [101, 149] width 172 height 22
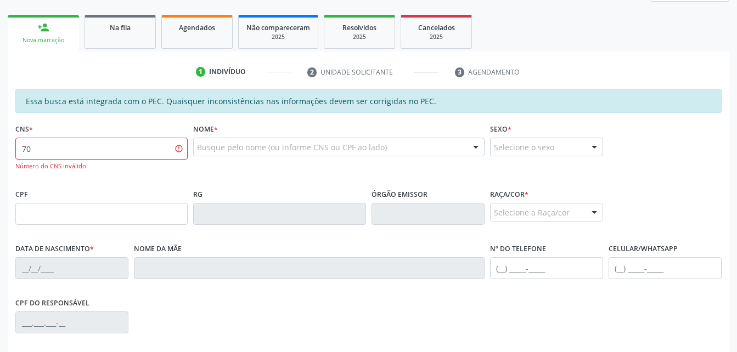
type input "7"
click at [160, 150] on input "700 0206 4482 8756" at bounding box center [101, 149] width 172 height 22
type input "7"
click at [154, 143] on input "700 0206 4482 8756" at bounding box center [101, 149] width 172 height 22
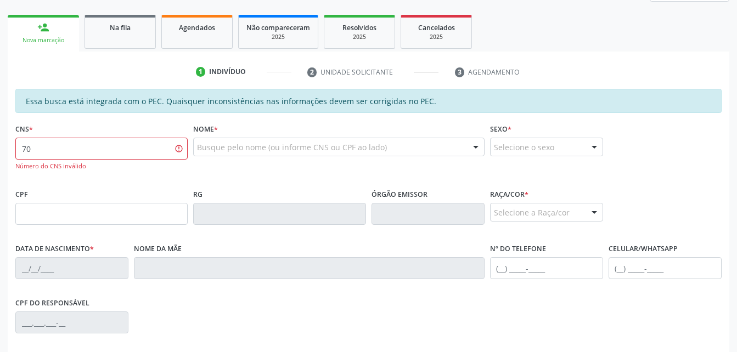
type input "7"
type input "700 2064 4828 7526"
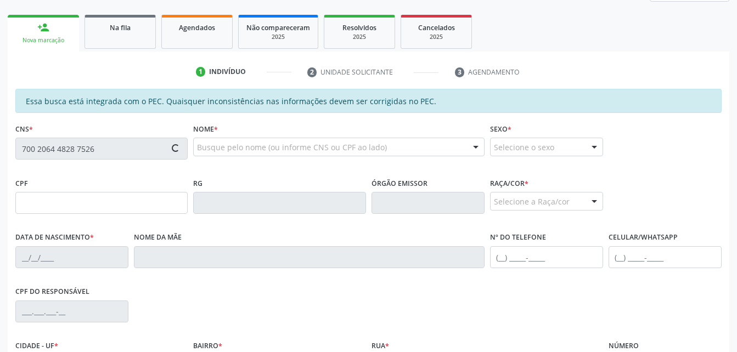
type input "176.458.245-49"
type input "26/11/1960"
type input "Antonia do Nascimento"
type input "(82) 99914-8579"
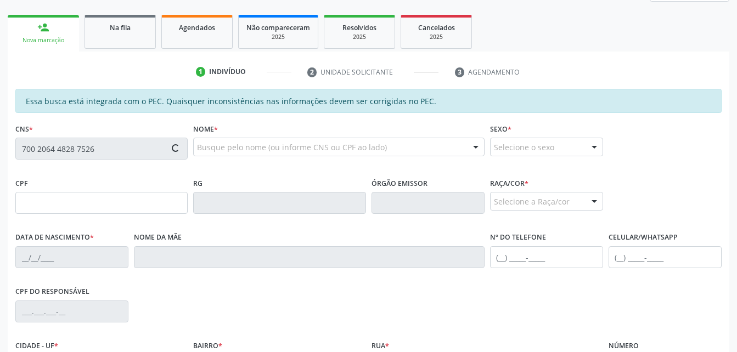
type input "104"
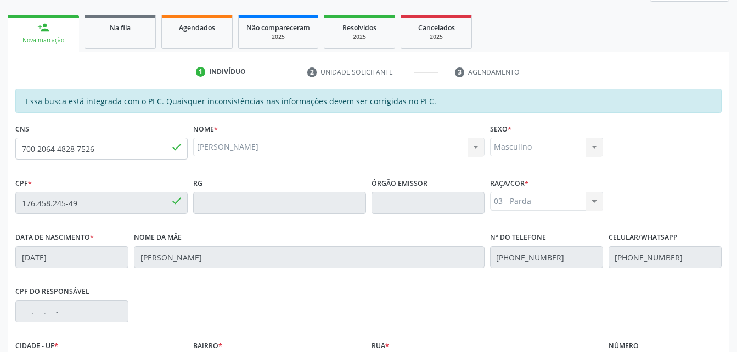
scroll to position [290, 0]
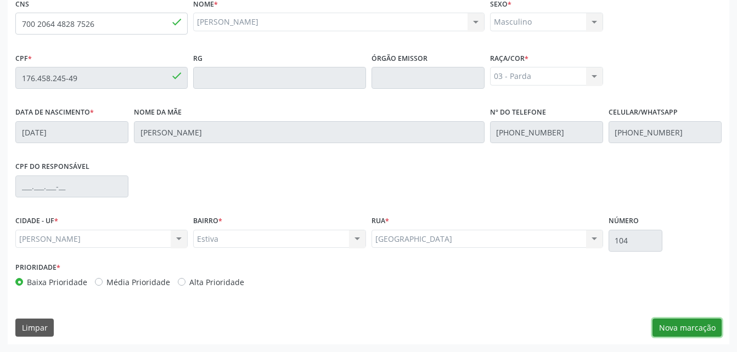
click at [688, 320] on button "Nova marcação" at bounding box center [686, 328] width 69 height 19
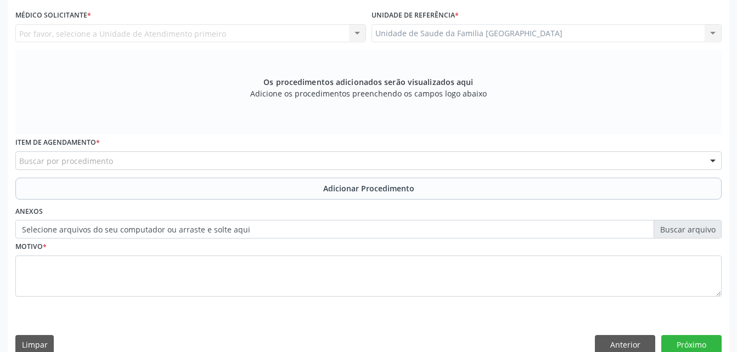
scroll to position [235, 0]
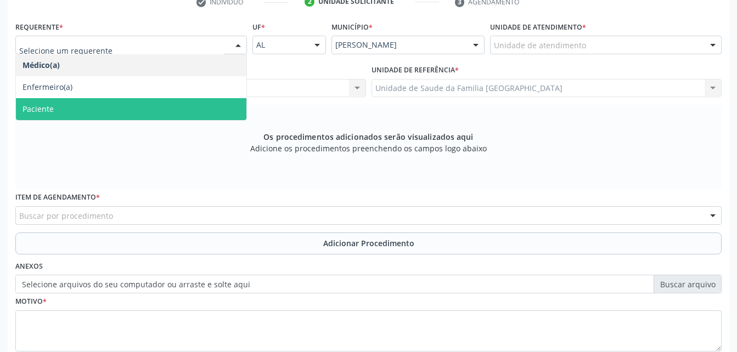
click at [207, 101] on span "Paciente" at bounding box center [131, 109] width 230 height 22
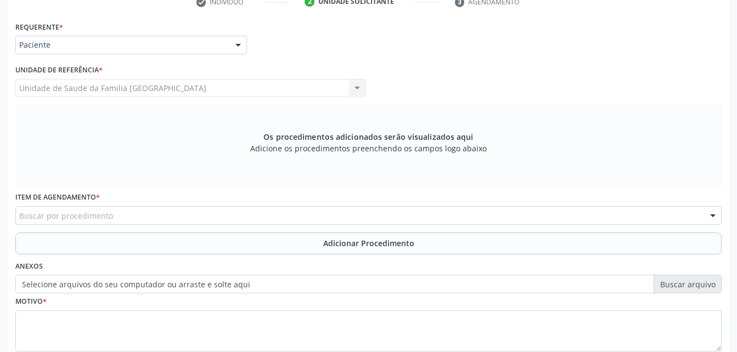
click at [229, 212] on div "Buscar por procedimento" at bounding box center [368, 215] width 706 height 19
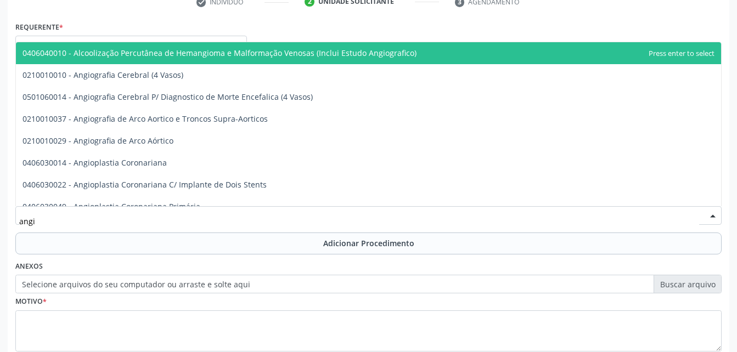
type input "angio"
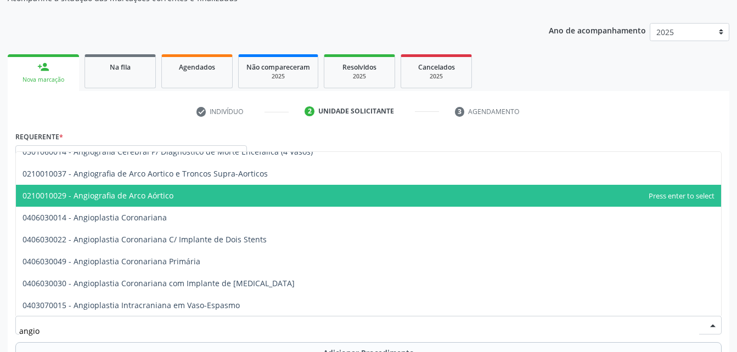
scroll to position [0, 0]
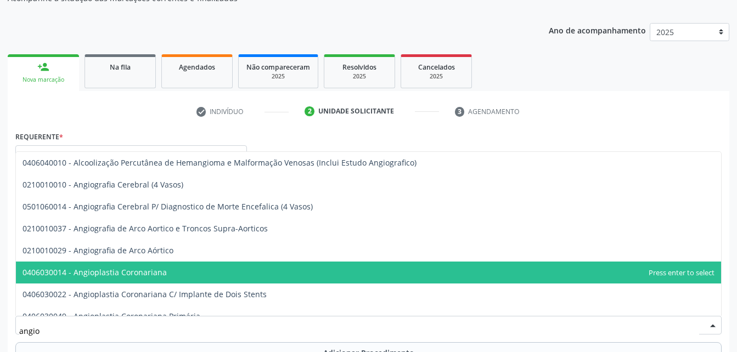
click at [227, 271] on span "0406030014 - Angioplastia Coronariana" at bounding box center [368, 273] width 705 height 22
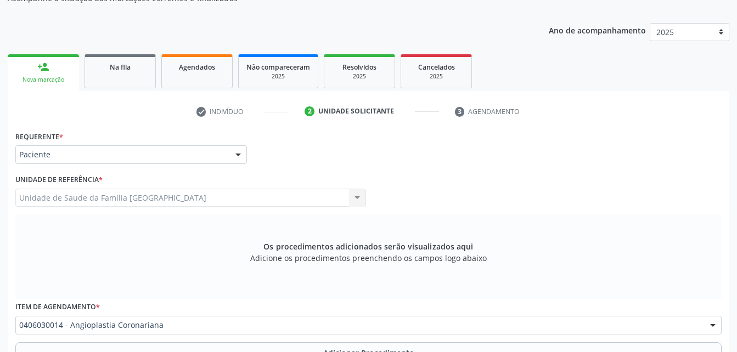
scroll to position [180, 0]
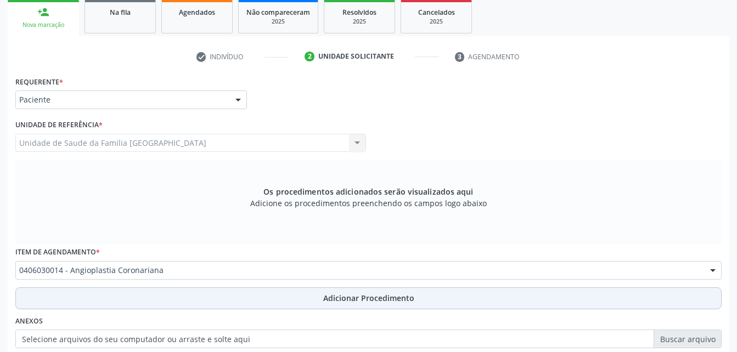
click at [255, 302] on button "Adicionar Procedimento" at bounding box center [368, 298] width 706 height 22
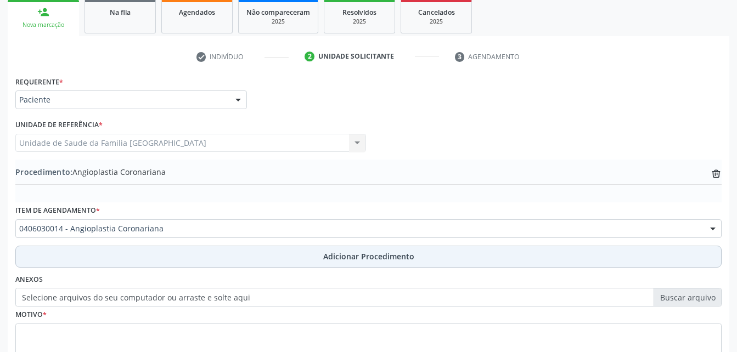
scroll to position [265, 0]
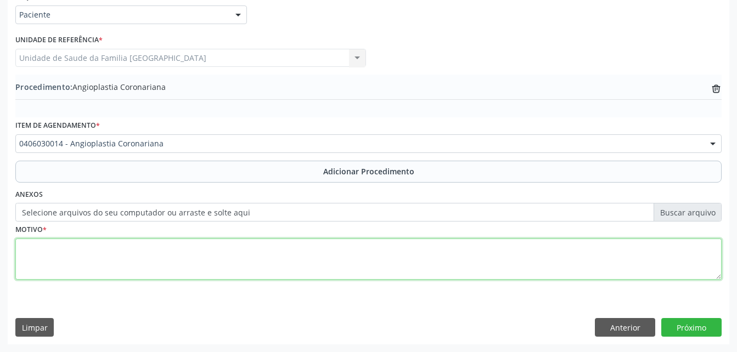
click at [233, 252] on textarea at bounding box center [368, 260] width 706 height 42
type textarea "HAS + DIABETES + CINTILOGRAFIA"
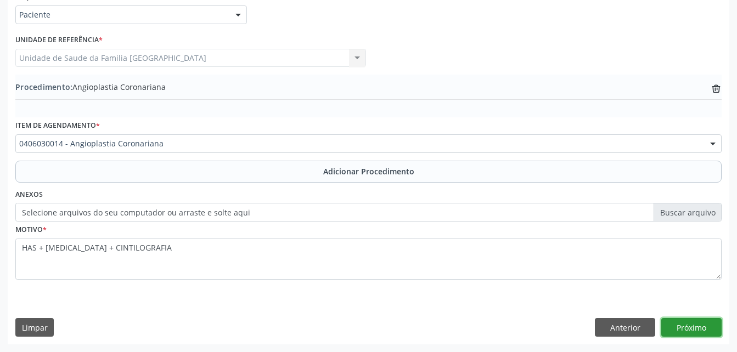
click at [695, 322] on button "Próximo" at bounding box center [691, 327] width 60 height 19
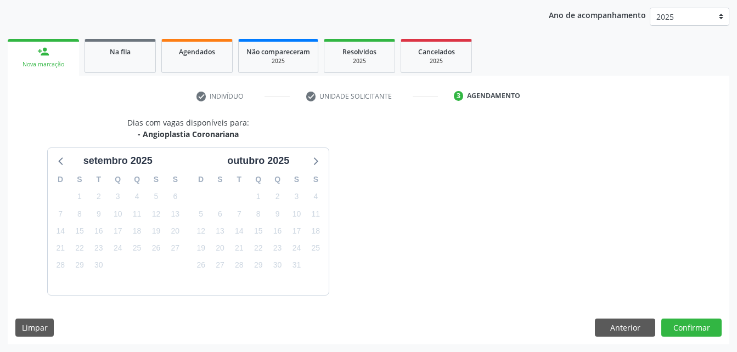
scroll to position [173, 0]
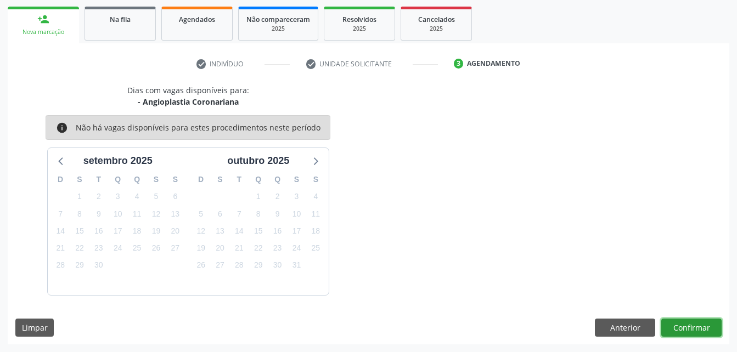
click at [708, 322] on button "Confirmar" at bounding box center [691, 328] width 60 height 19
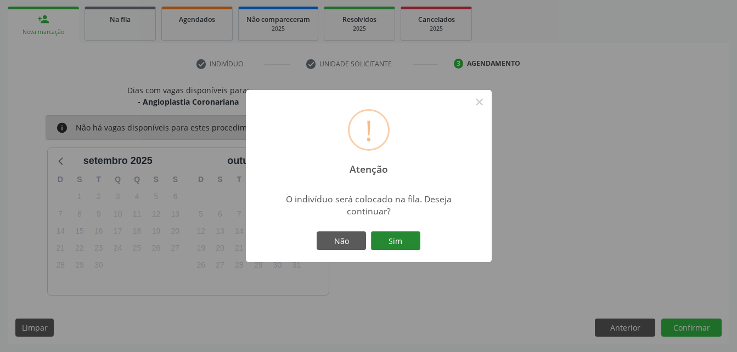
click at [389, 244] on button "Sim" at bounding box center [395, 240] width 49 height 19
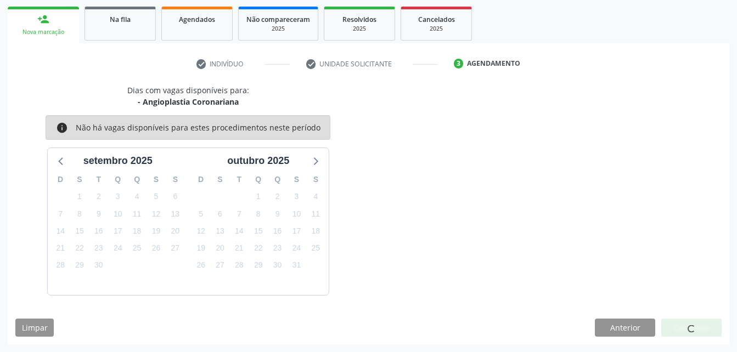
scroll to position [25, 0]
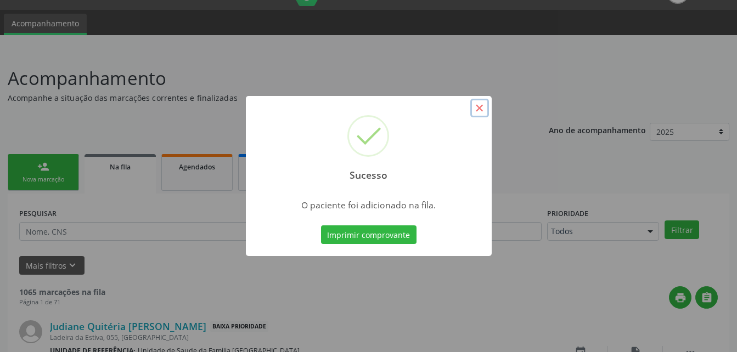
click at [484, 110] on button "×" at bounding box center [479, 108] width 19 height 19
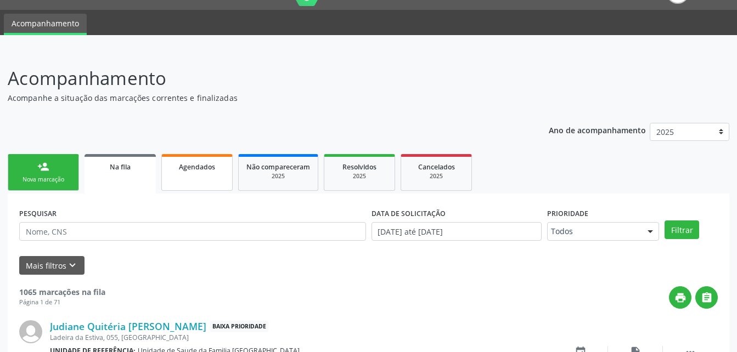
click at [224, 176] on link "Agendados" at bounding box center [196, 172] width 71 height 37
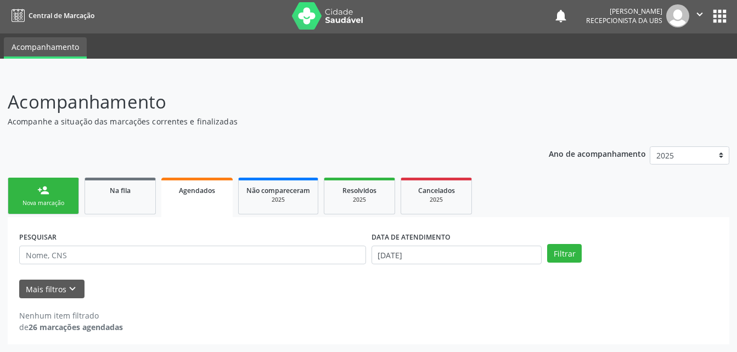
scroll to position [2, 0]
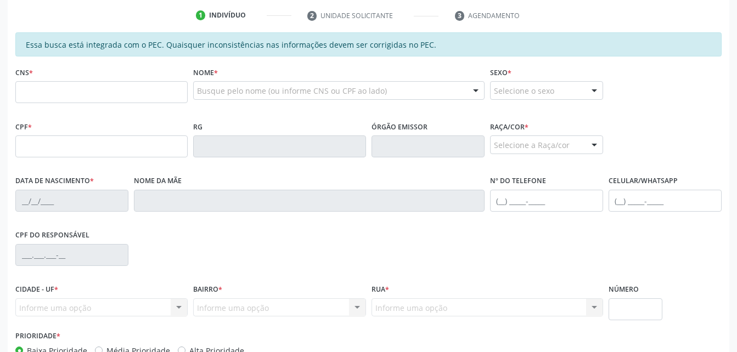
scroll to position [166, 0]
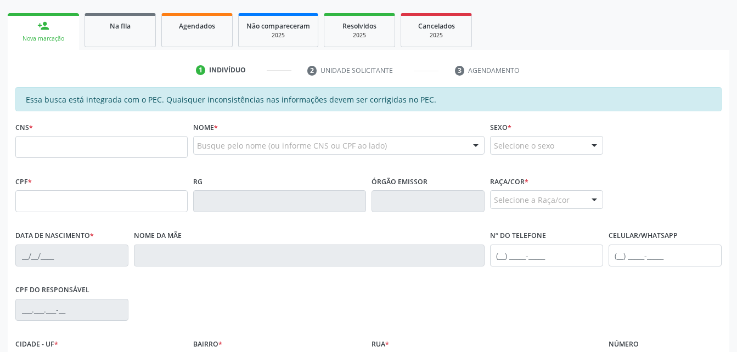
drag, startPoint x: 136, startPoint y: 37, endPoint x: 178, endPoint y: 61, distance: 47.9
click at [136, 37] on link "Na fila" at bounding box center [119, 30] width 71 height 34
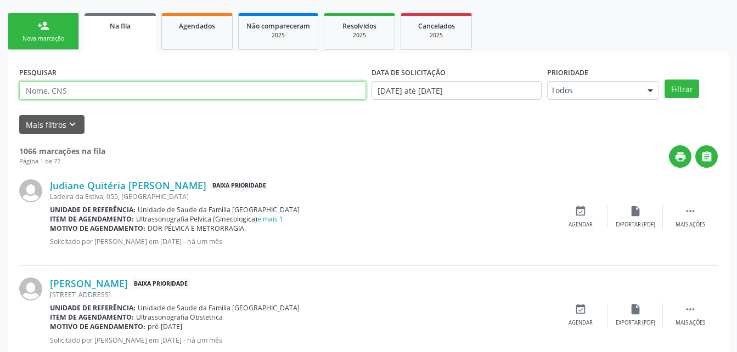
click at [150, 91] on input "text" at bounding box center [192, 90] width 347 height 19
type input "GEORLANDIA"
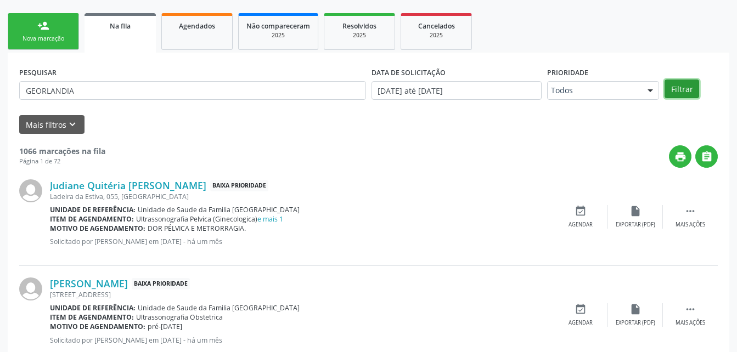
click at [686, 93] on button "Filtrar" at bounding box center [681, 89] width 35 height 19
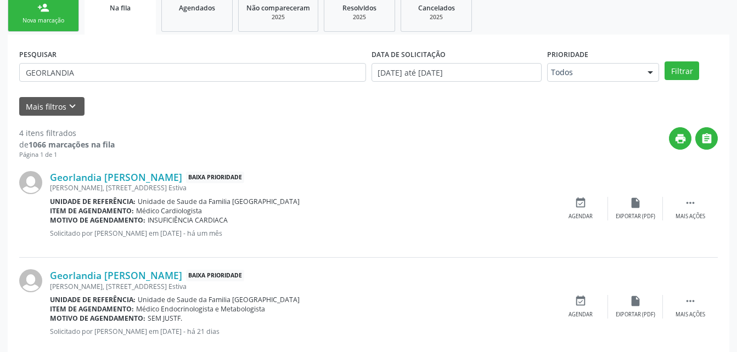
scroll to position [129, 0]
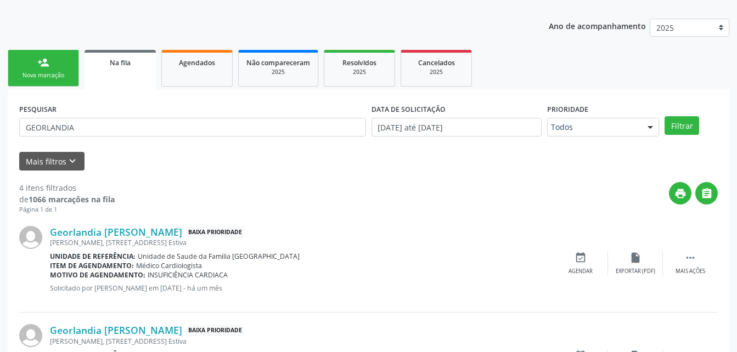
click at [57, 58] on link "person_add Nova marcação" at bounding box center [43, 68] width 71 height 37
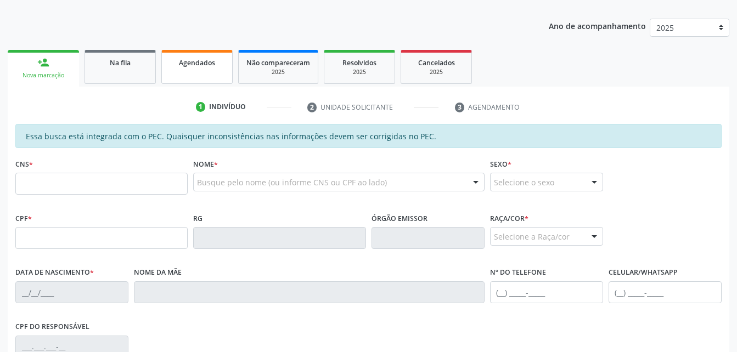
click at [170, 58] on div "Agendados" at bounding box center [196, 62] width 55 height 12
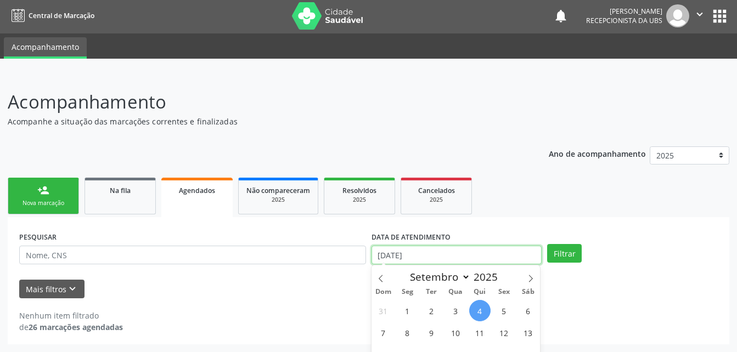
scroll to position [70, 0]
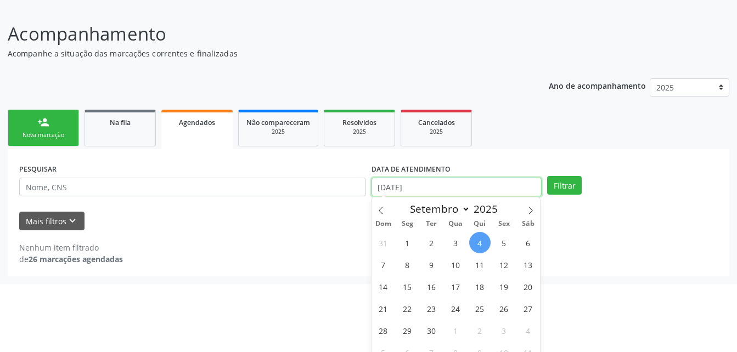
click at [479, 259] on body "Central de Marcação notifications [PERSON_NAME] Recepcionista da UBS  Configur…" at bounding box center [368, 106] width 737 height 352
click at [376, 212] on span at bounding box center [380, 206] width 19 height 19
select select "7"
click at [505, 246] on span "1" at bounding box center [503, 242] width 21 height 21
type input "[DATE]"
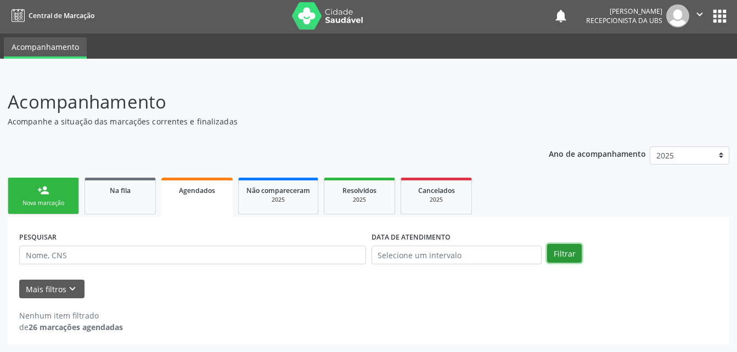
scroll to position [2, 0]
click at [564, 190] on div "person_add Nova marcação Na fila Agendados Não compareceram 2025 Resolvidos 202…" at bounding box center [368, 259] width 721 height 169
click at [517, 248] on input "text" at bounding box center [456, 255] width 171 height 19
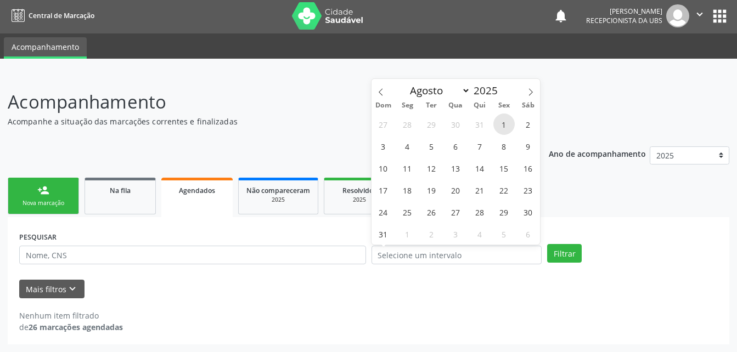
click at [506, 124] on span "1" at bounding box center [503, 124] width 21 height 21
type input "[DATE]"
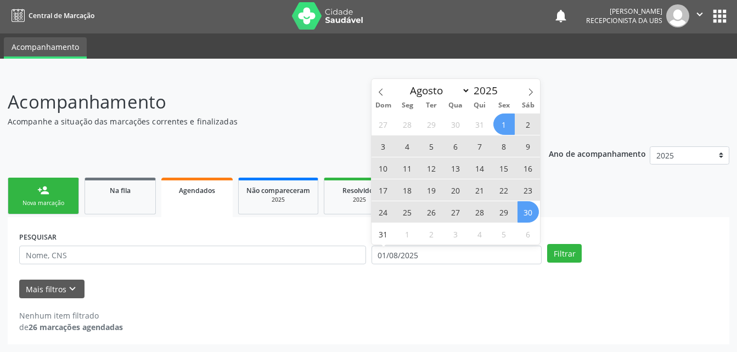
click at [525, 212] on span "30" at bounding box center [527, 211] width 21 height 21
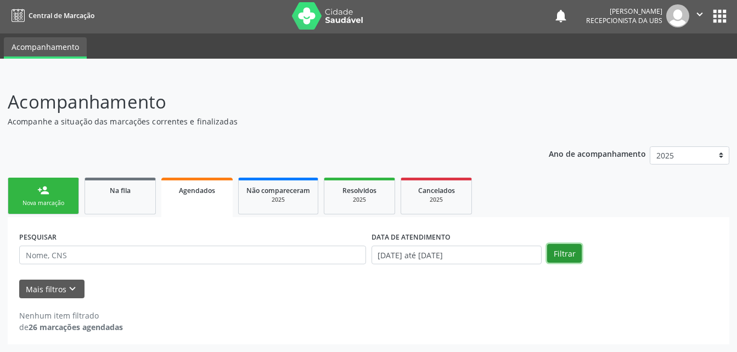
click at [561, 260] on button "Filtrar" at bounding box center [564, 253] width 35 height 19
click at [440, 246] on input "01/08/2025 até 30/08/2025" at bounding box center [456, 255] width 171 height 19
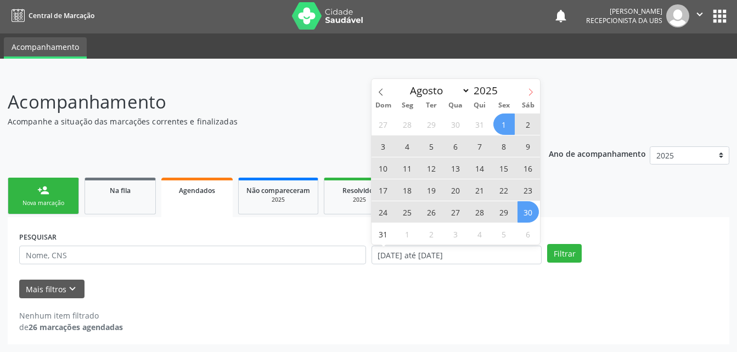
click at [535, 93] on span at bounding box center [530, 88] width 19 height 19
select select "8"
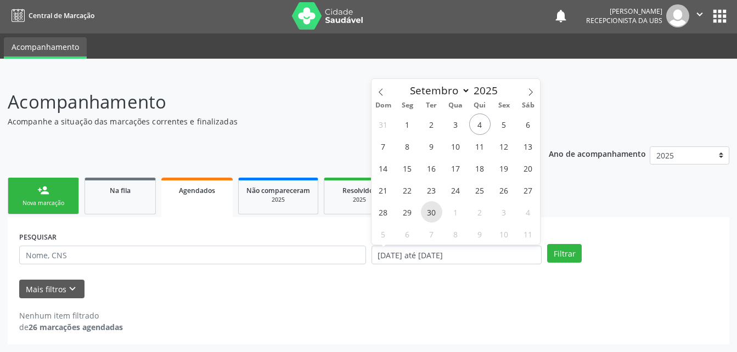
click at [438, 212] on span "30" at bounding box center [431, 211] width 21 height 21
type input "30/09/2025"
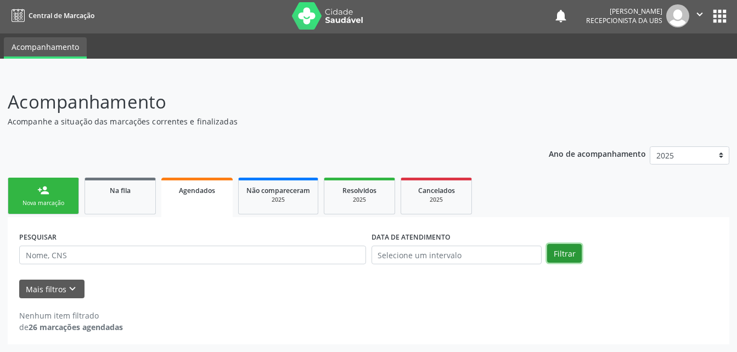
click at [575, 254] on button "Filtrar" at bounding box center [564, 253] width 35 height 19
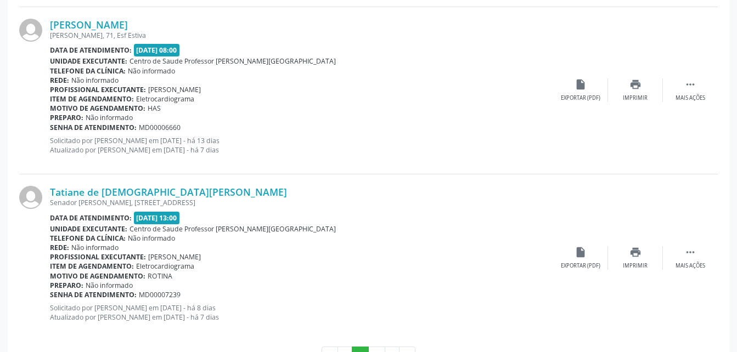
scroll to position [2545, 0]
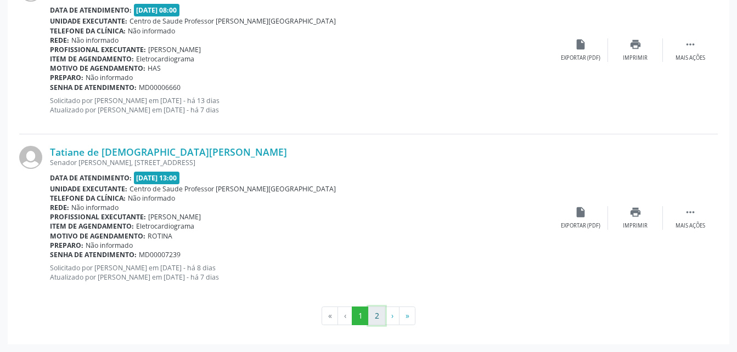
click at [382, 313] on button "2" at bounding box center [376, 316] width 17 height 19
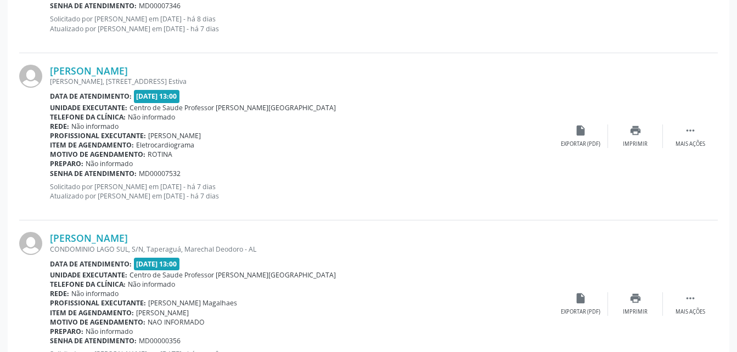
scroll to position [558, 0]
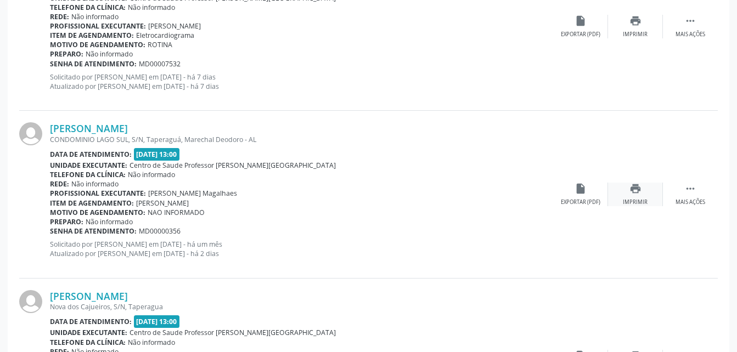
click at [642, 191] on div "print Imprimir" at bounding box center [635, 195] width 55 height 24
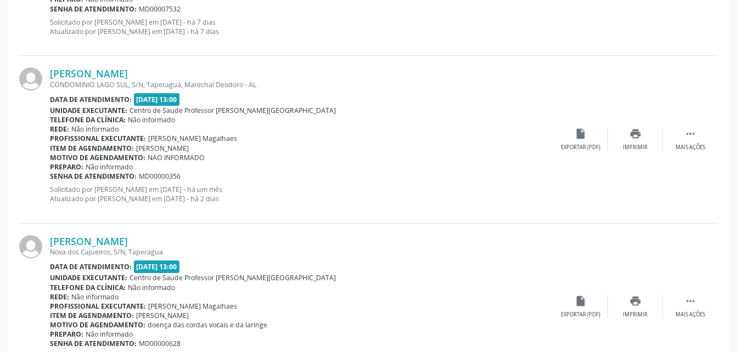
scroll to position [668, 0]
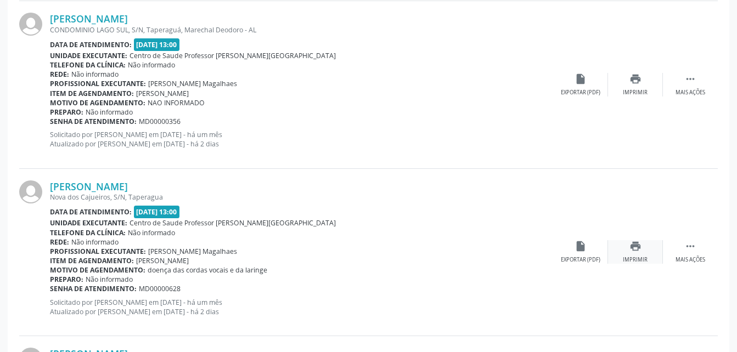
click at [631, 247] on icon "print" at bounding box center [635, 246] width 12 height 12
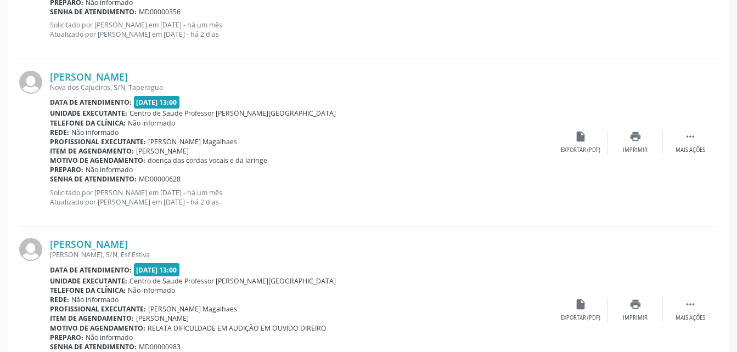
scroll to position [833, 0]
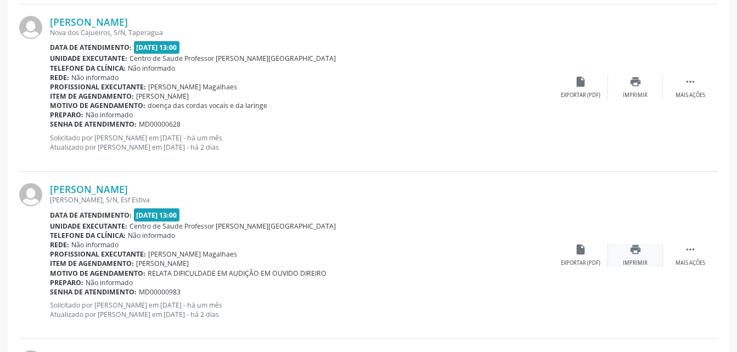
click at [636, 259] on div "Imprimir" at bounding box center [635, 263] width 25 height 8
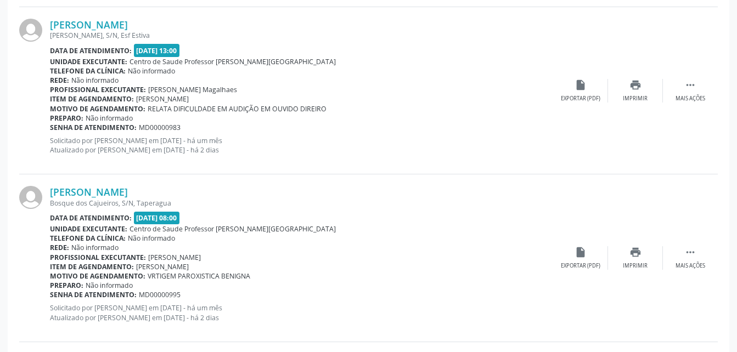
scroll to position [1052, 0]
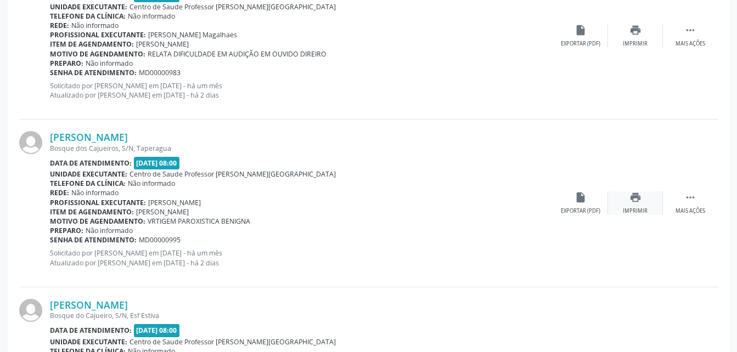
click at [640, 198] on icon "print" at bounding box center [635, 197] width 12 height 12
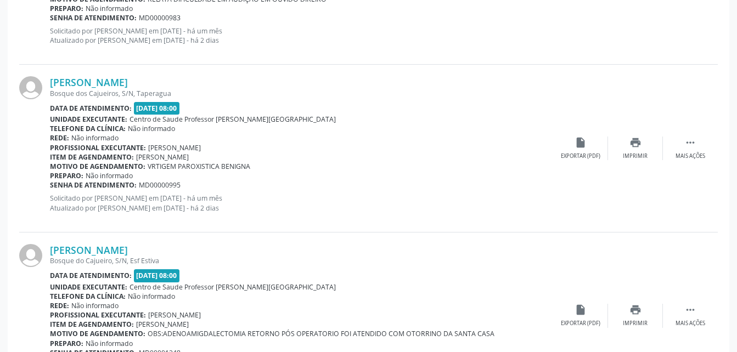
scroll to position [1162, 0]
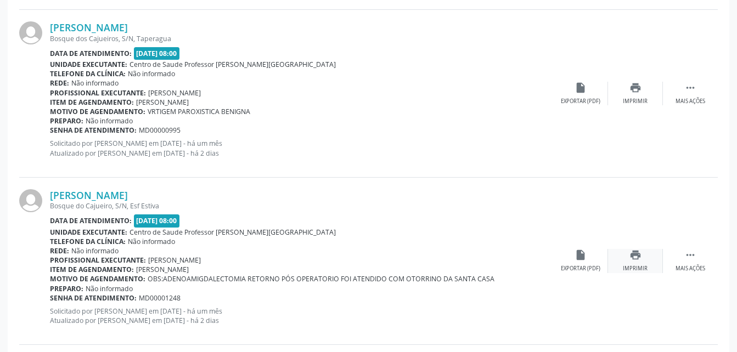
click at [641, 257] on icon "print" at bounding box center [635, 255] width 12 height 12
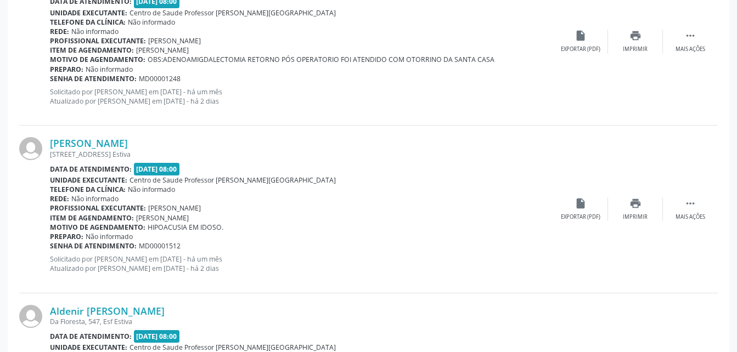
scroll to position [1436, 0]
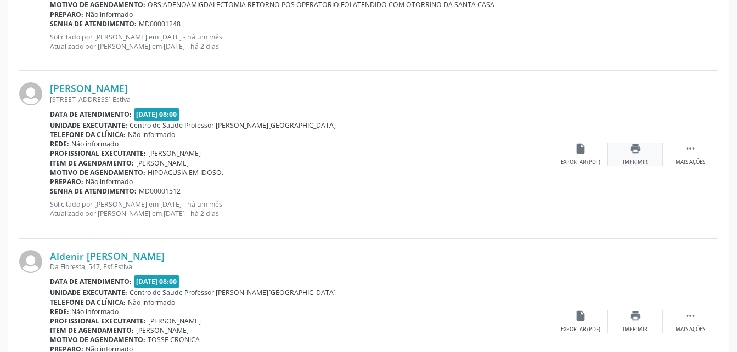
click at [638, 147] on icon "print" at bounding box center [635, 149] width 12 height 12
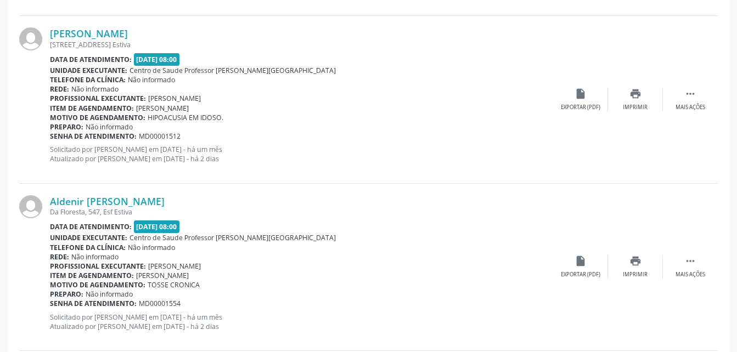
scroll to position [1546, 0]
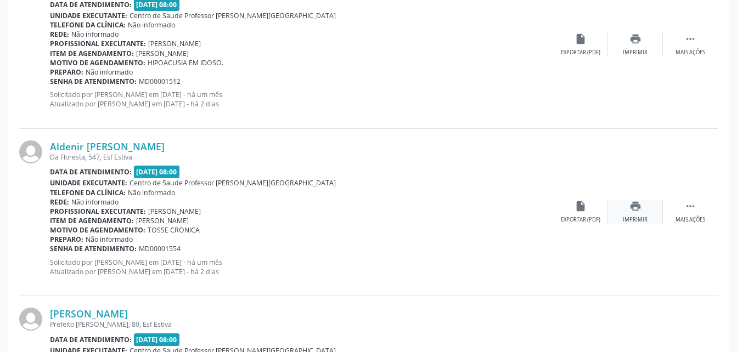
click at [641, 212] on div "print Imprimir" at bounding box center [635, 212] width 55 height 24
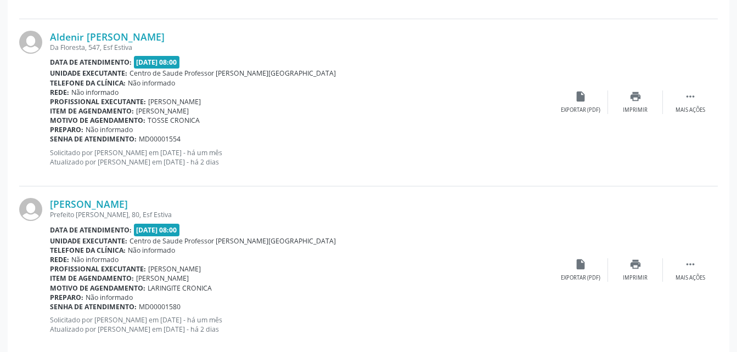
scroll to position [1710, 0]
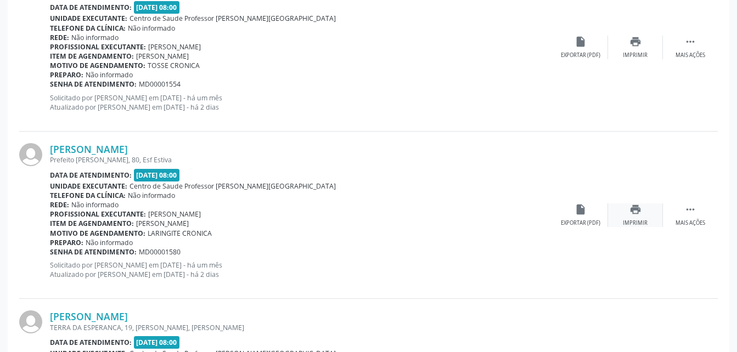
click at [642, 216] on div "print Imprimir" at bounding box center [635, 215] width 55 height 24
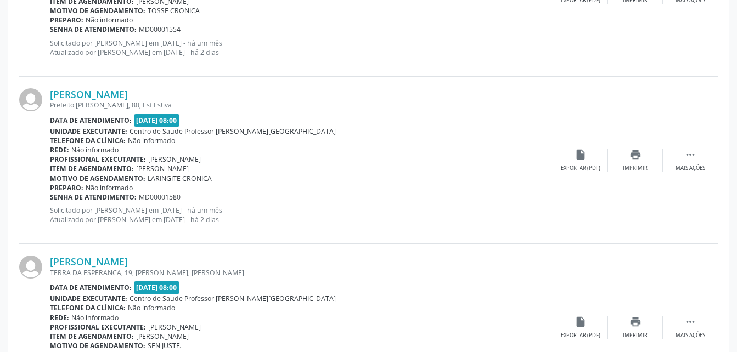
scroll to position [1875, 0]
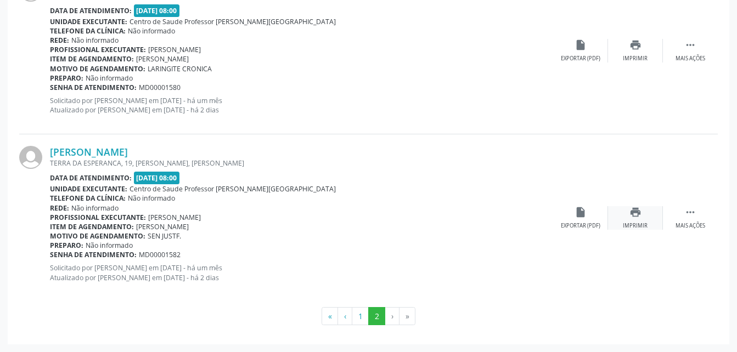
click at [644, 219] on div "print Imprimir" at bounding box center [635, 218] width 55 height 24
click at [361, 321] on button "1" at bounding box center [360, 316] width 17 height 19
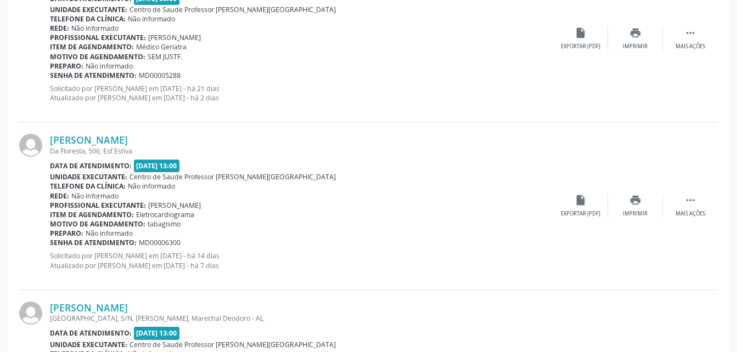
scroll to position [1832, 0]
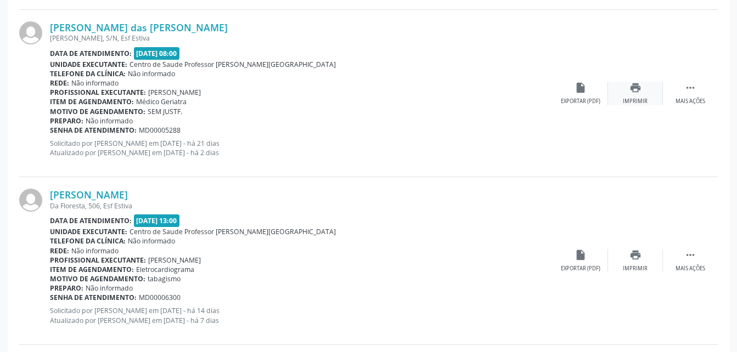
click at [637, 90] on icon "print" at bounding box center [635, 88] width 12 height 12
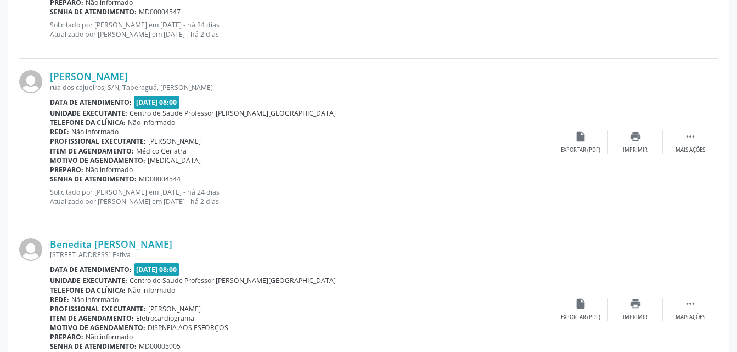
scroll to position [1503, 0]
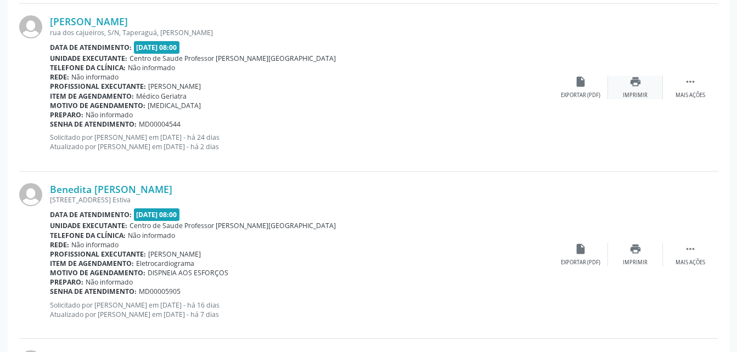
click at [642, 84] on div "print Imprimir" at bounding box center [635, 88] width 55 height 24
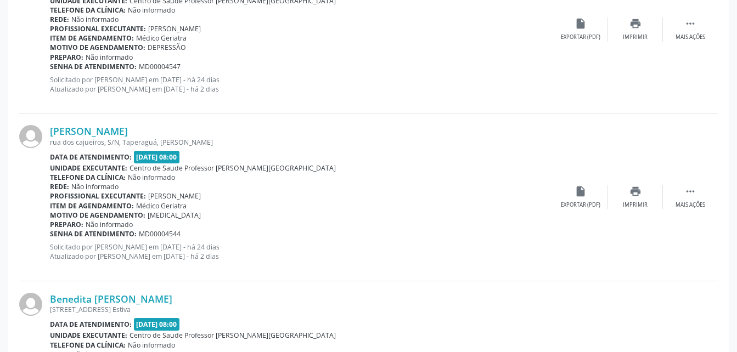
scroll to position [1338, 0]
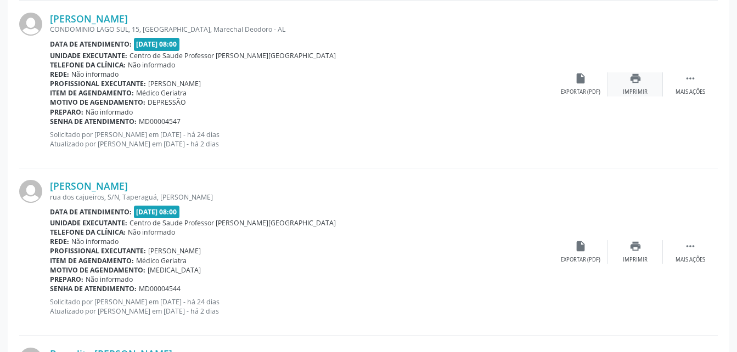
click at [636, 83] on icon "print" at bounding box center [635, 78] width 12 height 12
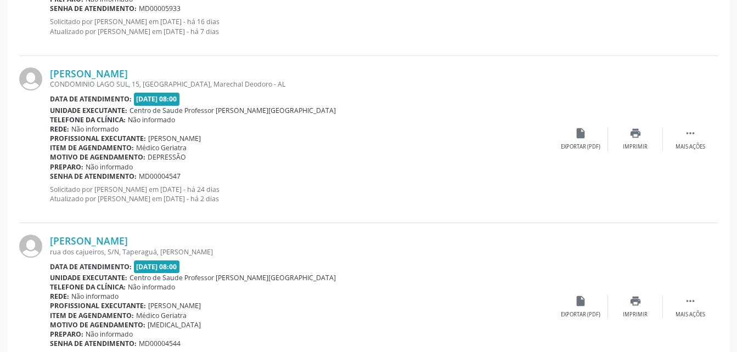
scroll to position [1229, 0]
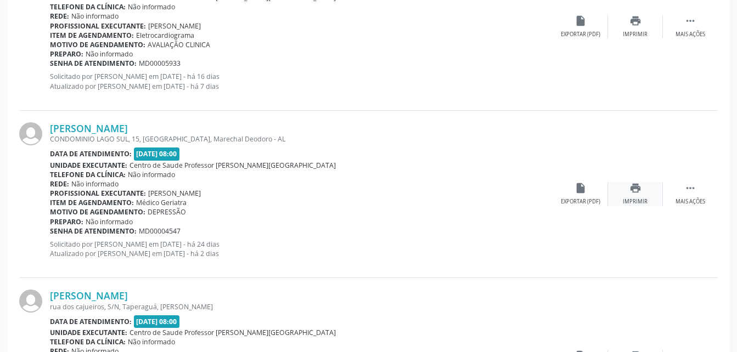
click at [632, 195] on div "print Imprimir" at bounding box center [635, 194] width 55 height 24
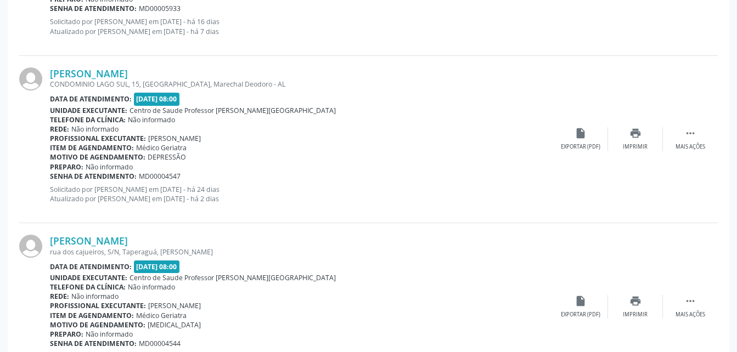
scroll to position [1338, 0]
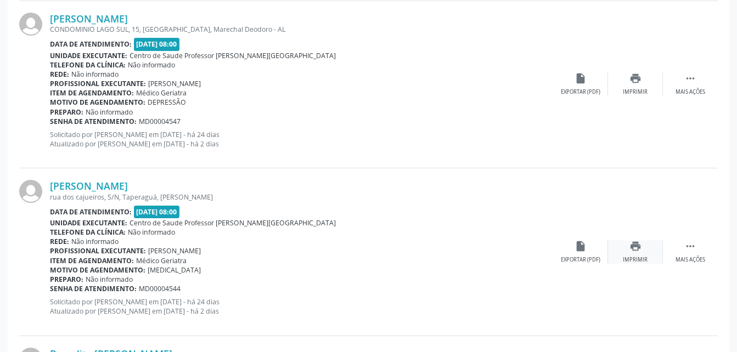
click at [621, 253] on div "print Imprimir" at bounding box center [635, 252] width 55 height 24
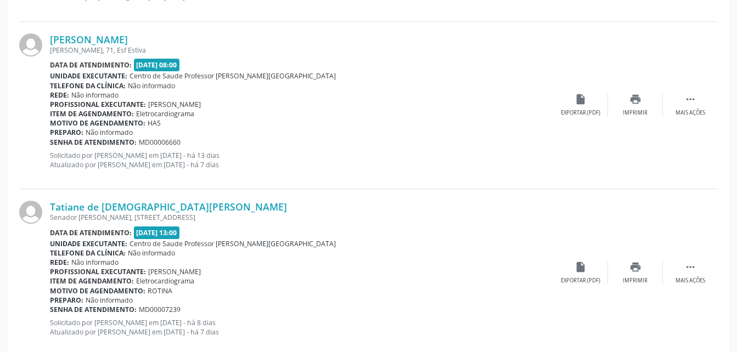
scroll to position [2545, 0]
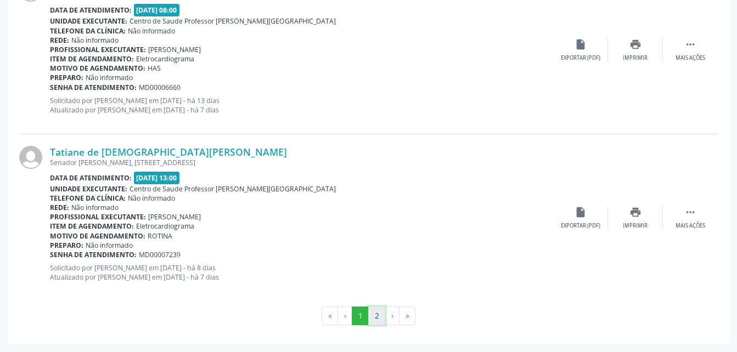
click at [377, 320] on button "2" at bounding box center [376, 316] width 17 height 19
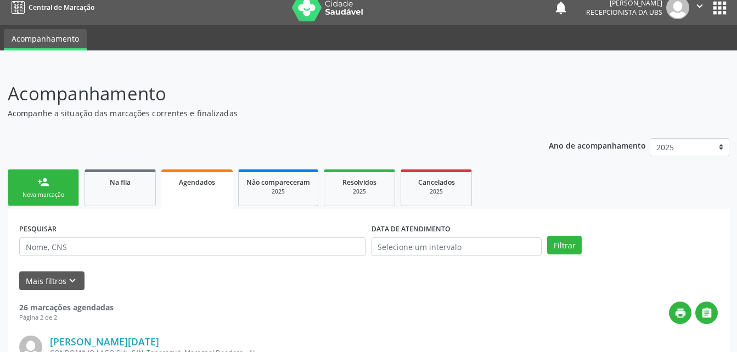
scroll to position [120, 0]
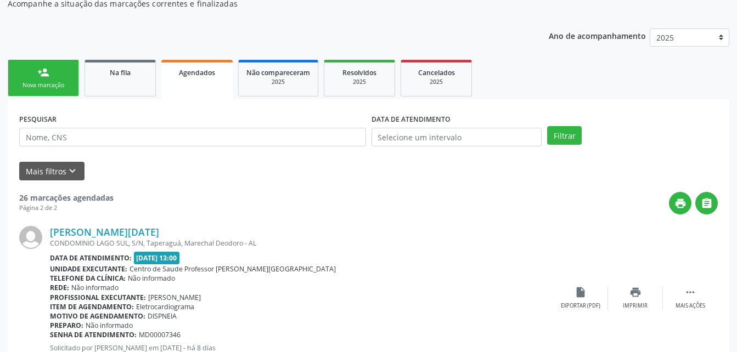
click at [53, 82] on div "Nova marcação" at bounding box center [43, 85] width 55 height 8
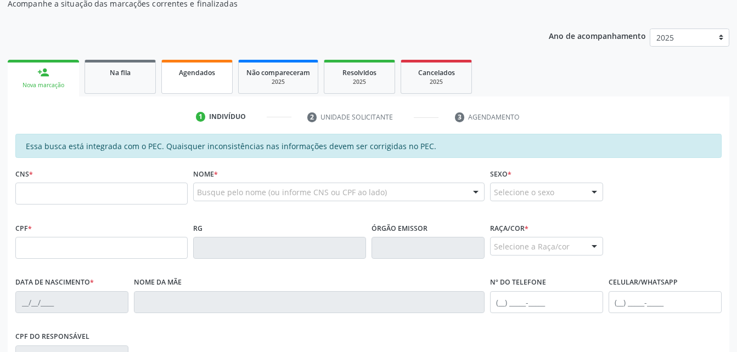
click at [199, 91] on link "Agendados" at bounding box center [196, 77] width 71 height 34
